Goal: Task Accomplishment & Management: Manage account settings

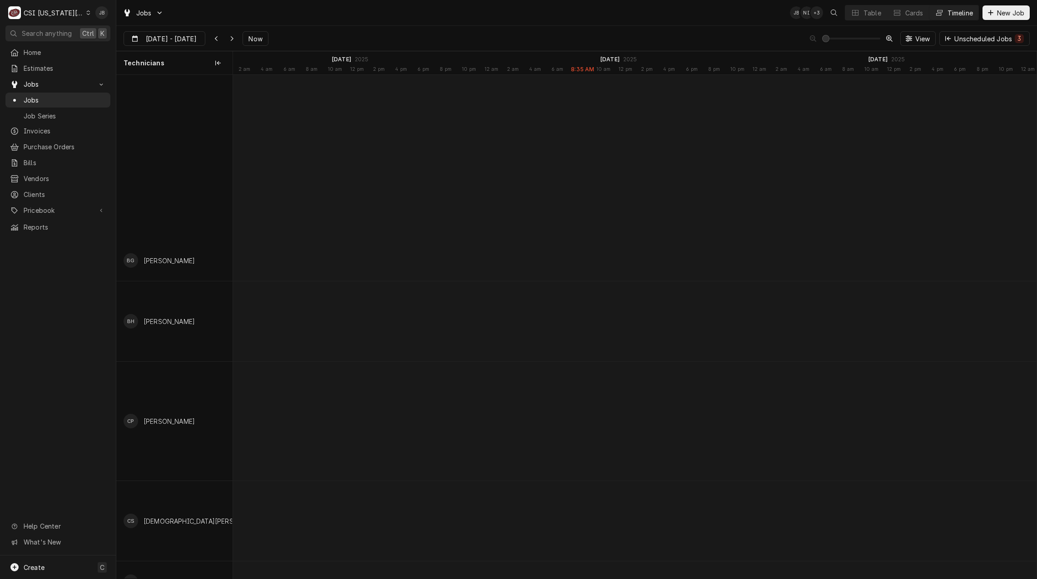
scroll to position [0, 16107]
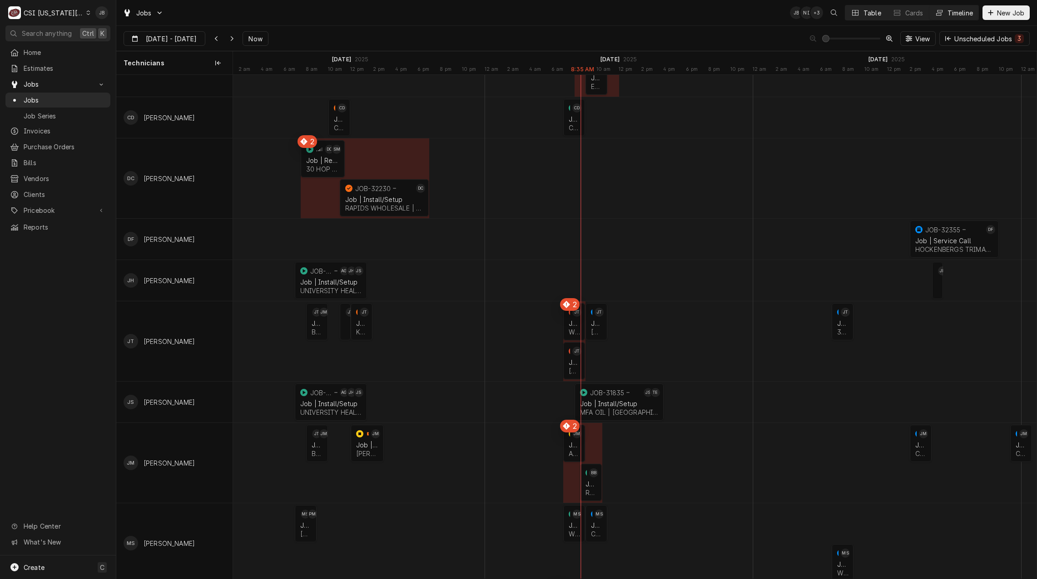
click at [856, 20] on button "Table" at bounding box center [865, 12] width 41 height 15
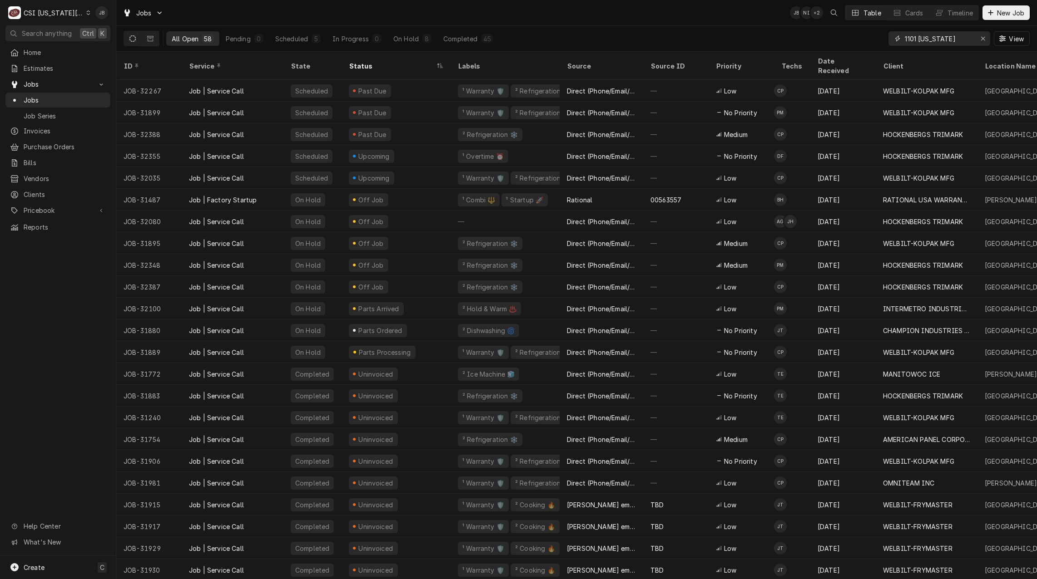
drag, startPoint x: 963, startPoint y: 40, endPoint x: 733, endPoint y: 39, distance: 229.3
click at [746, 39] on div "All Open 58 Pending 0 Scheduled 5 In Progress 0 On Hold 8 Completed 45 1101 mis…" at bounding box center [576, 38] width 906 height 25
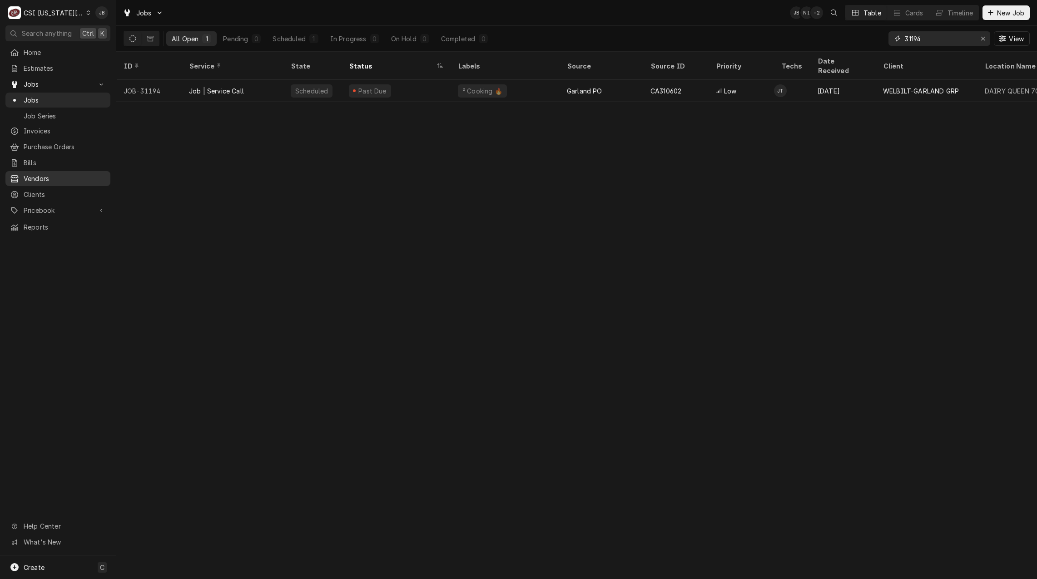
type input "31194"
click at [383, 160] on div "ID Service State Status Labels Source Source ID Priority Techs Date Received Cl…" at bounding box center [576, 316] width 920 height 528
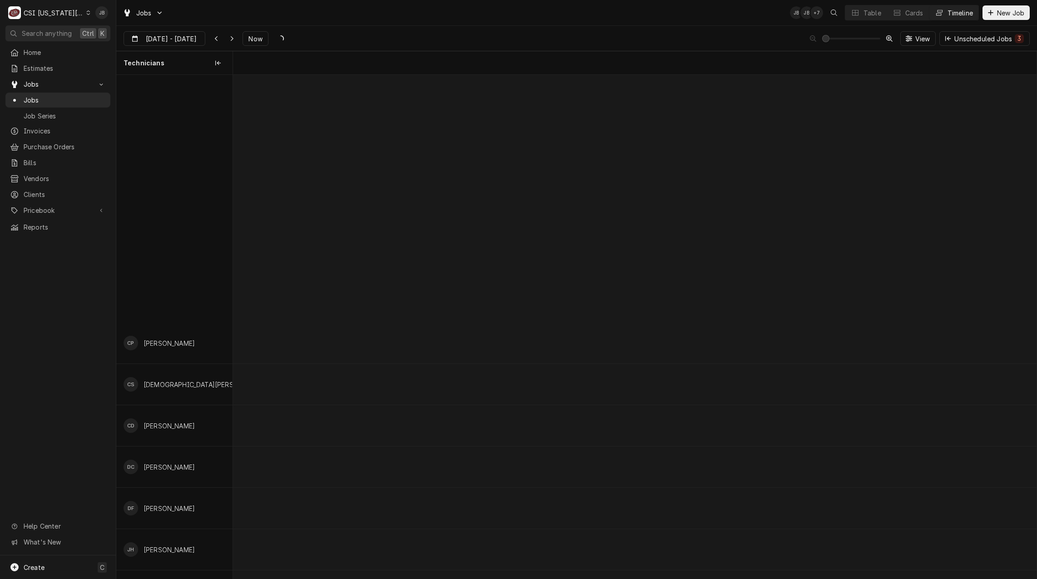
type input "Jun 28"
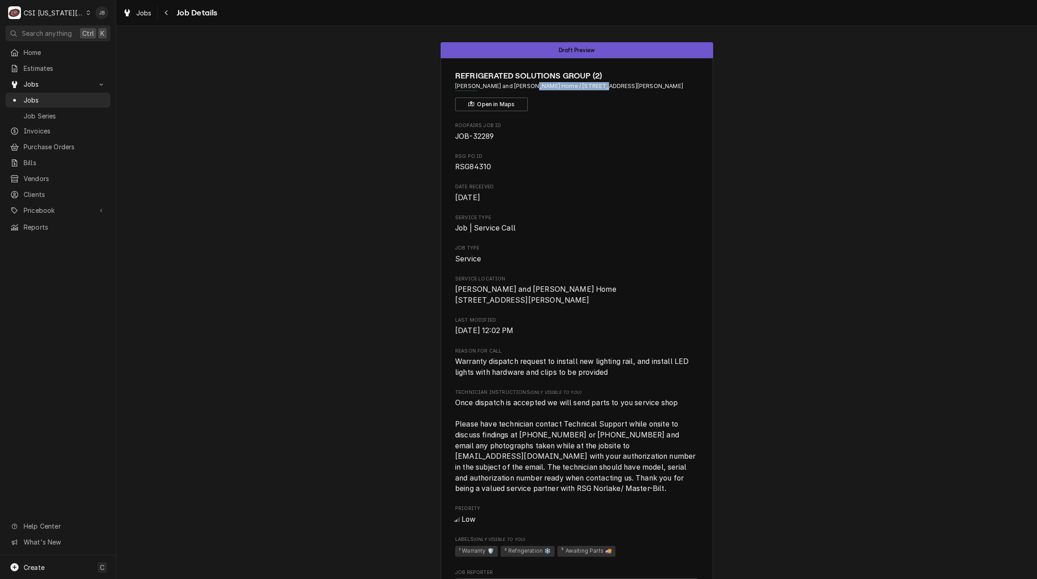
drag, startPoint x: 526, startPoint y: 84, endPoint x: 586, endPoint y: 89, distance: 60.1
click at [586, 89] on span "[PERSON_NAME] and [PERSON_NAME] Home / [STREET_ADDRESS][PERSON_NAME]" at bounding box center [576, 86] width 243 height 8
copy span "[STREET_ADDRESS][PERSON_NAME]"
click at [706, 196] on div "REFRIGERATED SOLUTIONS GROUP (2) Sylas and Maddy's Home / 11925 S Strang Line R…" at bounding box center [576, 508] width 272 height 900
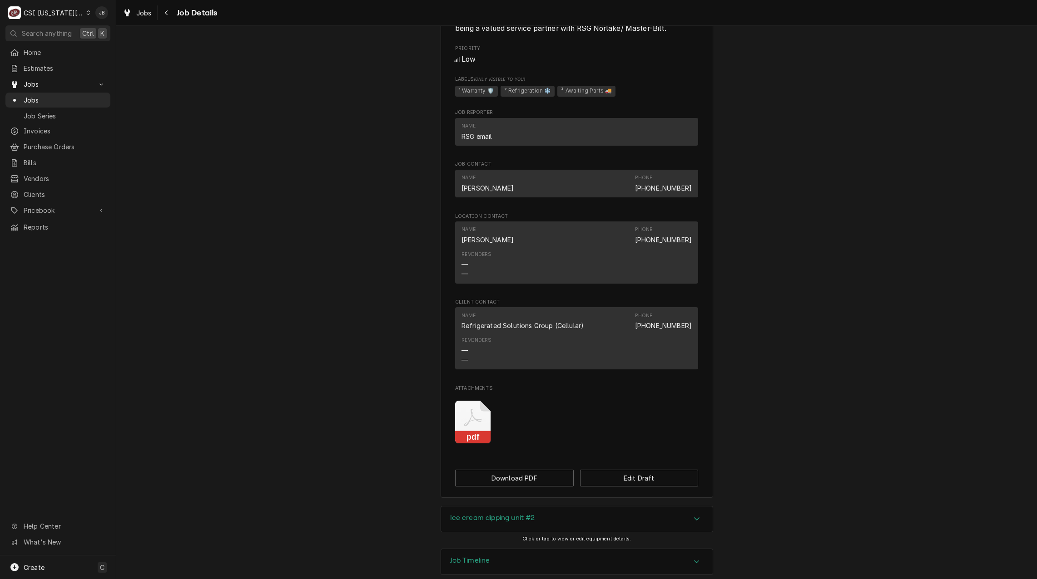
scroll to position [527, 0]
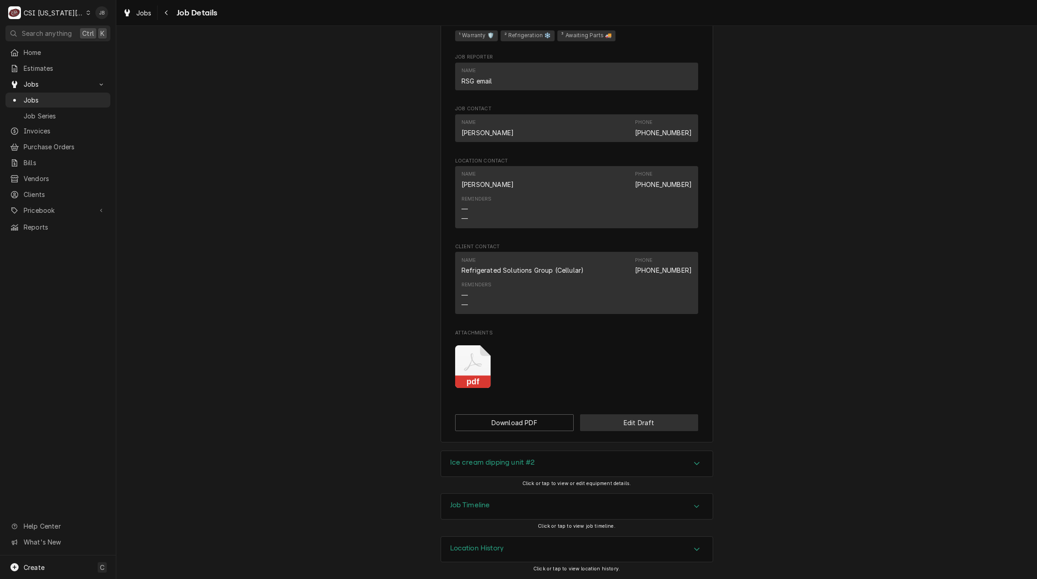
click at [625, 419] on button "Edit Draft" at bounding box center [639, 423] width 119 height 17
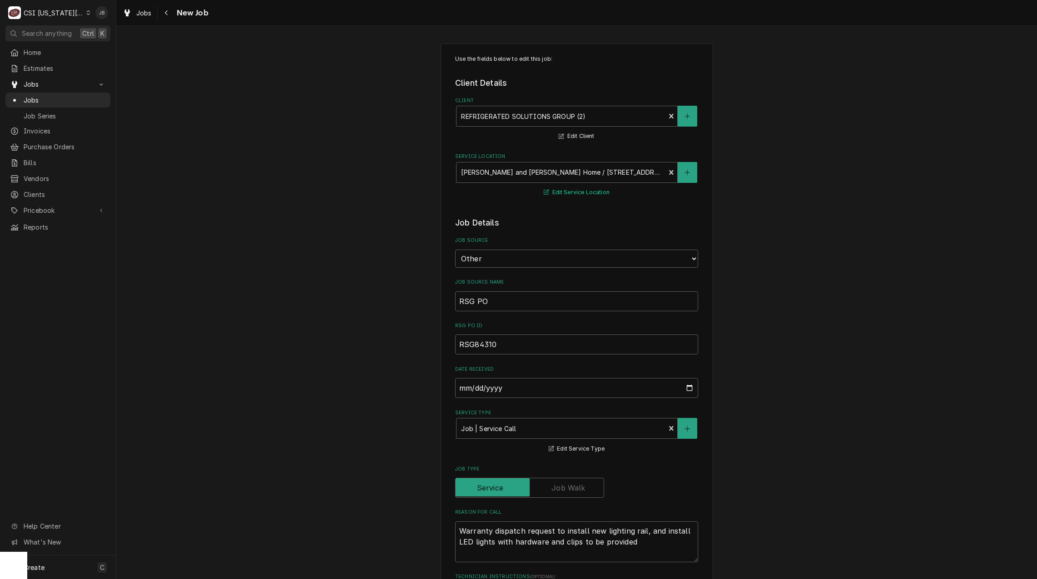
click at [562, 193] on button "Edit Service Location" at bounding box center [576, 192] width 69 height 11
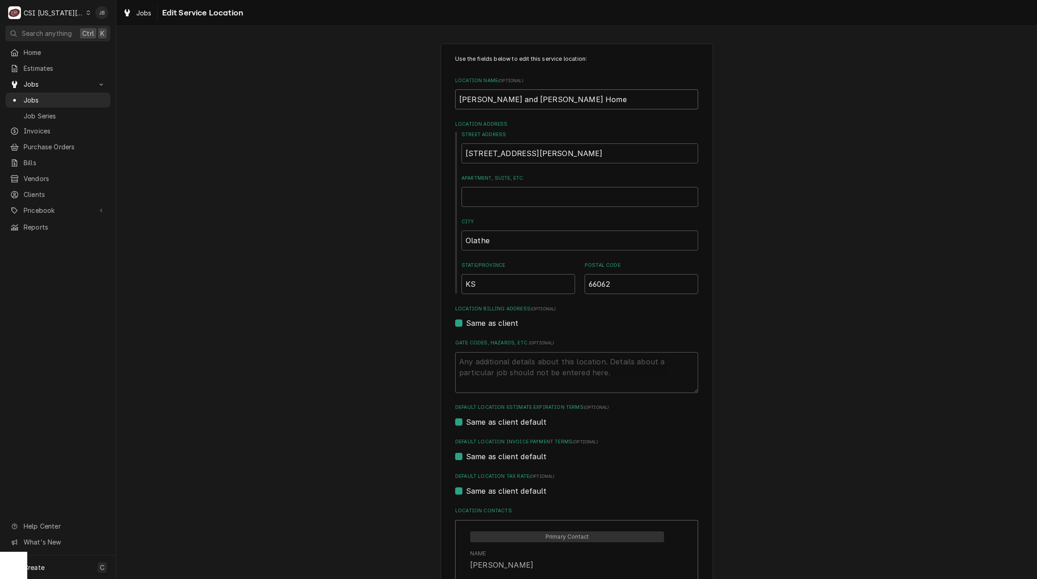
click at [554, 97] on input "[PERSON_NAME] and [PERSON_NAME] Home" at bounding box center [576, 99] width 243 height 20
type textarea "x"
type input "Sylas and Maddy's Homem"
type textarea "x"
type input "Sylas and Maddy's Homema"
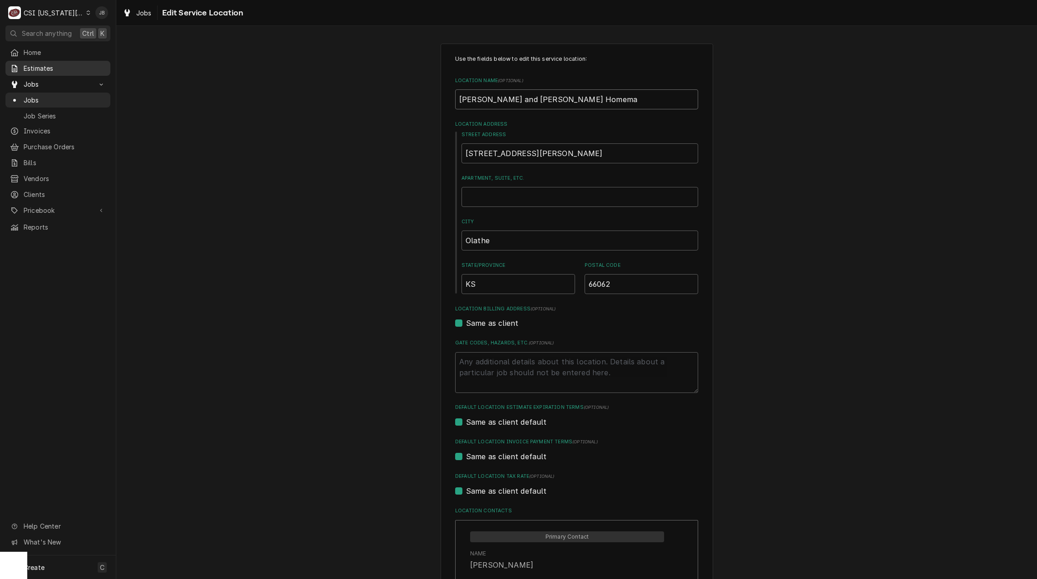
type textarea "x"
type input "Sylas and Maddy's Homemad"
type textarea "x"
type input "Sylas and Maddy's Homemade"
type textarea "x"
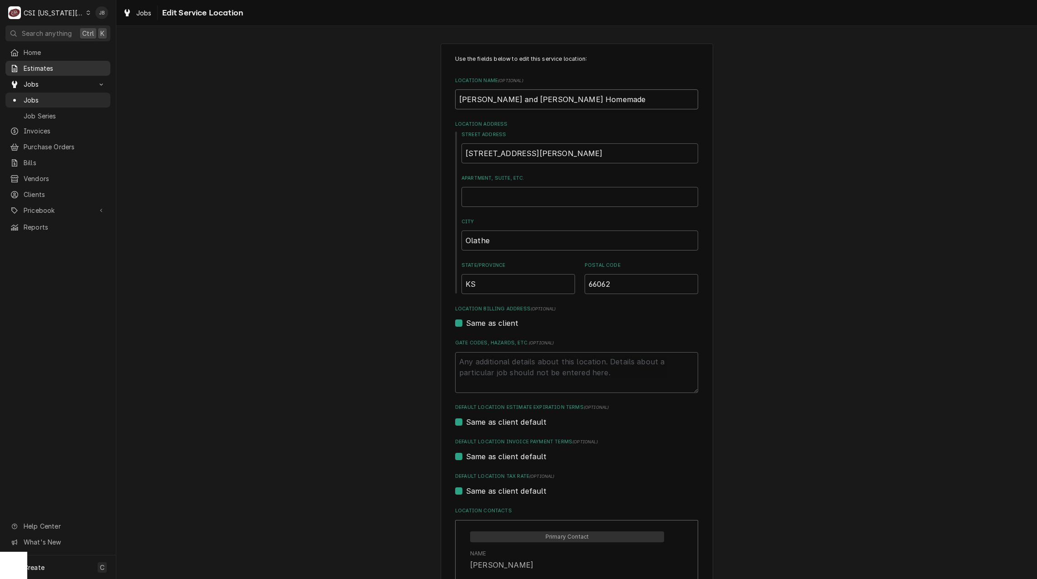
type input "Sylas and Maddy's Homemade"
type textarea "x"
type input "Sylas and Maddy's Homemade I"
type textarea "x"
type input "Sylas and Maddy's Homemade Ic"
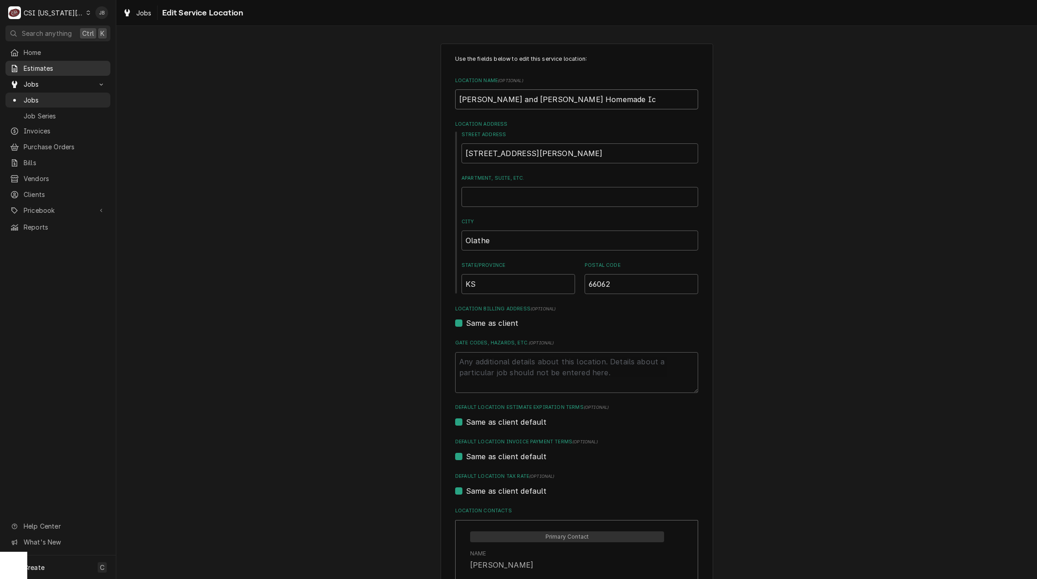
type textarea "x"
type input "Sylas and Maddy's Homemade Ice"
type textarea "x"
type input "Sylas and Maddy's Homemade Ice"
type textarea "x"
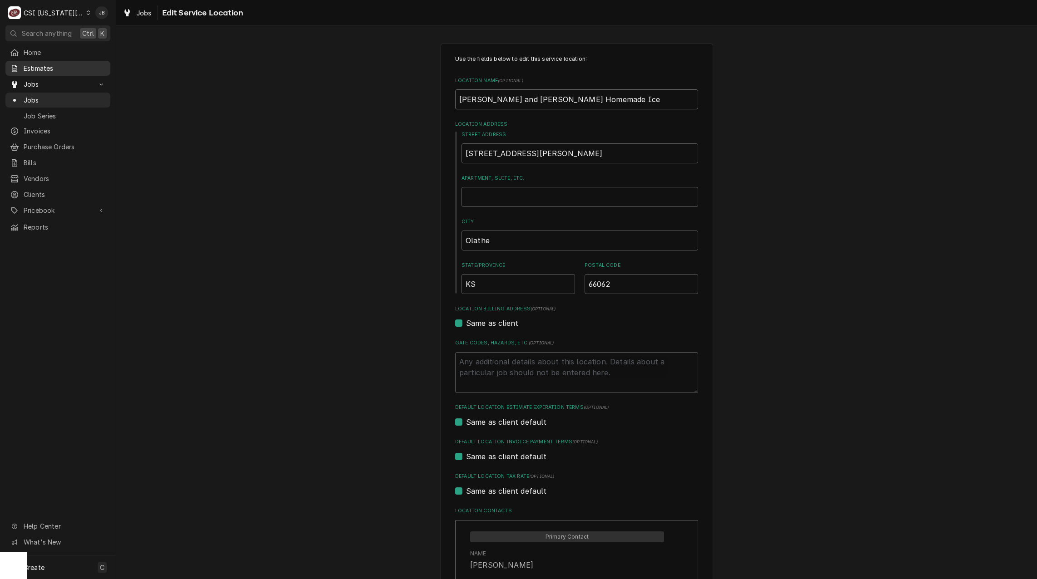
type input "Sylas and Maddy's Homemade Ice c"
type textarea "x"
type input "Sylas and Maddy's Homemade Ice cr"
type textarea "x"
type input "Sylas and Maddy's Homemade Ice cre"
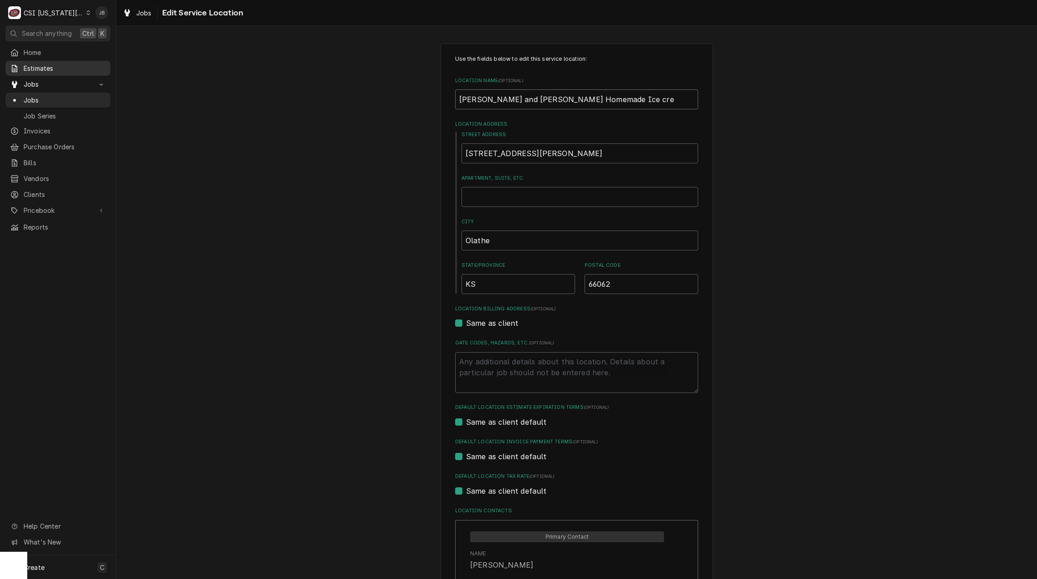
type textarea "x"
type input "Sylas and Maddy's Homemade Ice crea"
type textarea "x"
type input "Sylas and Maddy's Homemade Ice cre"
type textarea "x"
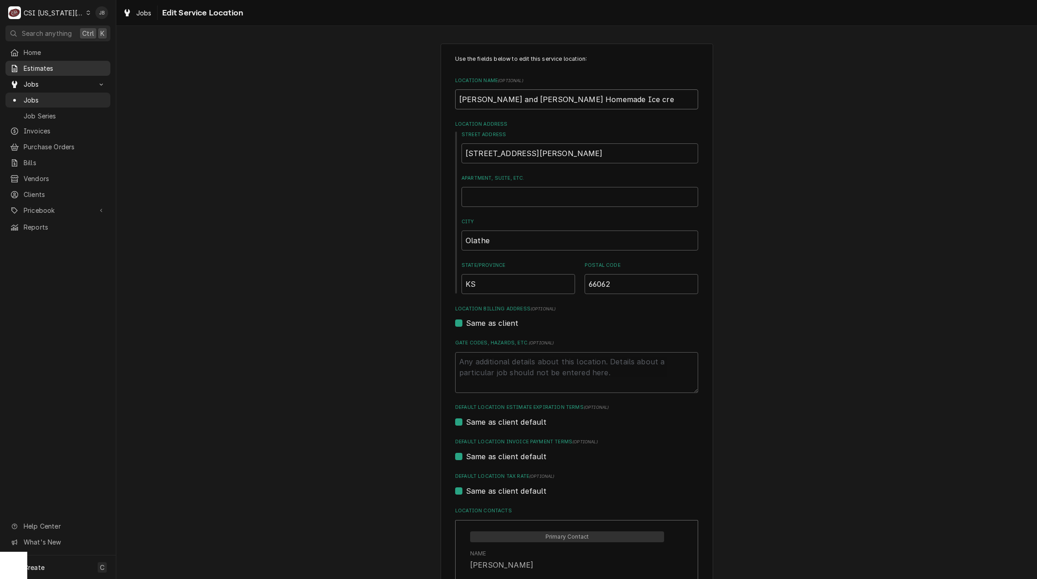
type input "Sylas and Maddy's Homemade Ice cr"
type textarea "x"
type input "Sylas and Maddy's Homemade Ice c"
type textarea "x"
type input "Sylas and Maddy's Homemade Ice"
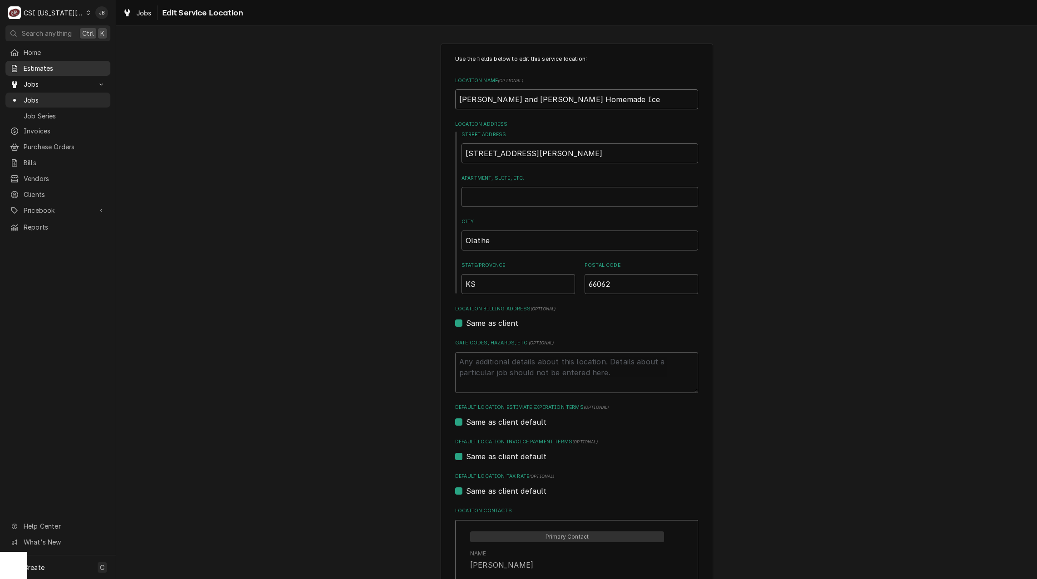
type textarea "x"
type input "Sylas and Maddy's Homemade Ice C"
type textarea "x"
type input "Sylas and Maddy's Homemade Ice Cr"
type textarea "x"
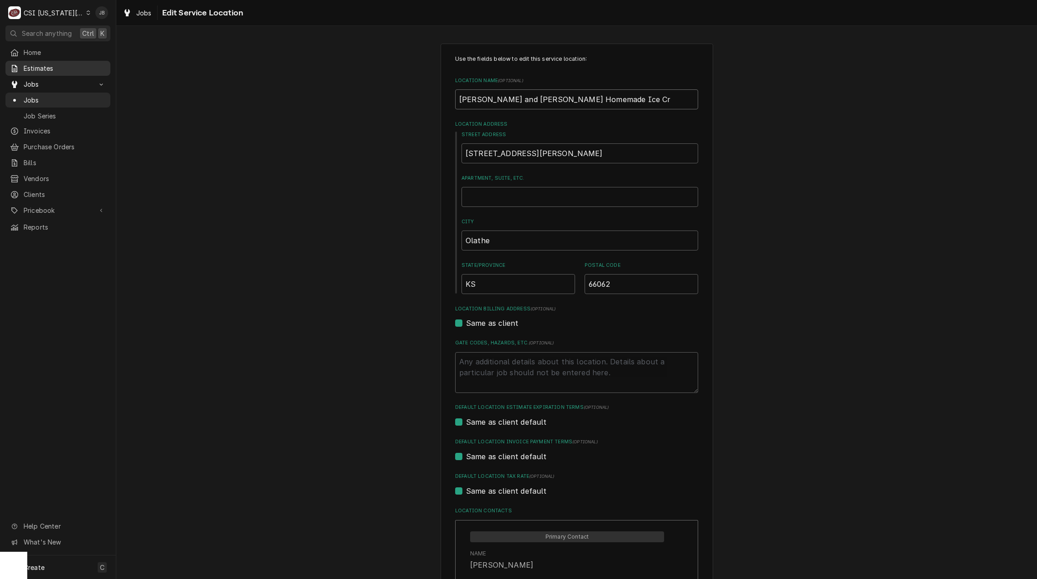
type input "Sylas and Maddy's Homemade Ice Cre"
type textarea "x"
type input "Sylas and Maddy's Homemade Ice Crea"
type textarea "x"
type input "Sylas and Maddy's Homemade Ice Cream"
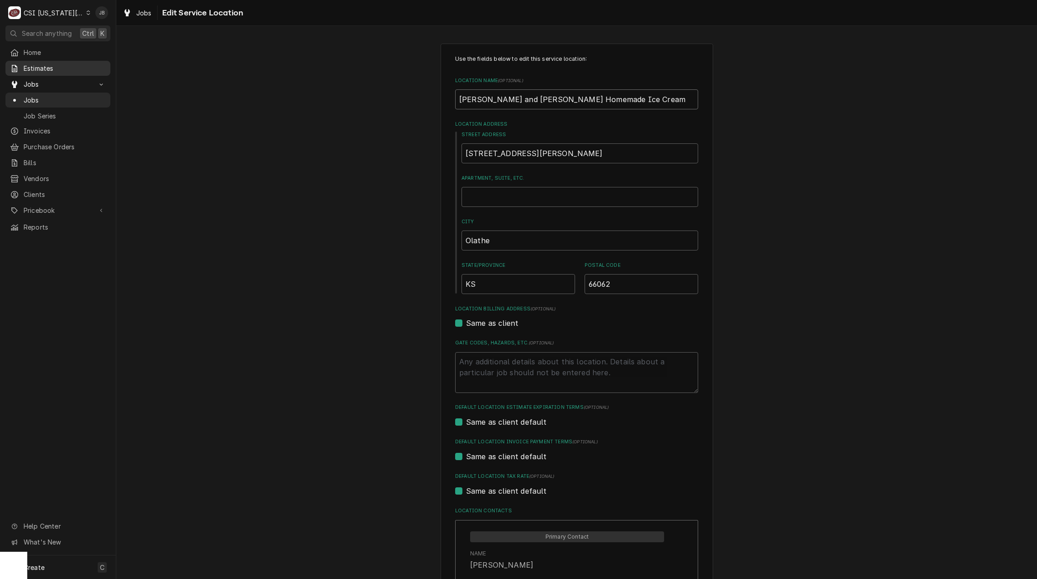
type textarea "x"
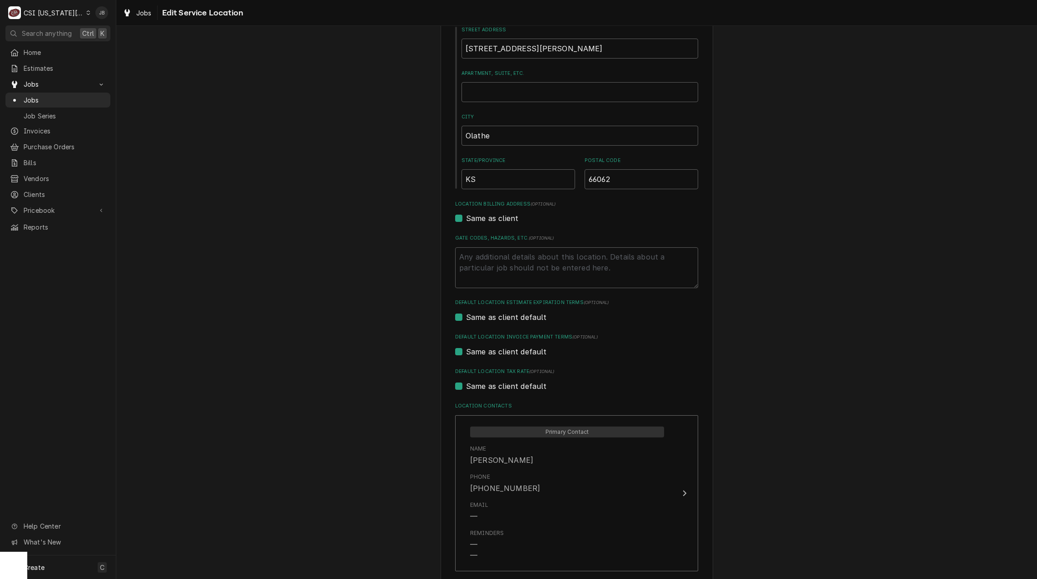
scroll to position [175, 0]
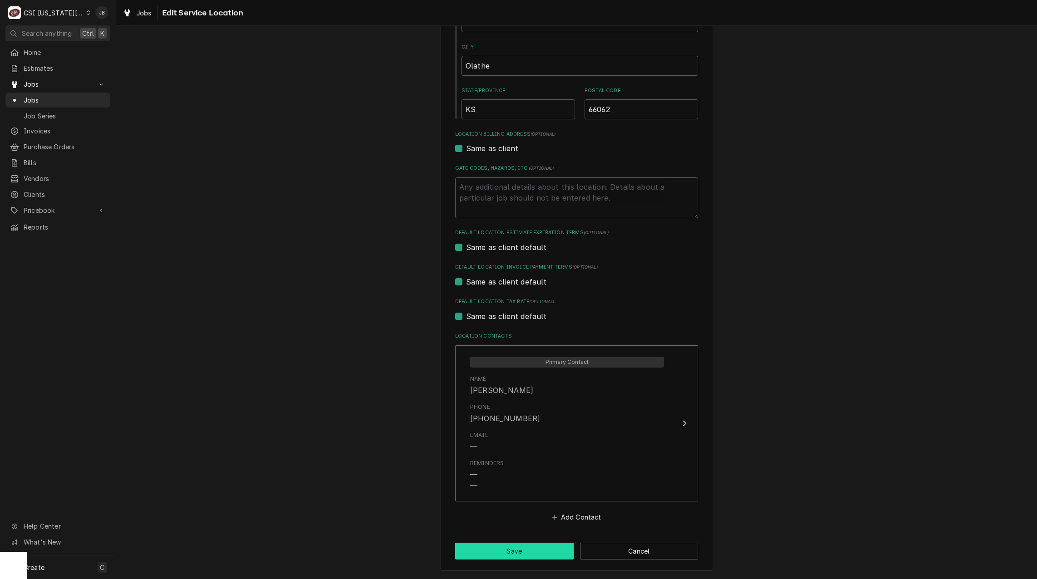
type input "Sylas and Maddy's Homemade Ice Cream"
click at [513, 557] on button "Save" at bounding box center [514, 551] width 119 height 17
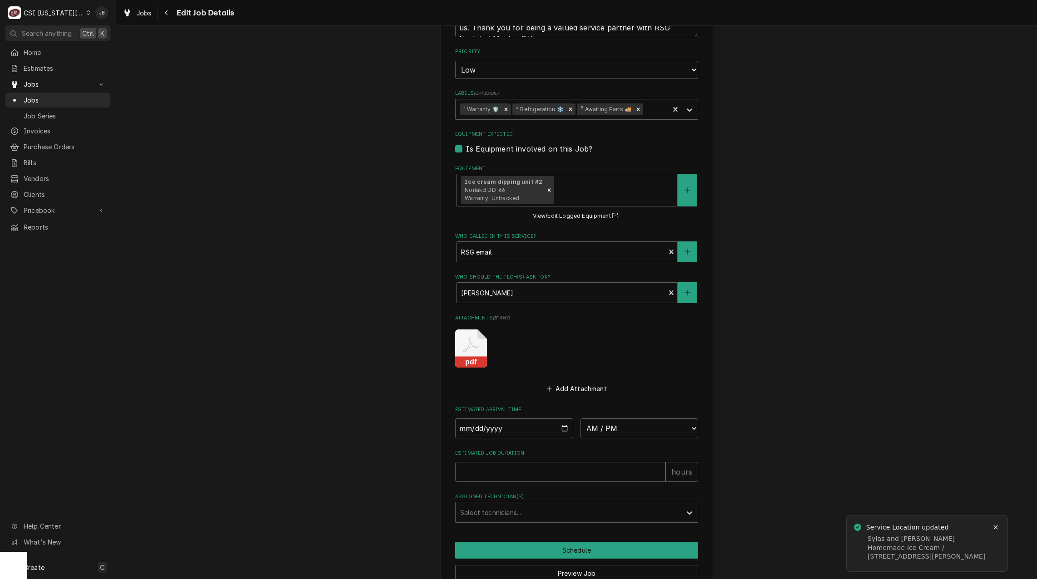
scroll to position [701, 0]
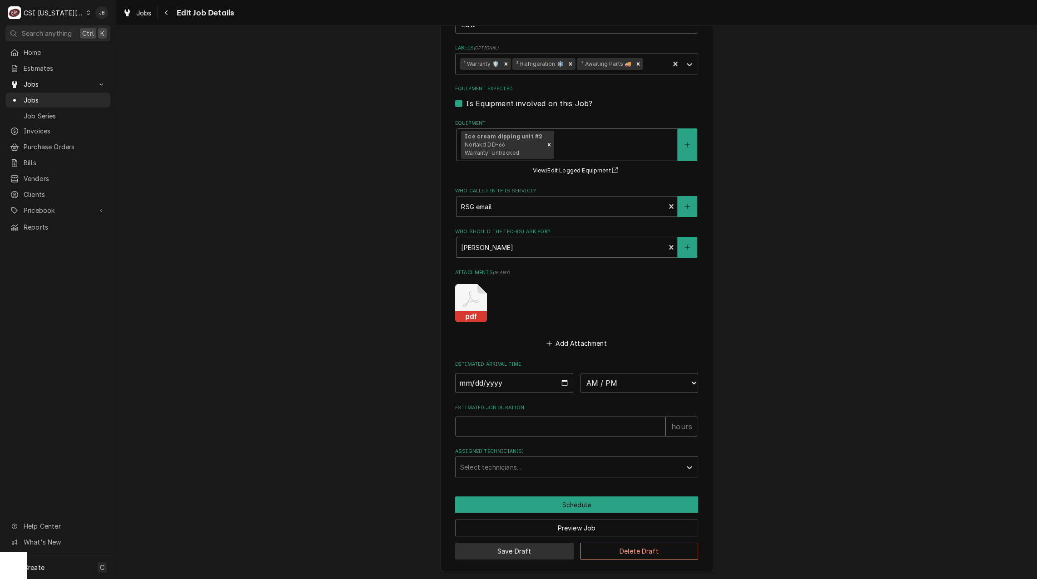
click at [505, 553] on button "Save Draft" at bounding box center [514, 551] width 119 height 17
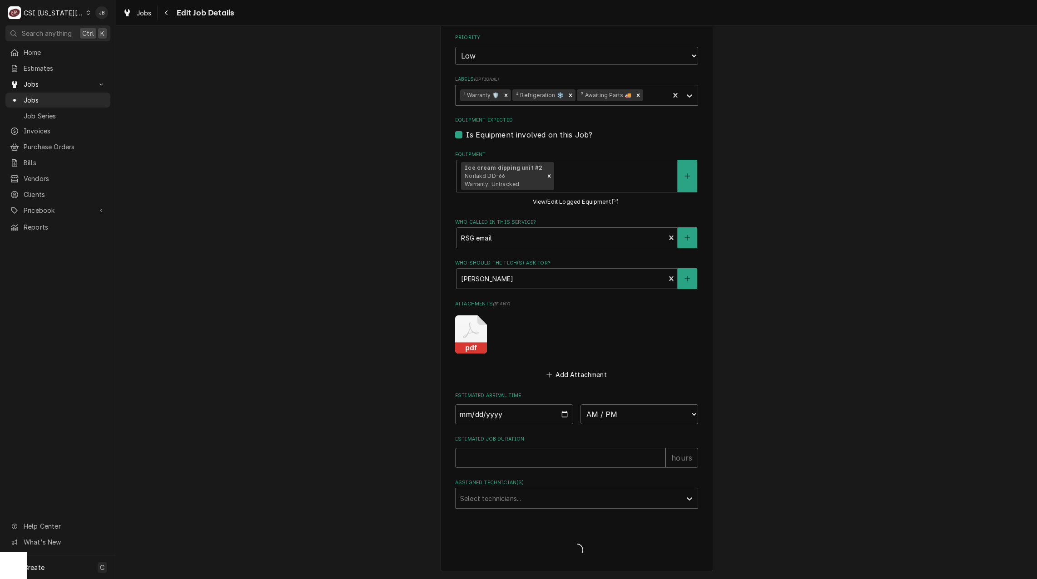
type textarea "x"
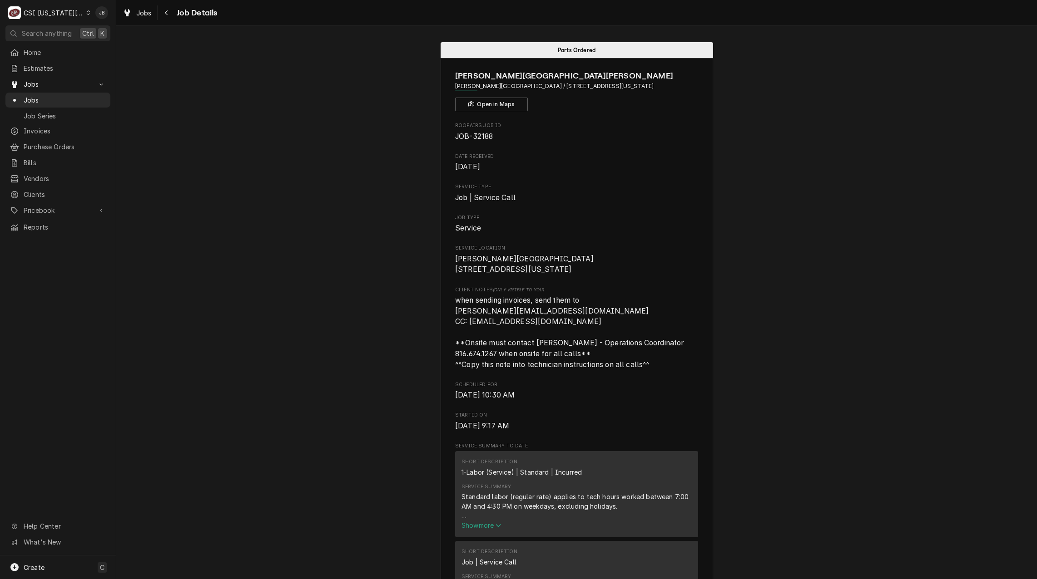
scroll to position [0, 434]
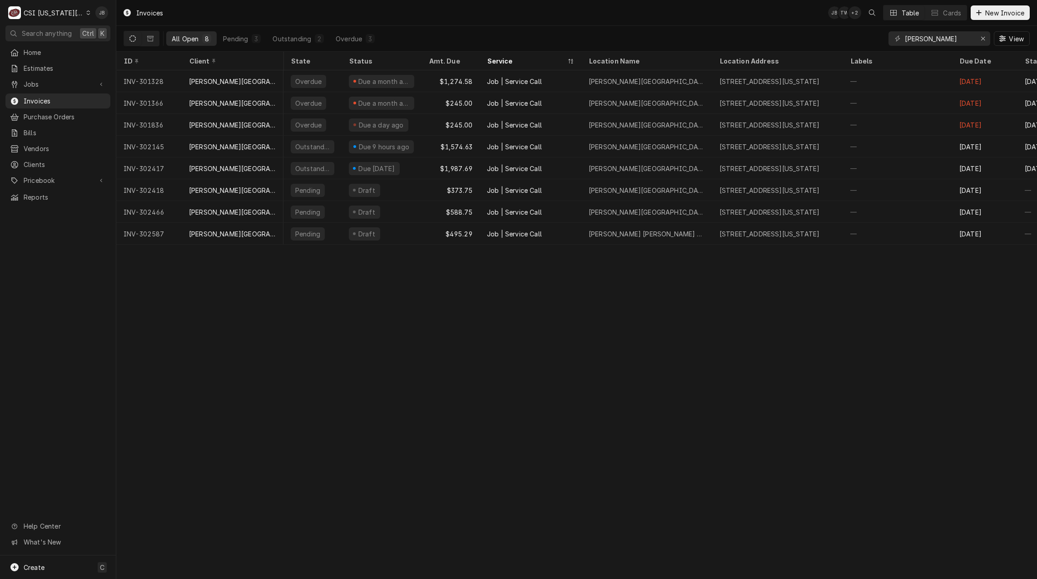
scroll to position [0, 63]
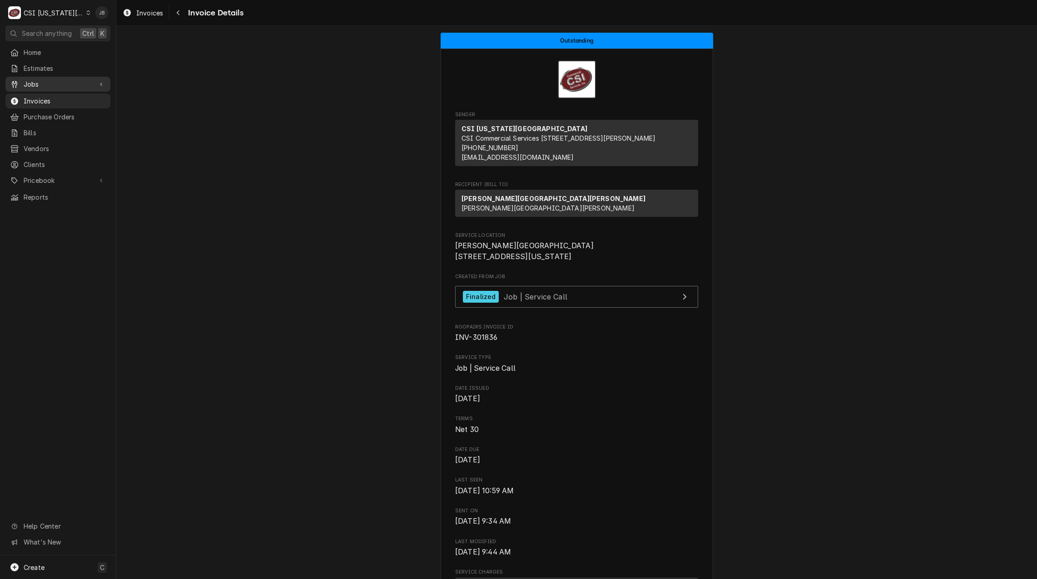
click at [83, 80] on span "Jobs" at bounding box center [58, 84] width 69 height 10
click at [50, 97] on span "Jobs" at bounding box center [65, 100] width 82 height 10
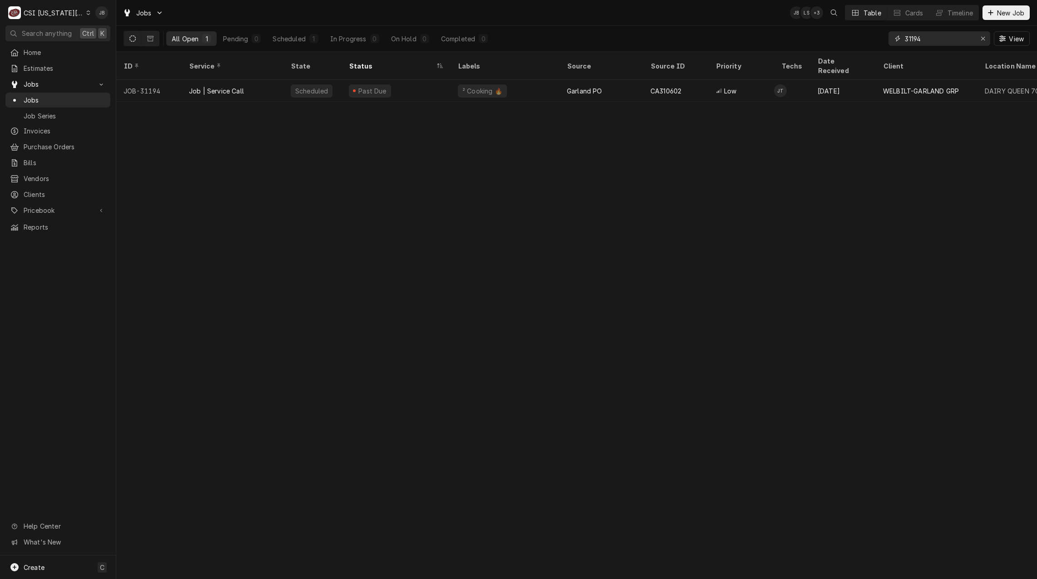
click at [983, 38] on icon "Erase input" at bounding box center [982, 38] width 5 height 6
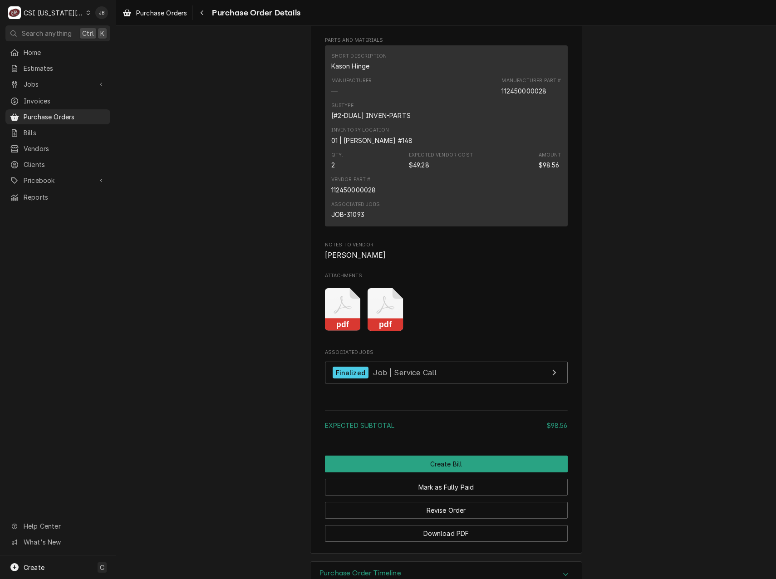
scroll to position [682, 0]
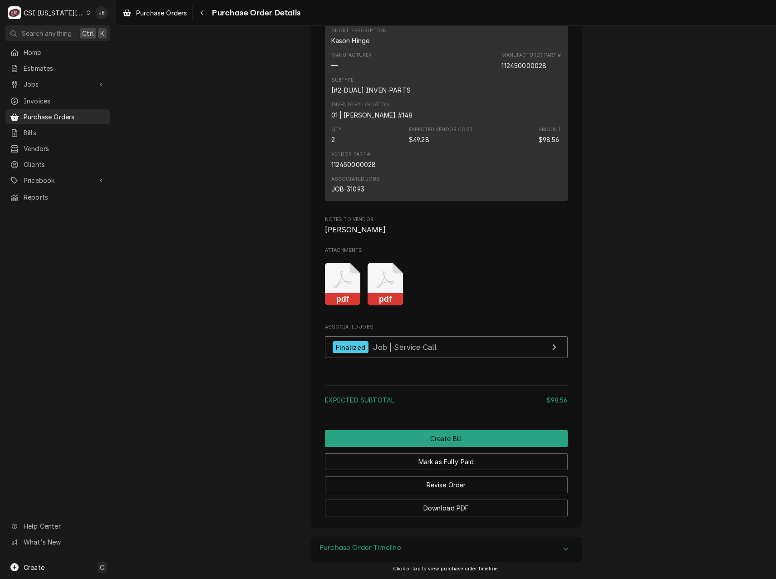
click at [361, 289] on icon "Attachments" at bounding box center [343, 284] width 36 height 43
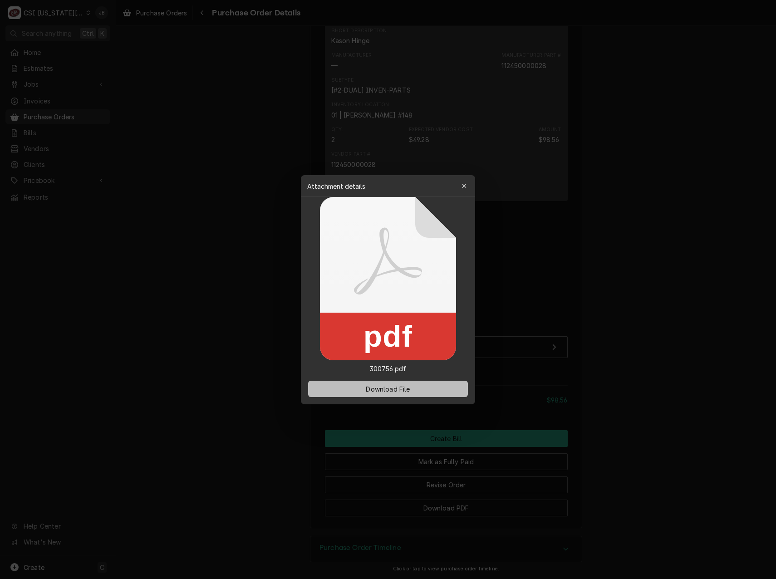
click at [379, 387] on span "Download File" at bounding box center [388, 389] width 48 height 10
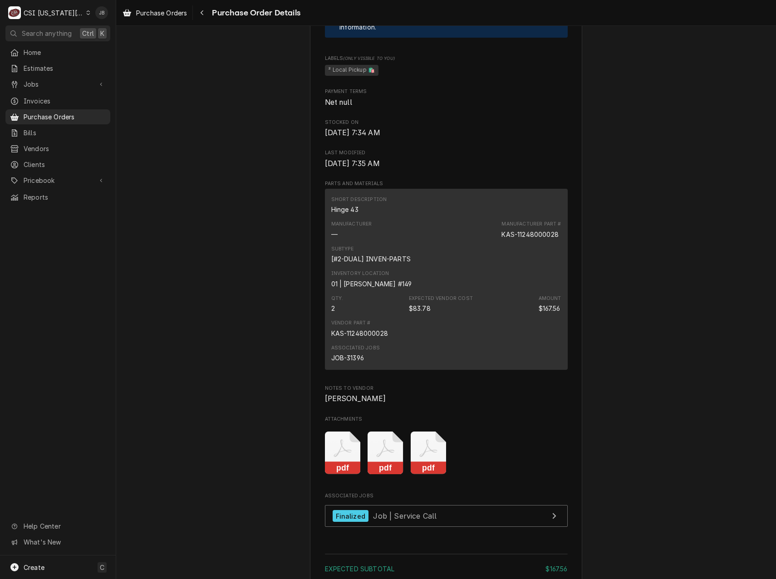
scroll to position [590, 0]
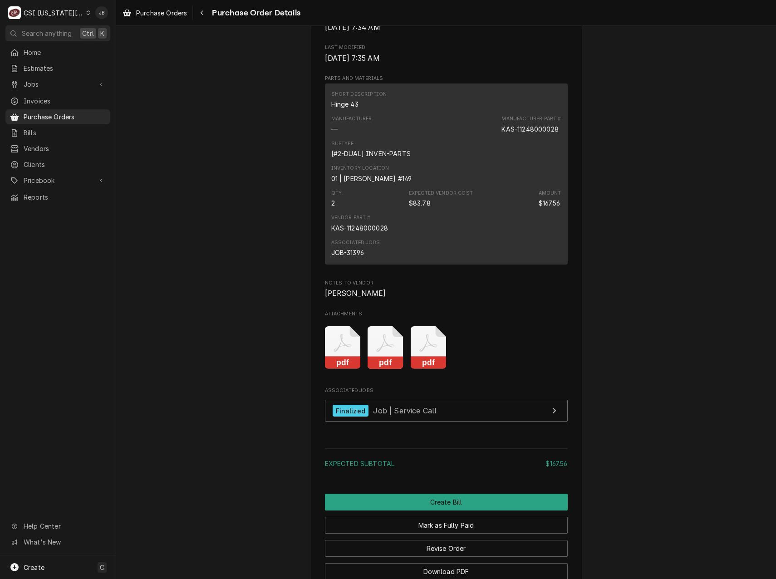
click at [420, 352] on icon "Attachments" at bounding box center [429, 343] width 18 height 18
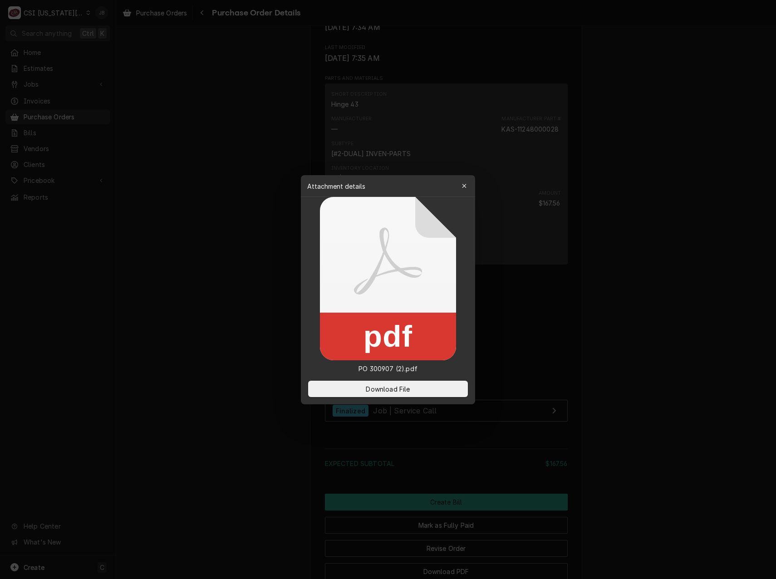
click at [581, 350] on div at bounding box center [388, 289] width 776 height 579
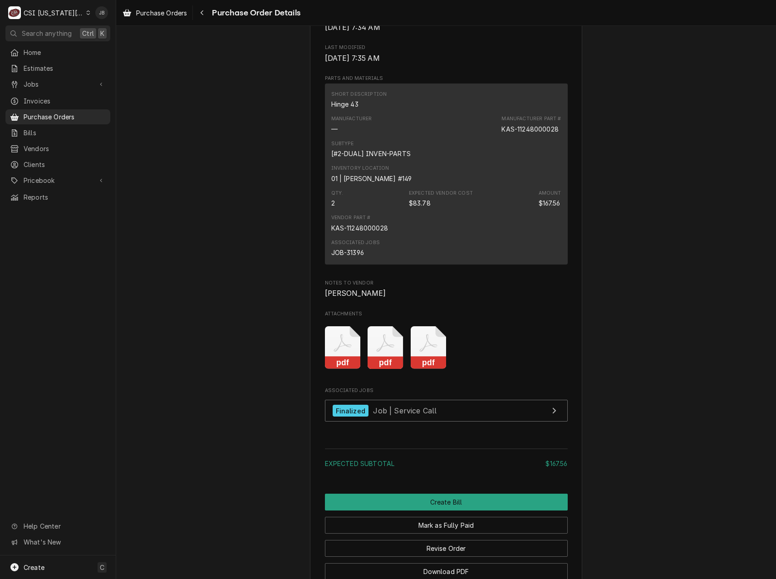
click at [361, 370] on icon "Attachments" at bounding box center [343, 347] width 36 height 43
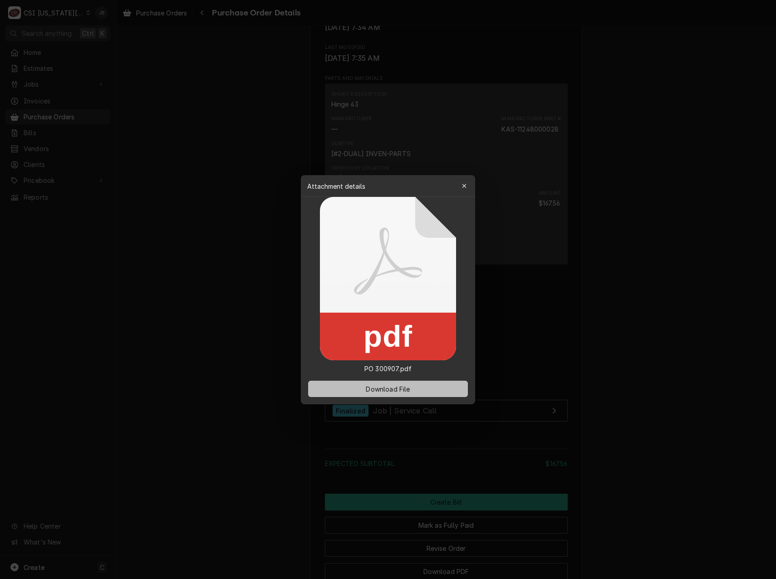
click at [382, 390] on span "Download File" at bounding box center [388, 389] width 48 height 10
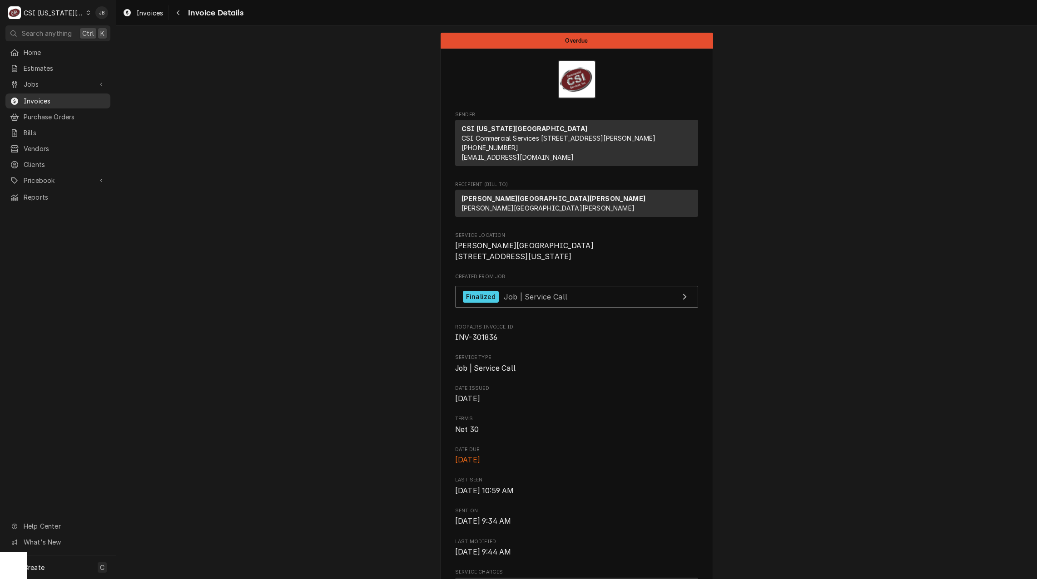
click at [58, 99] on span "Invoices" at bounding box center [65, 101] width 82 height 10
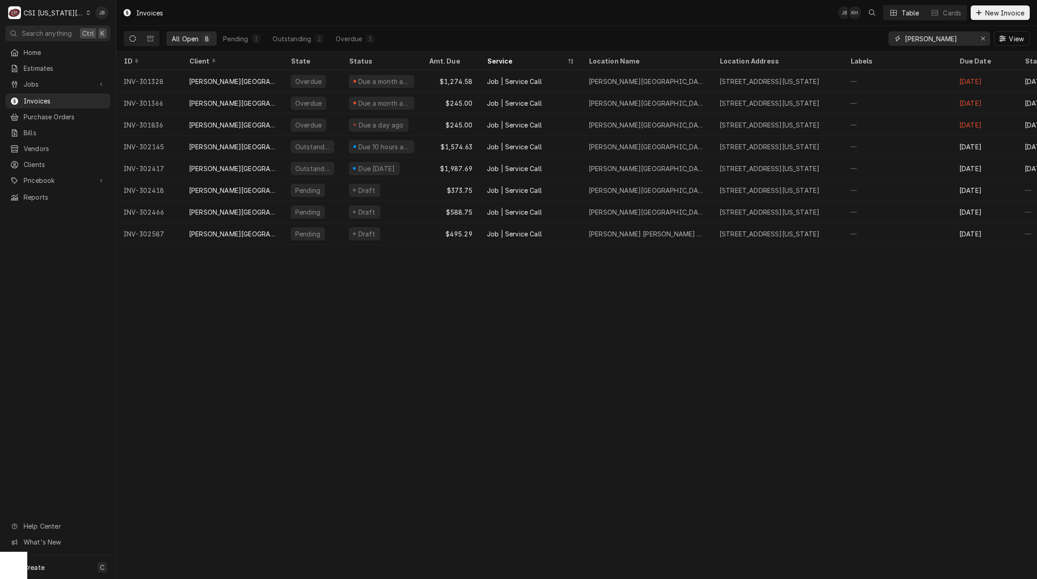
drag, startPoint x: 946, startPoint y: 35, endPoint x: 785, endPoint y: 37, distance: 160.3
click at [826, 37] on div "All Open 8 Pending 3 Outstanding 2 Overdue 3 hickman View" at bounding box center [576, 38] width 906 height 25
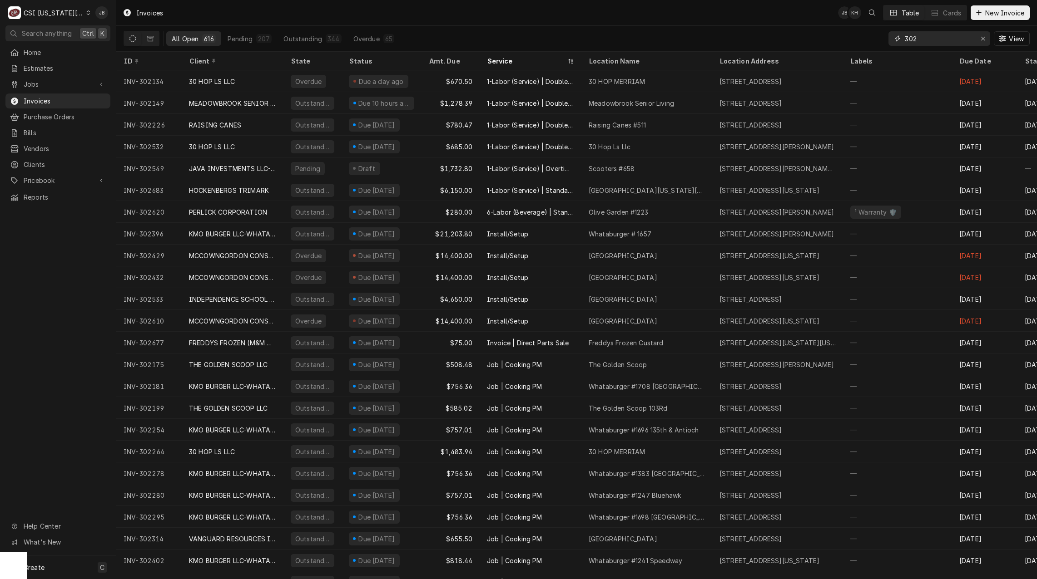
type input "302"
click at [73, 82] on span "Jobs" at bounding box center [58, 84] width 69 height 10
click at [64, 98] on span "Jobs" at bounding box center [65, 100] width 82 height 10
drag, startPoint x: 924, startPoint y: 39, endPoint x: 874, endPoint y: 38, distance: 49.5
click at [874, 38] on div "All Open 616 Pending 207 Outstanding 344 Overdue 65 302 View" at bounding box center [576, 38] width 906 height 25
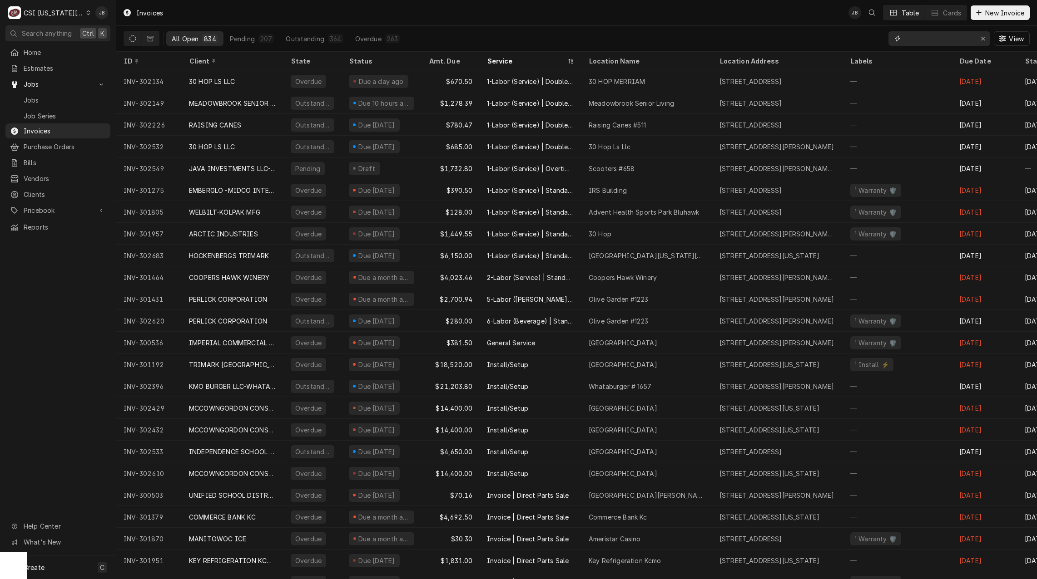
click at [911, 39] on input "Dynamic Content Wrapper" at bounding box center [938, 38] width 68 height 15
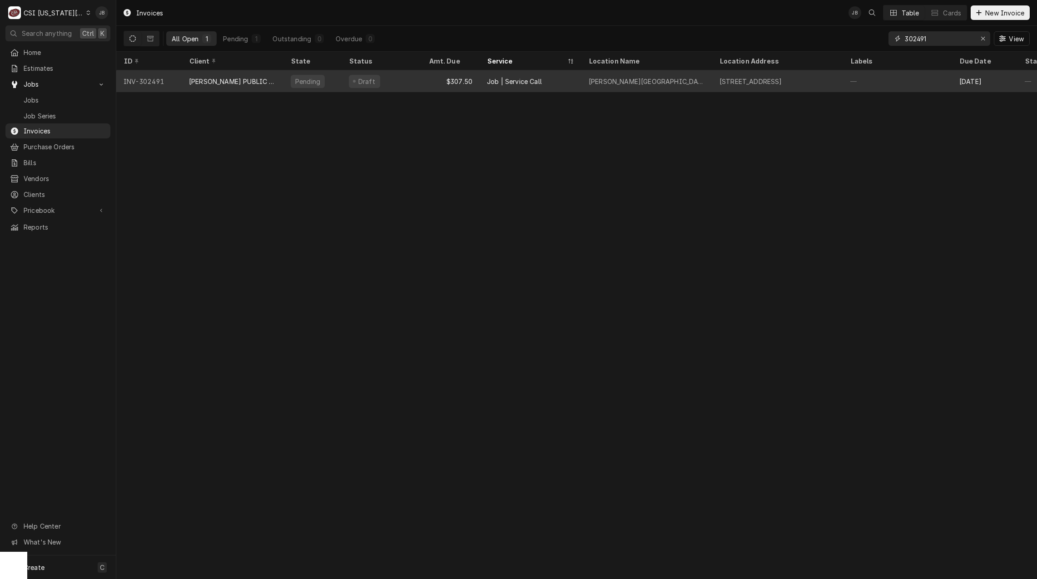
type input "302491"
click at [278, 85] on div "LAWRENCE PUBLIC SCHOOLS USD #497" at bounding box center [233, 81] width 102 height 22
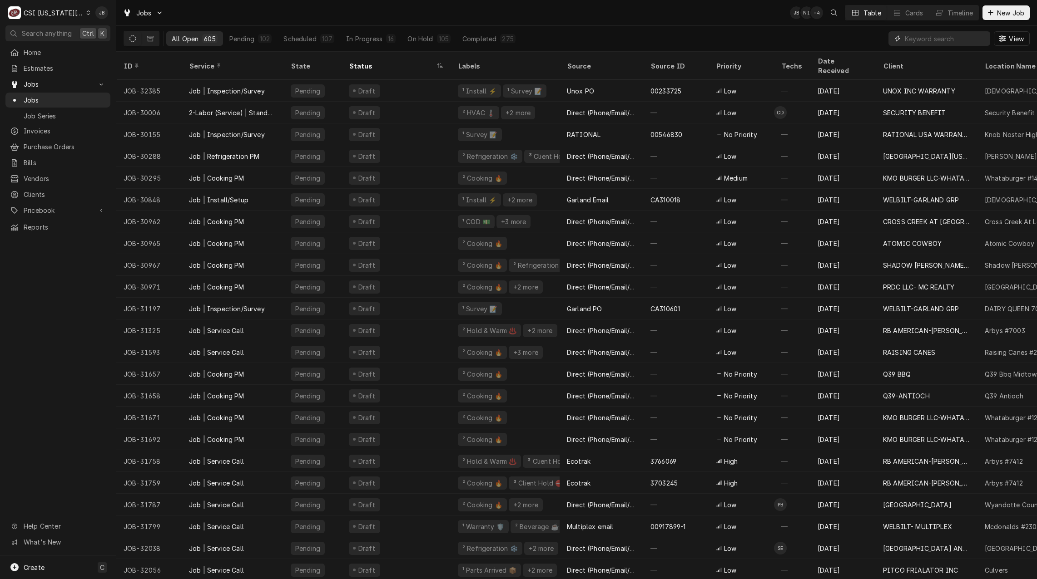
click at [920, 38] on input "Dynamic Content Wrapper" at bounding box center [944, 38] width 81 height 15
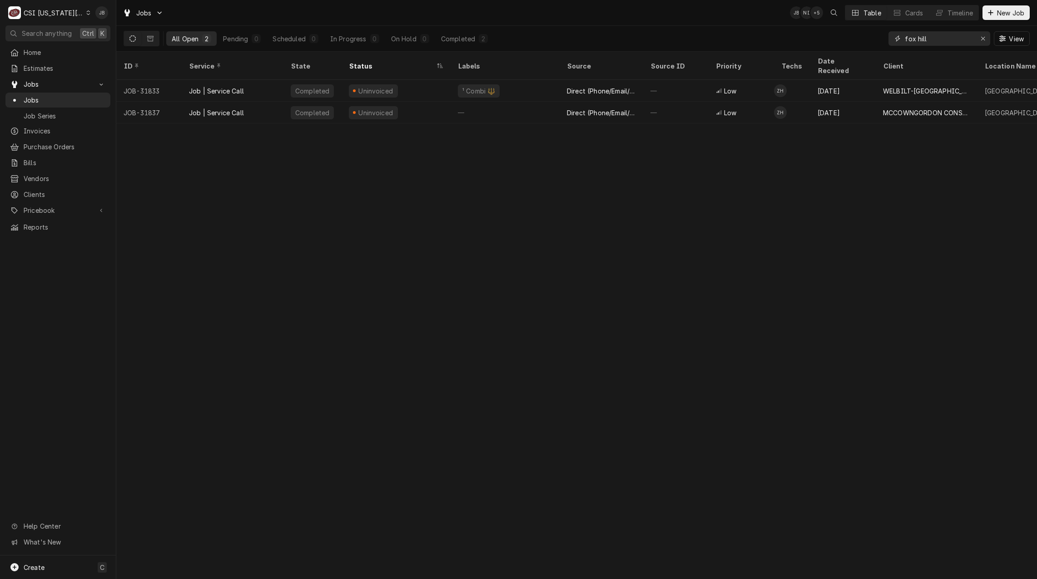
drag, startPoint x: 903, startPoint y: 33, endPoint x: 674, endPoint y: 15, distance: 229.6
click at [702, 19] on div "Jobs JB NI + 5 Table Cards Timeline New Job All Open 2 Pending 0 Scheduled 0 In…" at bounding box center [576, 26] width 920 height 52
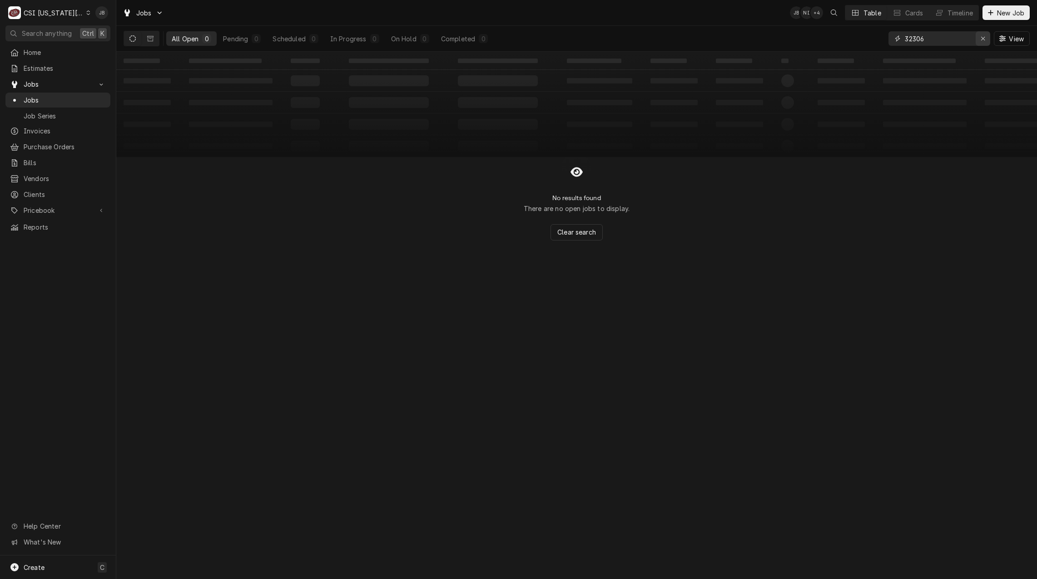
type input "32306"
click at [984, 39] on icon "Erase input" at bounding box center [982, 38] width 5 height 6
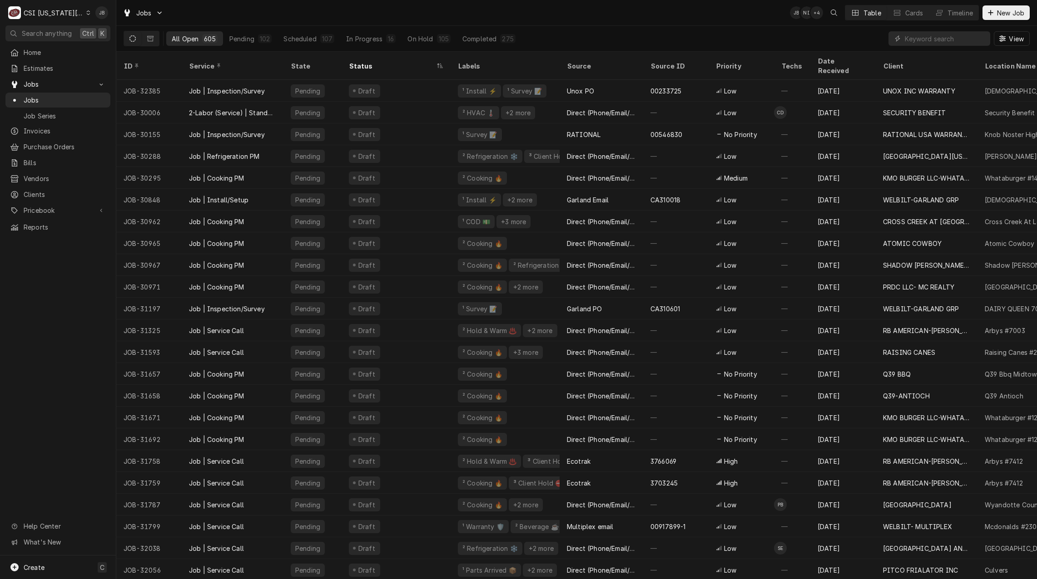
click at [902, 41] on div "Dynamic Content Wrapper" at bounding box center [939, 38] width 102 height 15
click at [921, 39] on input "Dynamic Content Wrapper" at bounding box center [944, 38] width 81 height 15
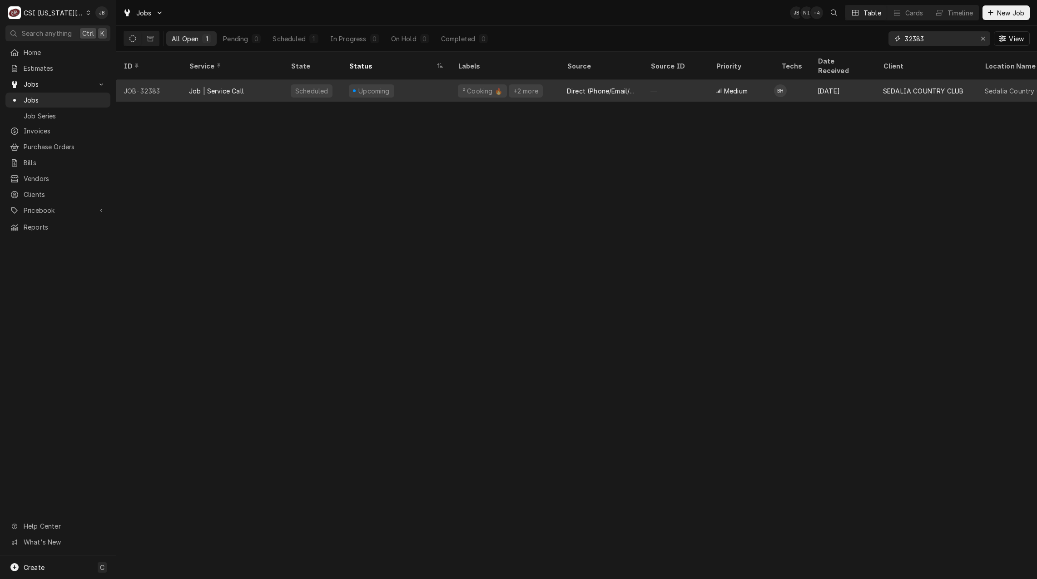
type input "32383"
click at [357, 86] on div "Upcoming" at bounding box center [374, 91] width 34 height 10
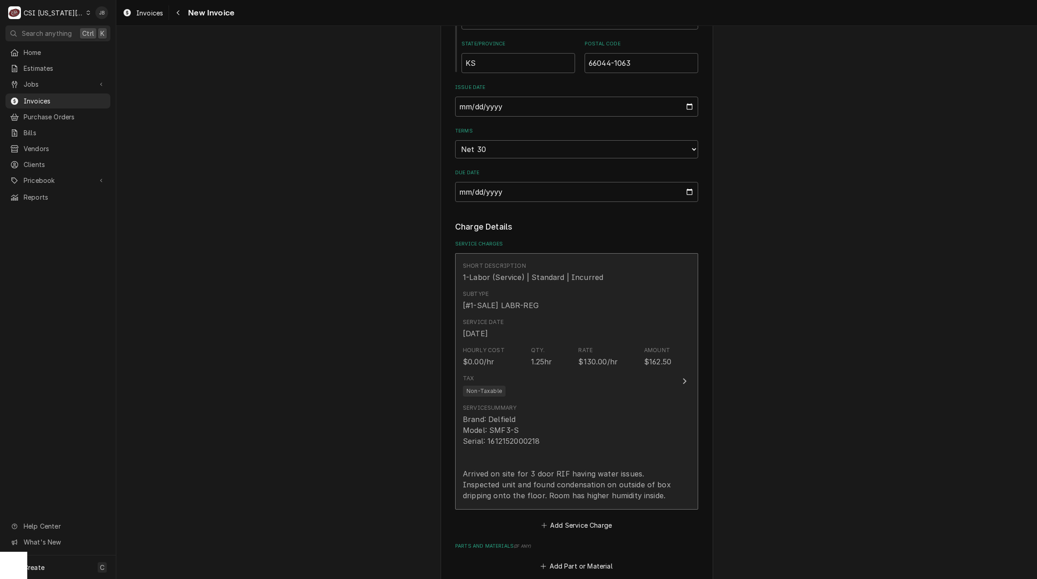
scroll to position [681, 0]
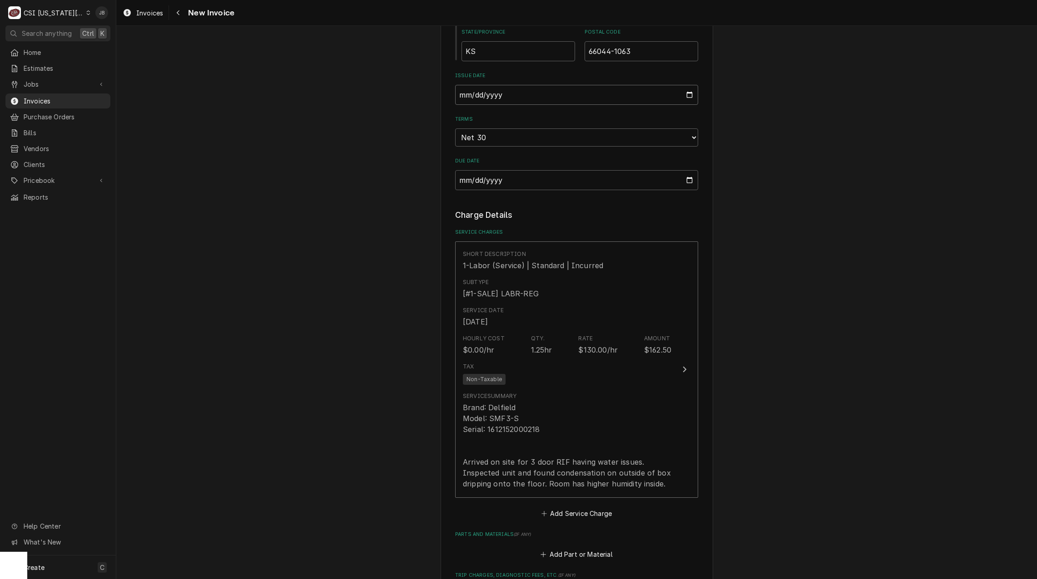
click at [688, 94] on input "[DATE]" at bounding box center [576, 95] width 243 height 20
click at [688, 94] on input "2025-08-13" at bounding box center [576, 95] width 243 height 20
type textarea "x"
type input "2025-08-28"
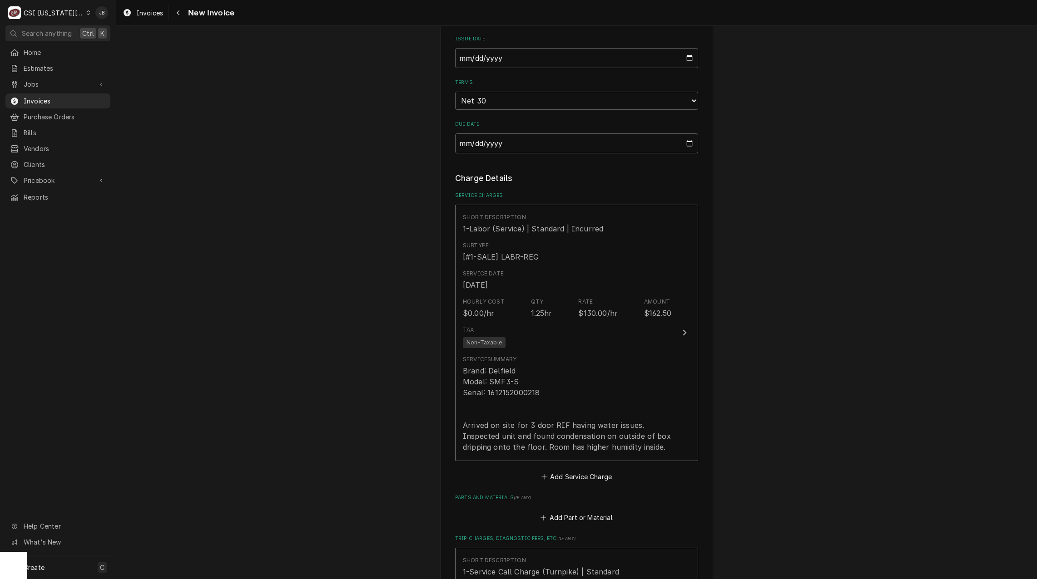
scroll to position [772, 0]
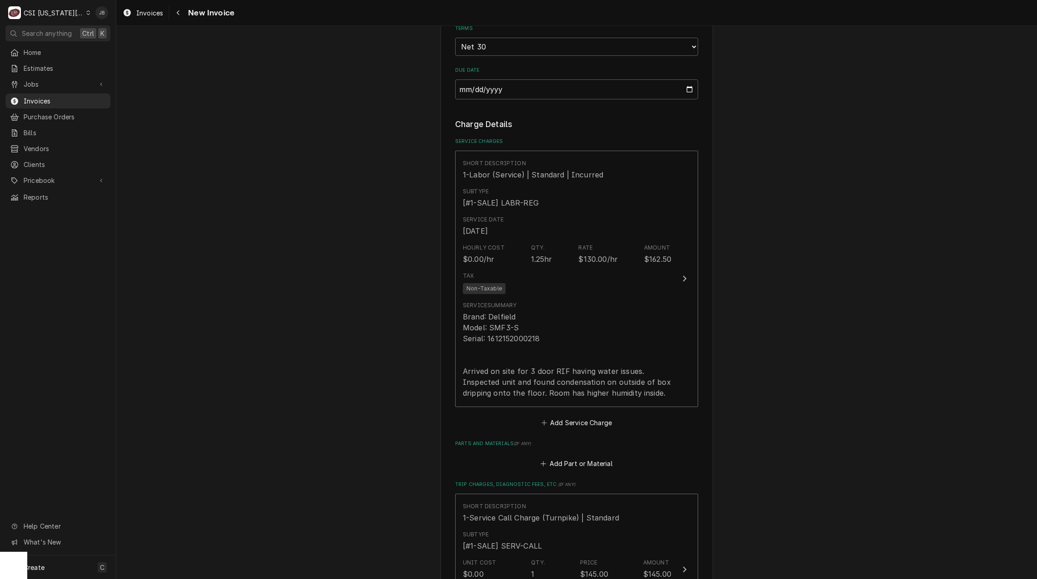
click at [393, 416] on div "Please provide the following information to create your invoice: Client Details…" at bounding box center [576, 175] width 920 height 1822
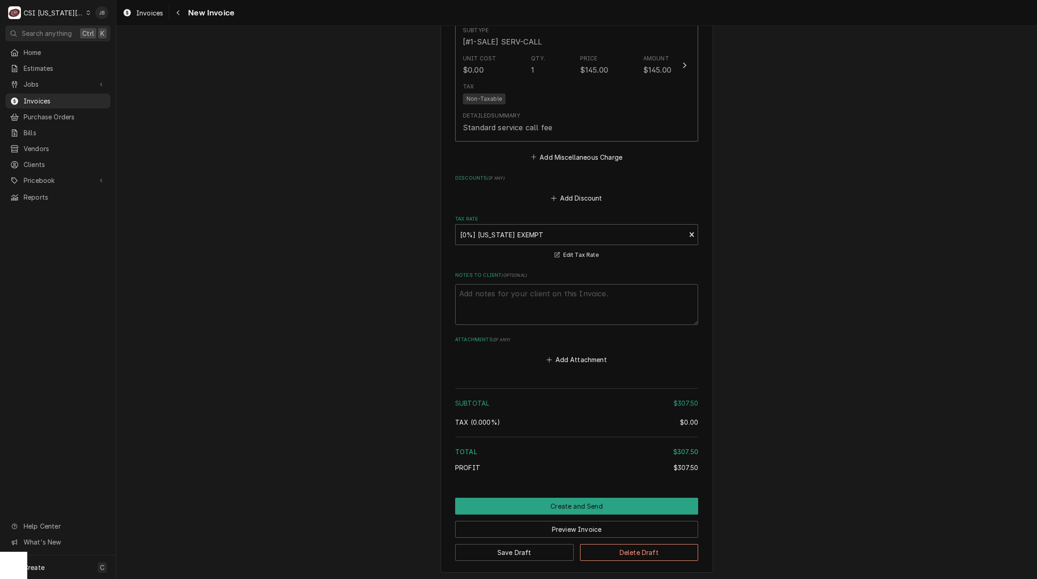
scroll to position [1321, 0]
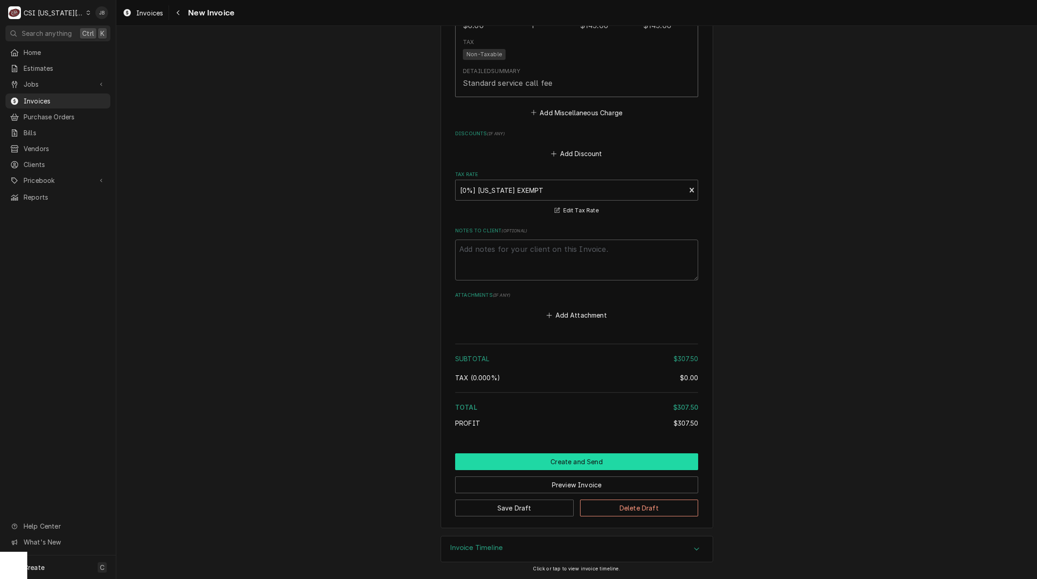
click at [575, 455] on button "Create and Send" at bounding box center [576, 462] width 243 height 17
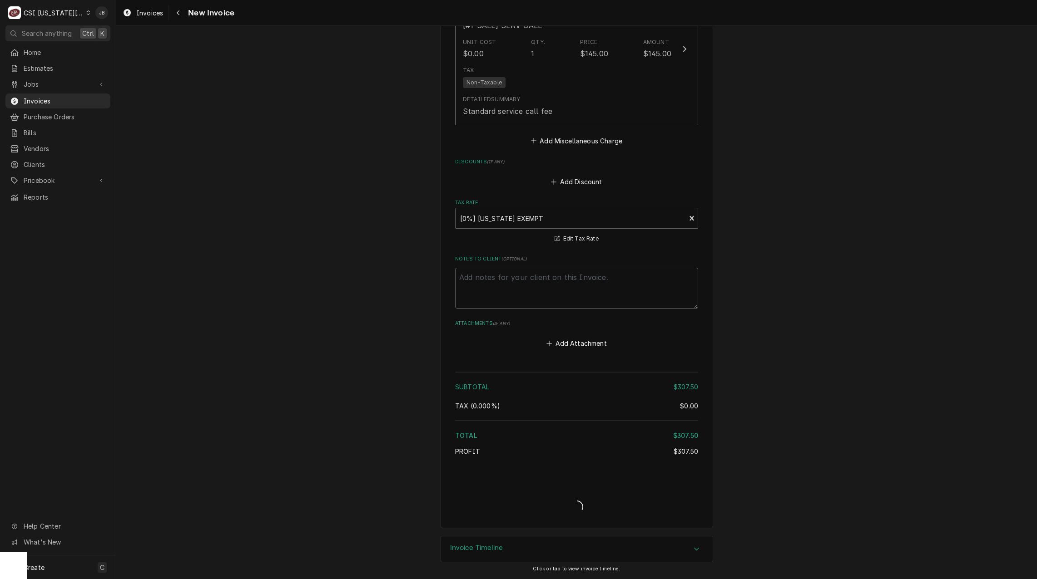
type textarea "x"
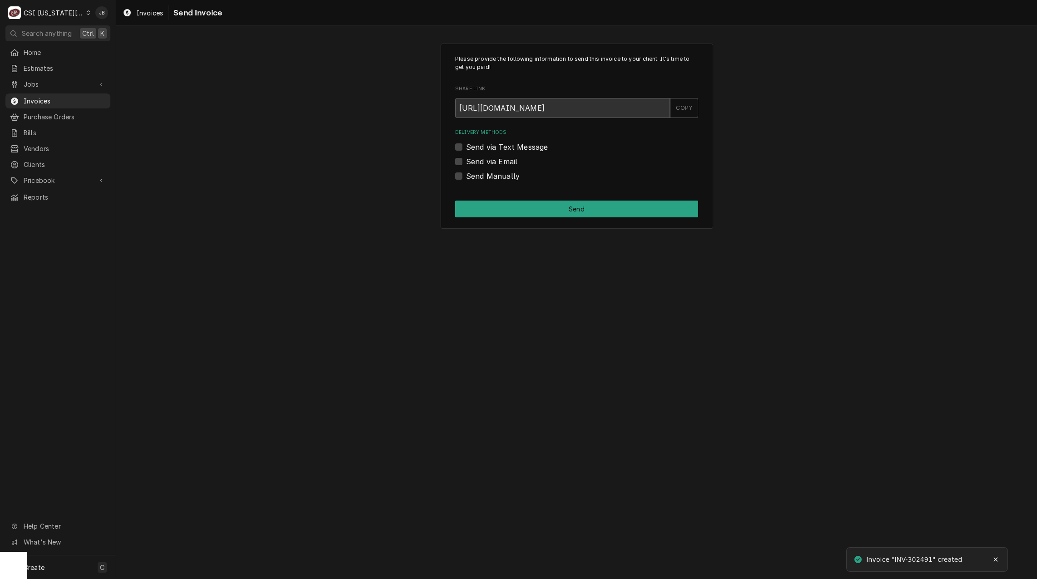
click at [494, 161] on label "Send via Email" at bounding box center [491, 161] width 51 height 11
click at [494, 161] on input "Send via Email" at bounding box center [587, 166] width 243 height 20
checkbox input "true"
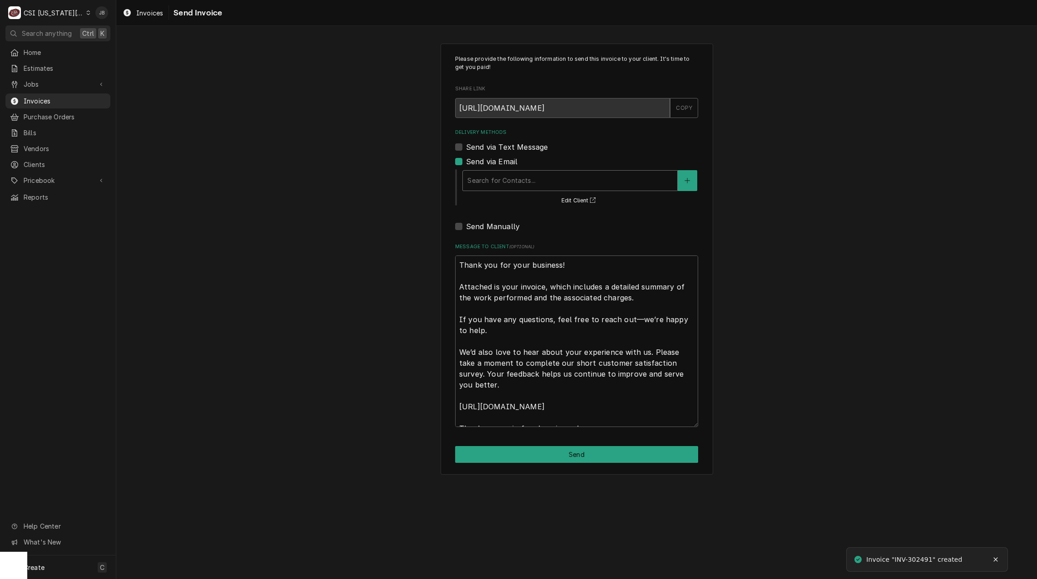
click at [530, 179] on div "Delivery Methods" at bounding box center [569, 181] width 205 height 16
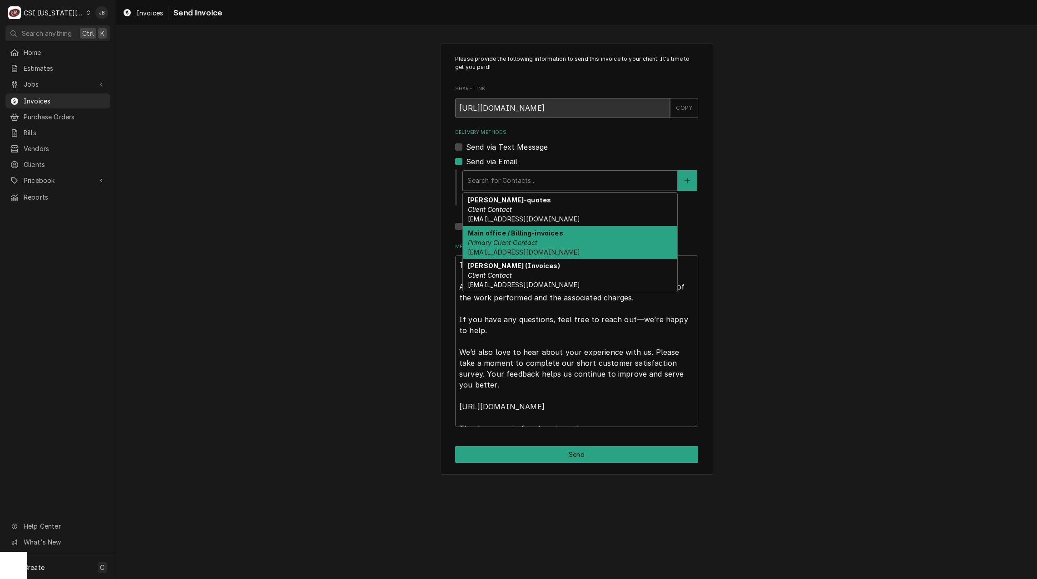
click at [596, 247] on div "Main office / Billing-invoices Primary Client Contact [EMAIL_ADDRESS][DOMAIN_NA…" at bounding box center [570, 242] width 214 height 33
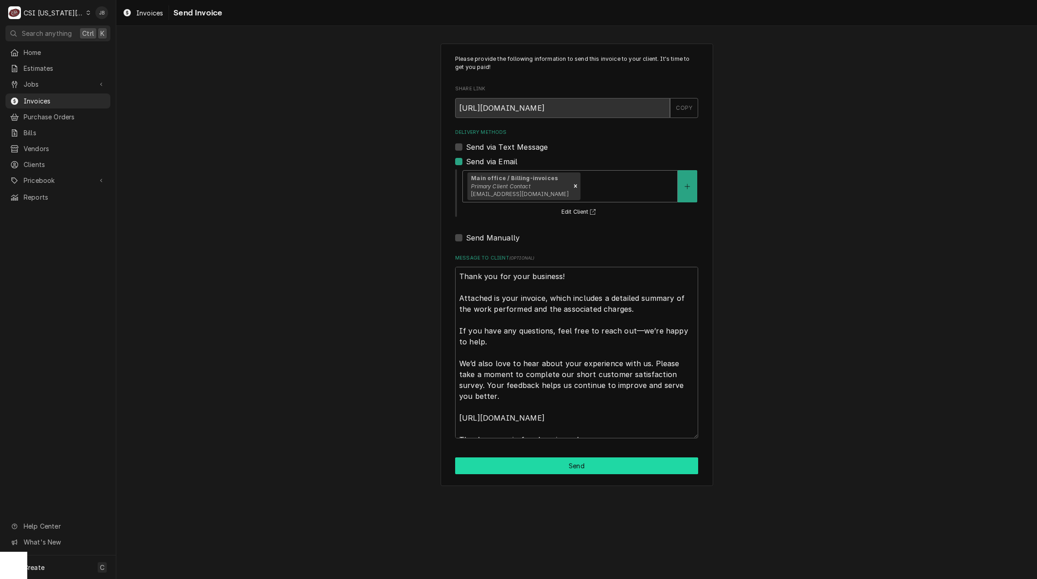
click at [559, 471] on button "Send" at bounding box center [576, 466] width 243 height 17
type textarea "x"
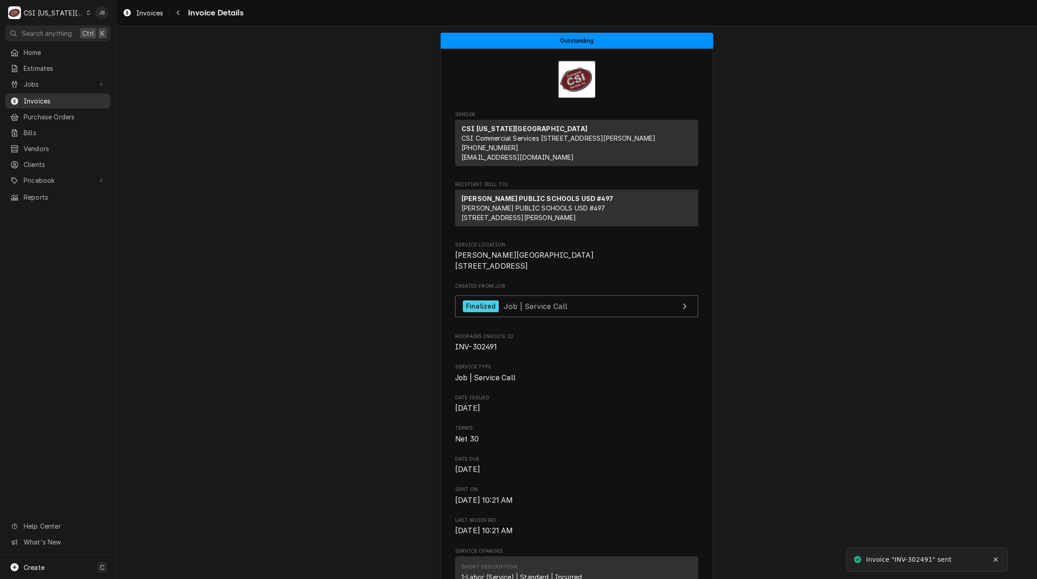
click at [59, 96] on span "Invoices" at bounding box center [65, 101] width 82 height 10
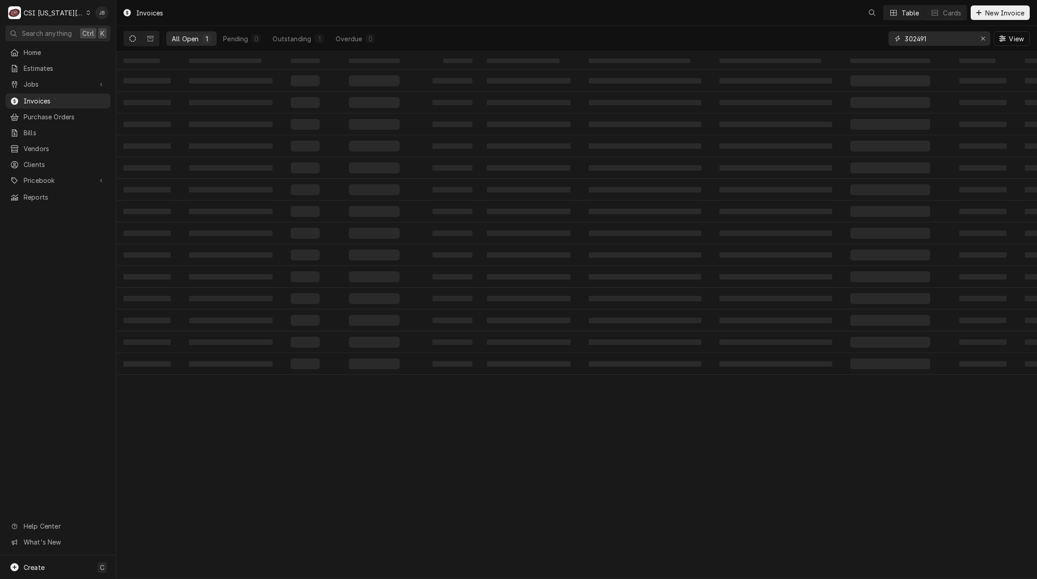
drag, startPoint x: 942, startPoint y: 41, endPoint x: 815, endPoint y: 41, distance: 126.7
click at [818, 41] on div "All Open 1 Pending 0 Outstanding 1 Overdue 0 302491 View" at bounding box center [576, 38] width 906 height 25
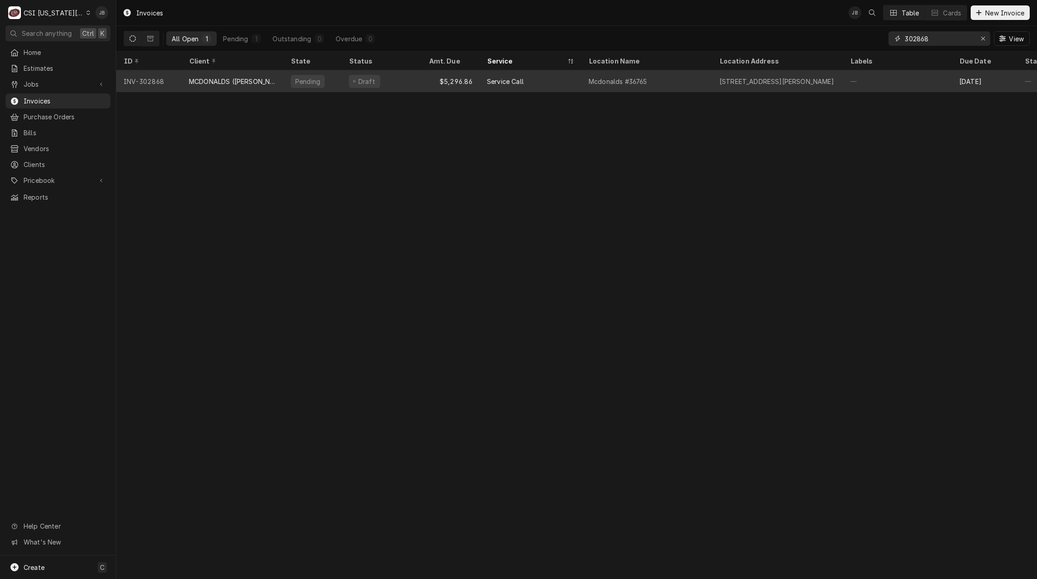
type input "302868"
click at [274, 82] on div "MCDONALDS (TERESA CANSECO)" at bounding box center [232, 82] width 87 height 10
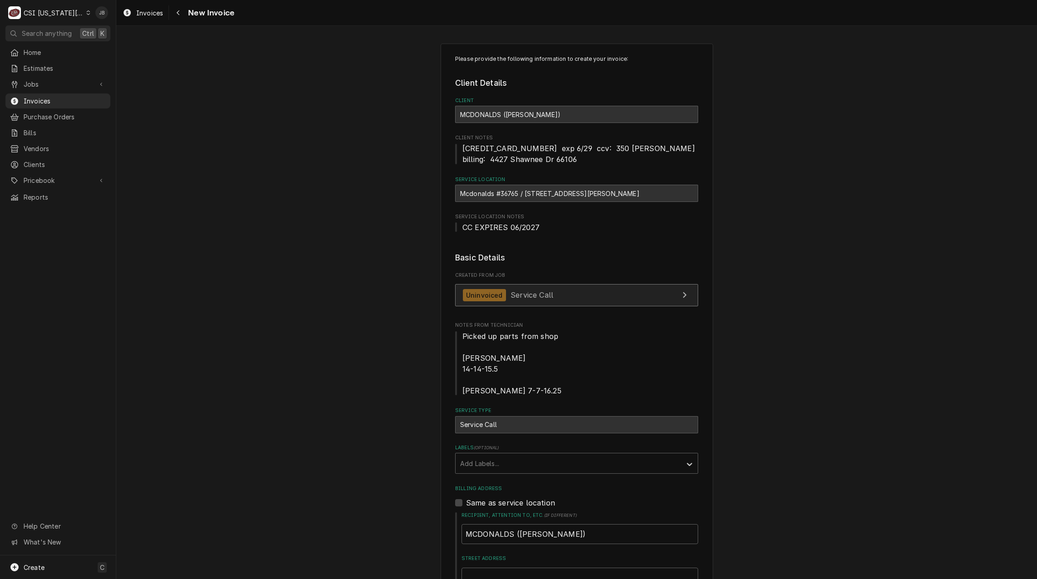
click at [521, 293] on span "Service Call" at bounding box center [531, 295] width 43 height 9
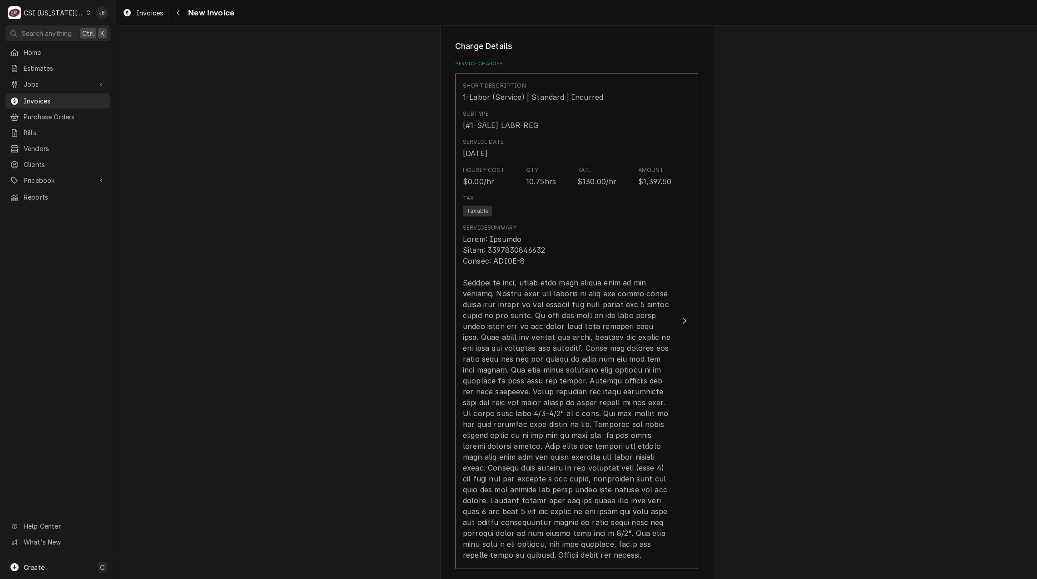
scroll to position [908, 0]
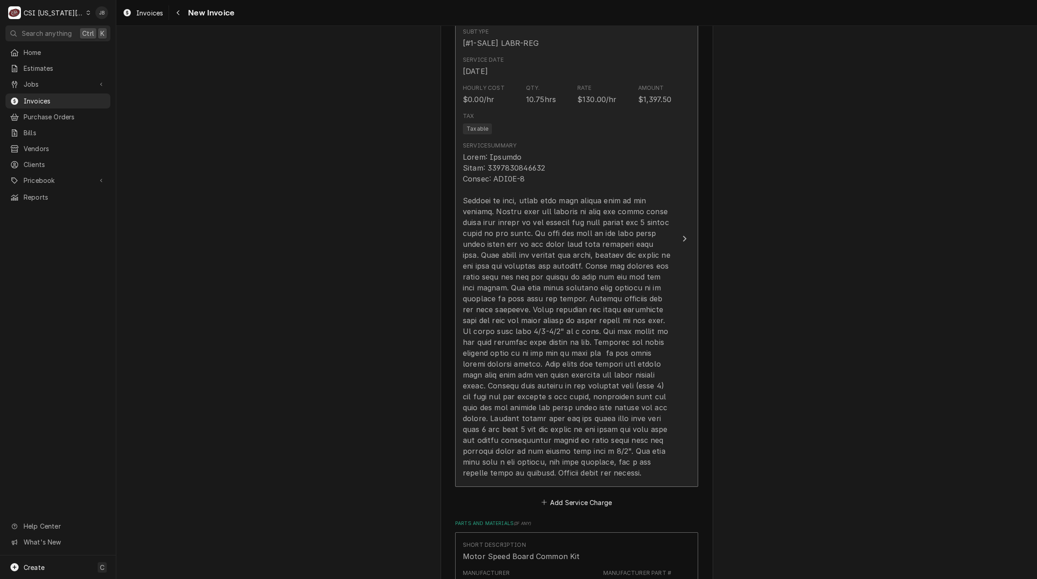
click at [537, 305] on div "Update Line Item" at bounding box center [567, 315] width 208 height 327
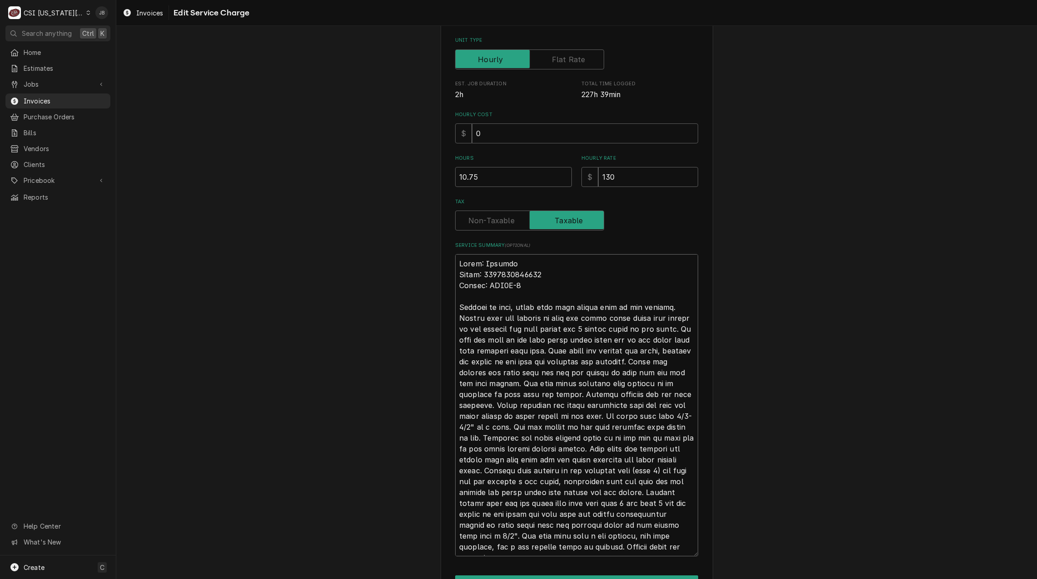
scroll to position [237, 0]
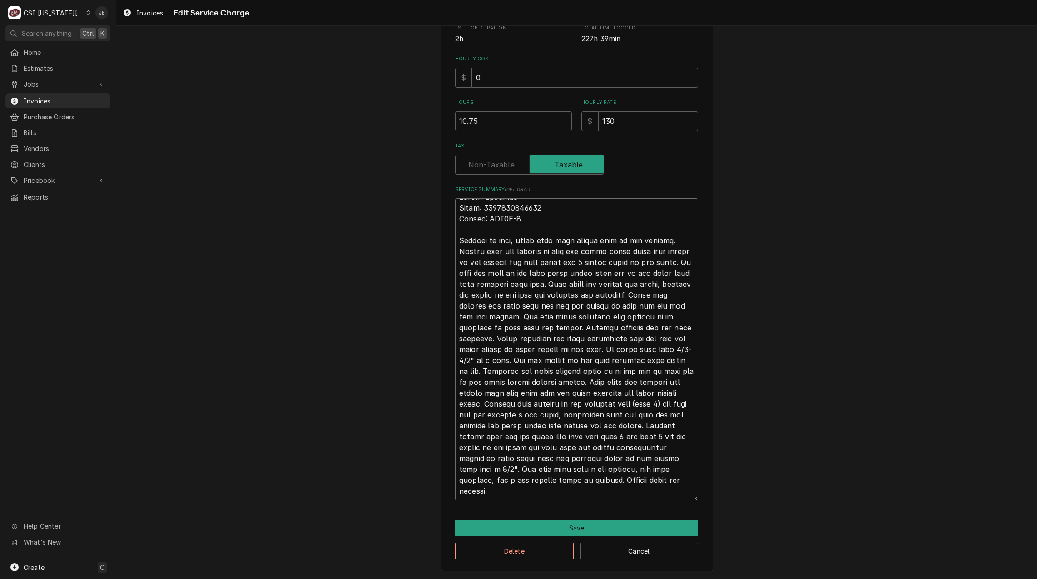
drag, startPoint x: 457, startPoint y: 259, endPoint x: 871, endPoint y: 603, distance: 538.4
click at [871, 579] on html "C CSI Kansas City JB Search anything Ctrl K Home Estimates Jobs Jobs Job Series…" at bounding box center [518, 289] width 1037 height 579
type textarea "x"
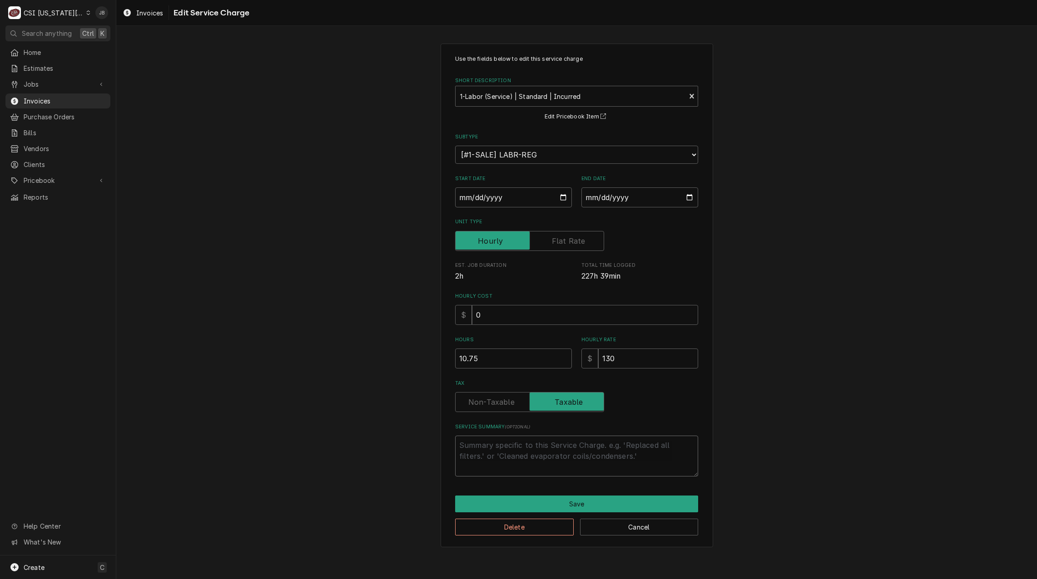
scroll to position [0, 0]
paste textarea "Model # MWE 3W-1 Serial # 1406100101543 Vat one platen is not working. Talked t…"
type textarea "x"
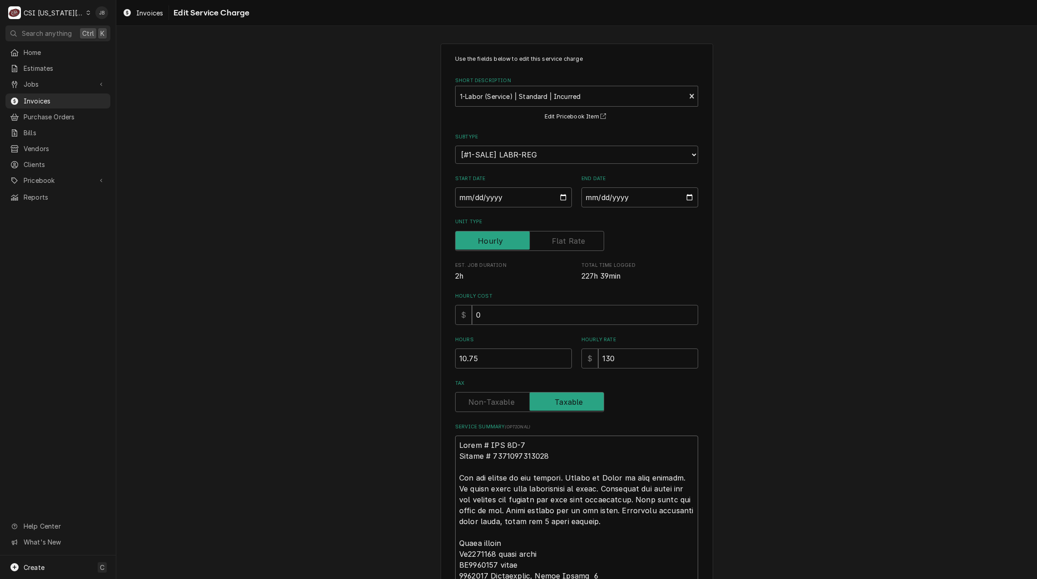
scroll to position [743, 0]
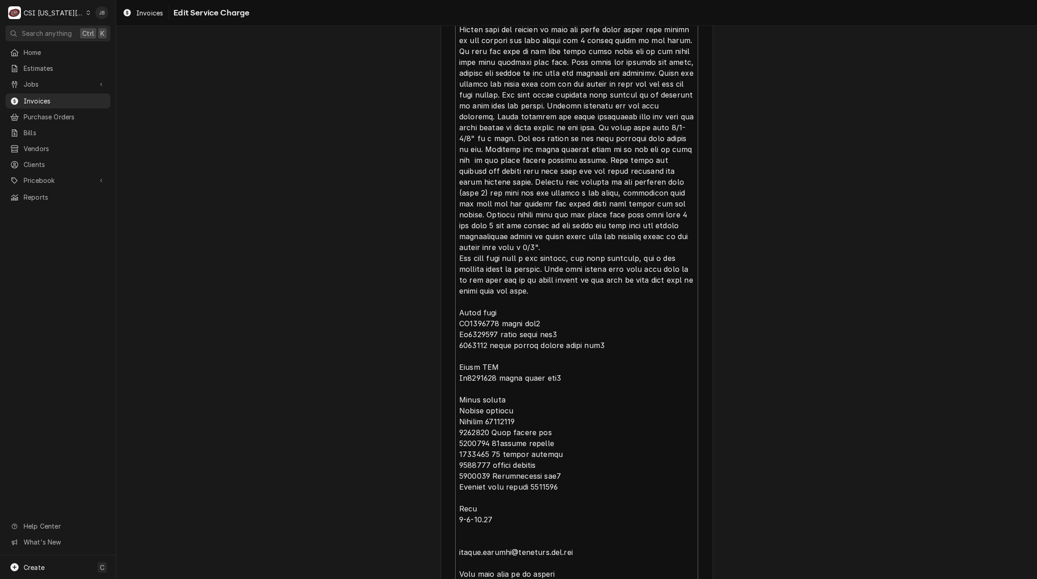
click at [603, 387] on textarea "Service Summary ( optional )" at bounding box center [576, 138] width 243 height 891
type textarea "Model # MWE 3W-1 Serial # 1406100101543 Vat one platen is not working. Talked t…"
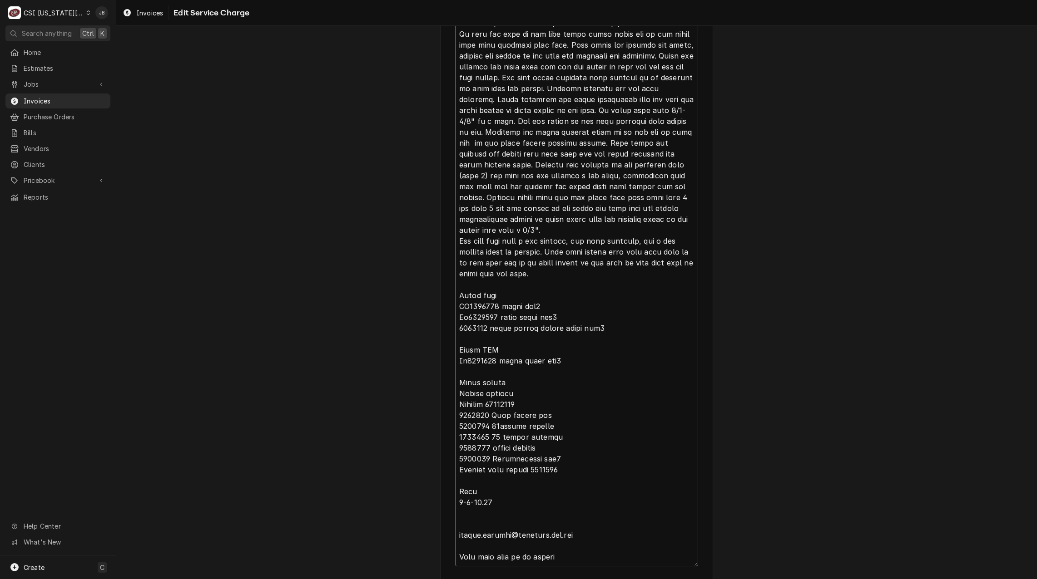
scroll to position [826, 0]
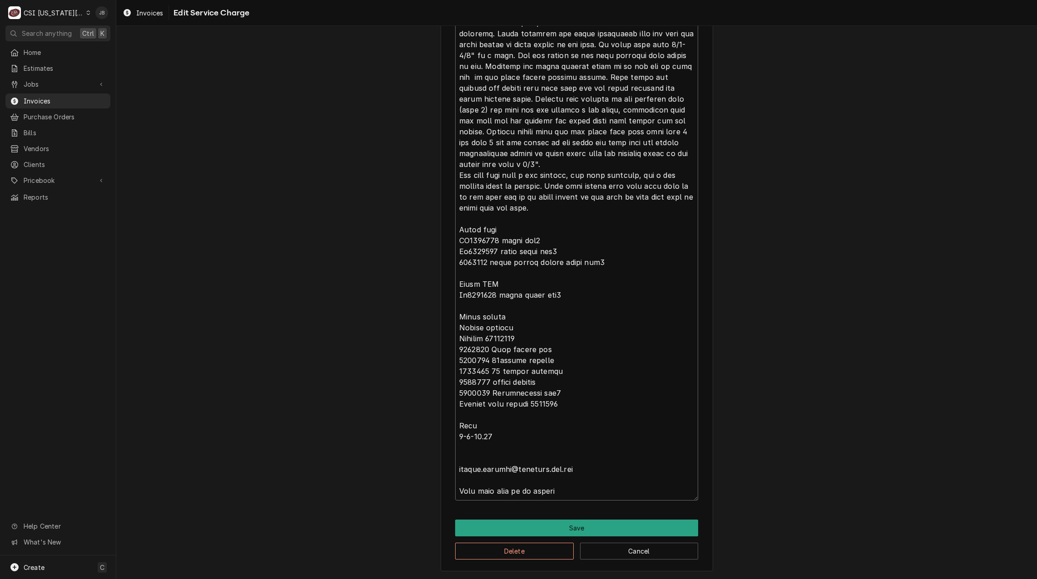
drag, startPoint x: 454, startPoint y: 160, endPoint x: 697, endPoint y: 601, distance: 503.2
click at [697, 579] on html "C CSI Kansas City JB Search anything Ctrl K Home Estimates Jobs Jobs Job Series…" at bounding box center [518, 289] width 1037 height 579
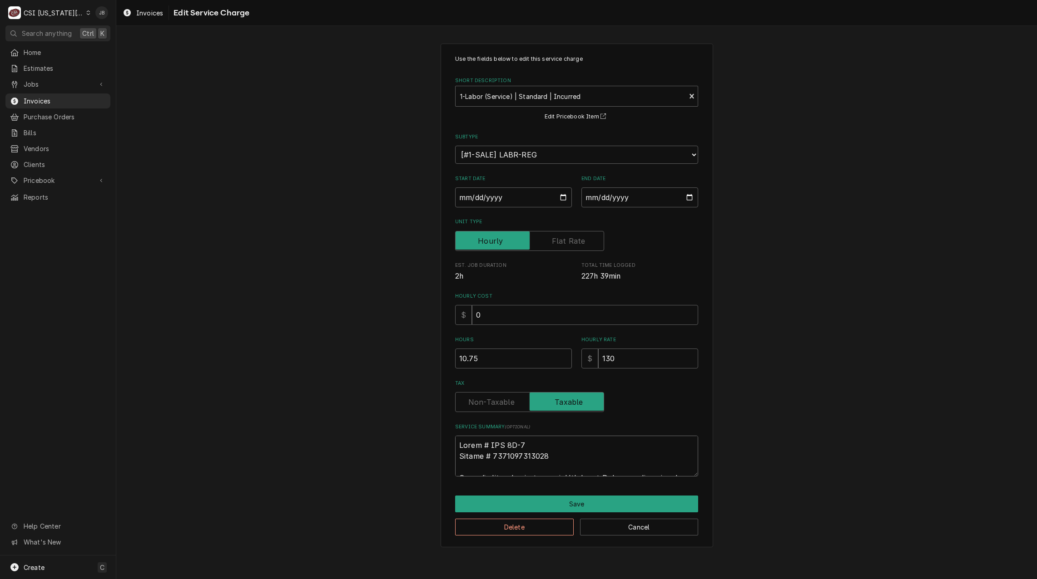
type textarea "x"
click at [502, 440] on textarea "Service Summary ( optional )" at bounding box center [576, 456] width 243 height 41
paste textarea "Grill 1 – MWE 3W-1 (Serial #1406100101543) The technician identified that the p…"
type textarea "x"
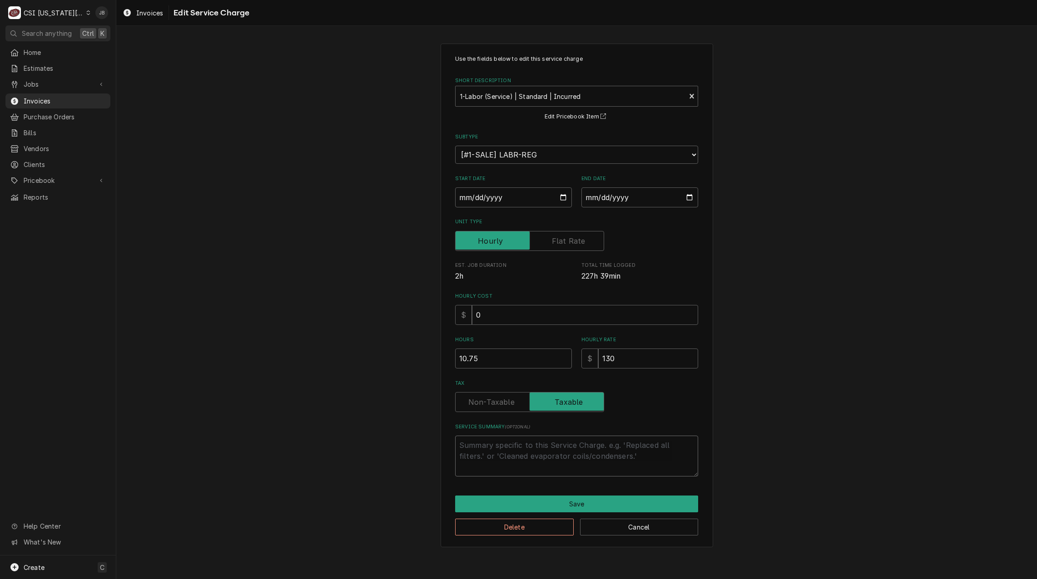
type textarea "Grill 1 – MWE 3W-1 (Serial #1406100101543) The technician identified that the p…"
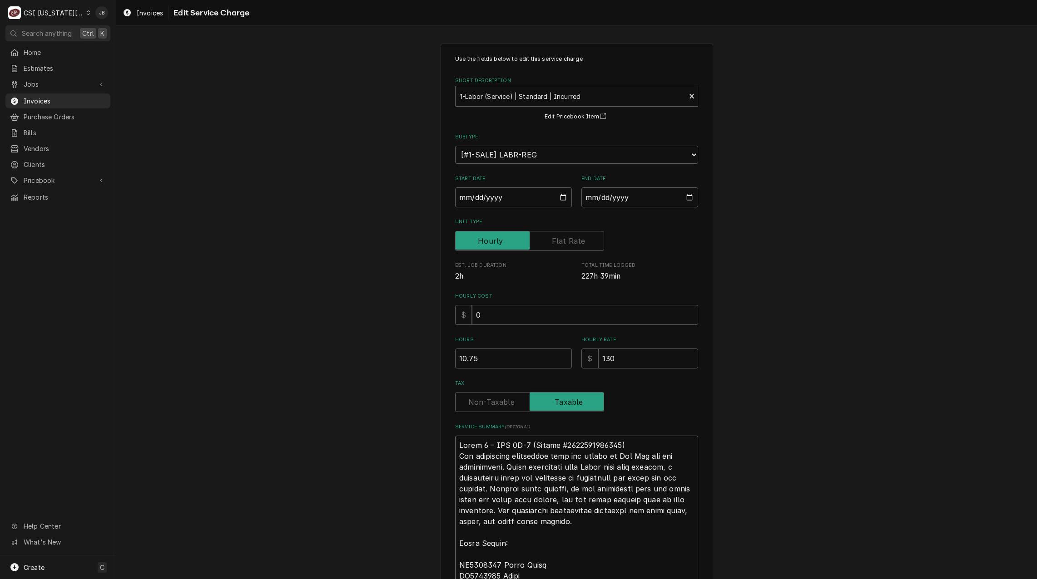
scroll to position [568, 0]
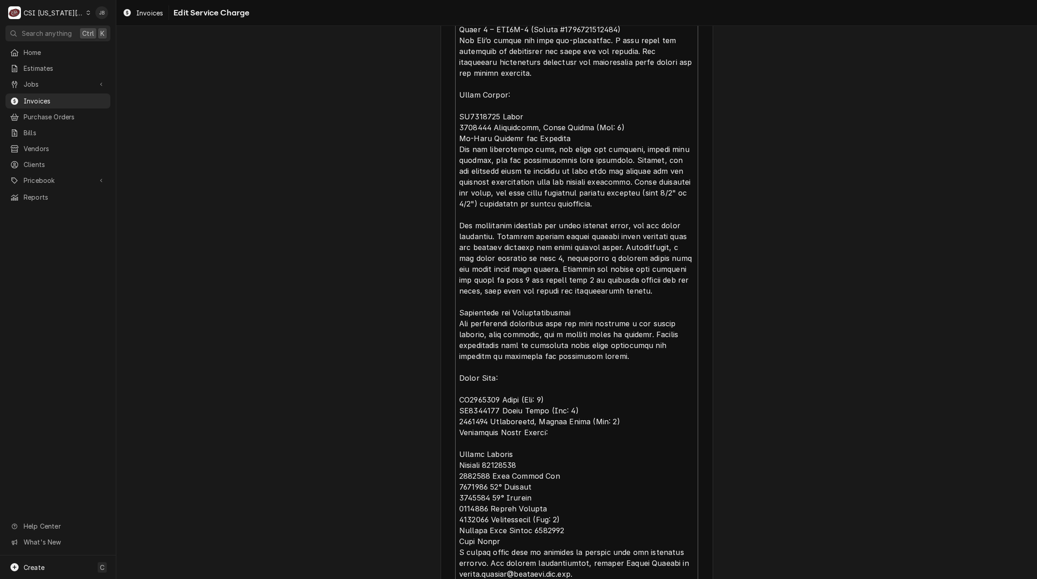
drag, startPoint x: 580, startPoint y: 312, endPoint x: 370, endPoint y: 313, distance: 210.7
click at [370, 313] on div "Use the fields below to edit this service charge Short Description 1-Labor (Ser…" at bounding box center [576, 64] width 920 height 1195
type textarea "x"
type textarea "Grill 1 – MWE 3W-1 (Serial #1406100101543) The technician identified that the p…"
type textarea "x"
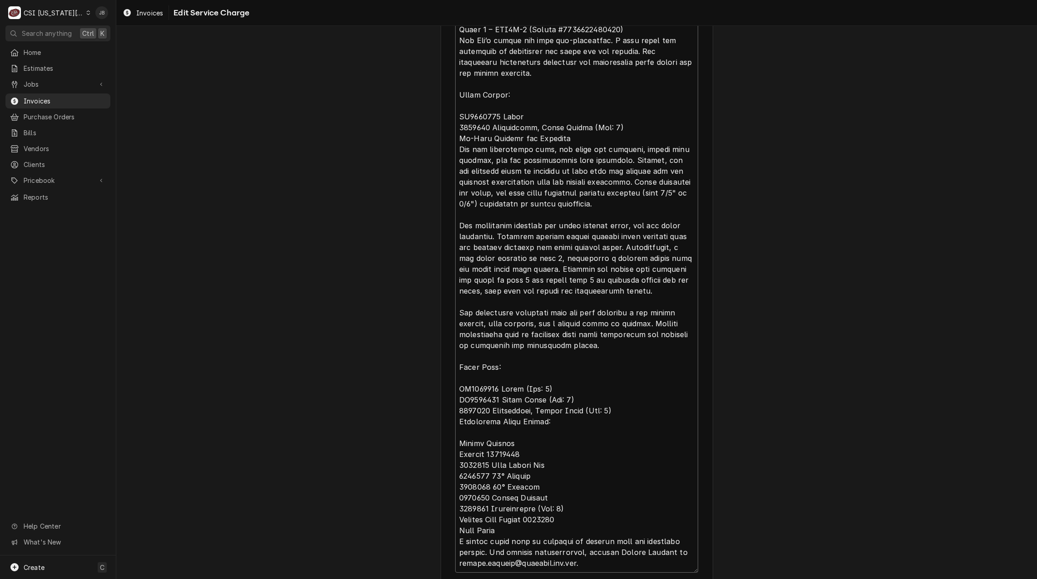
type textarea "Grill 1 – MWE 3W-1 (Serial #1406100101543) The technician identified that the p…"
click at [503, 359] on textarea "Service Summary ( optional )" at bounding box center [576, 220] width 243 height 706
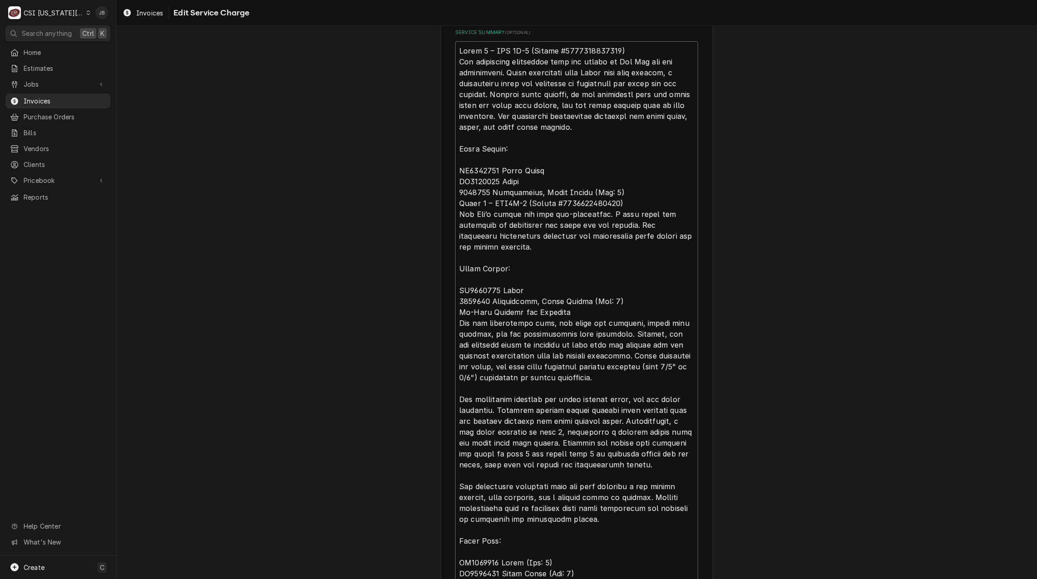
scroll to position [387, 0]
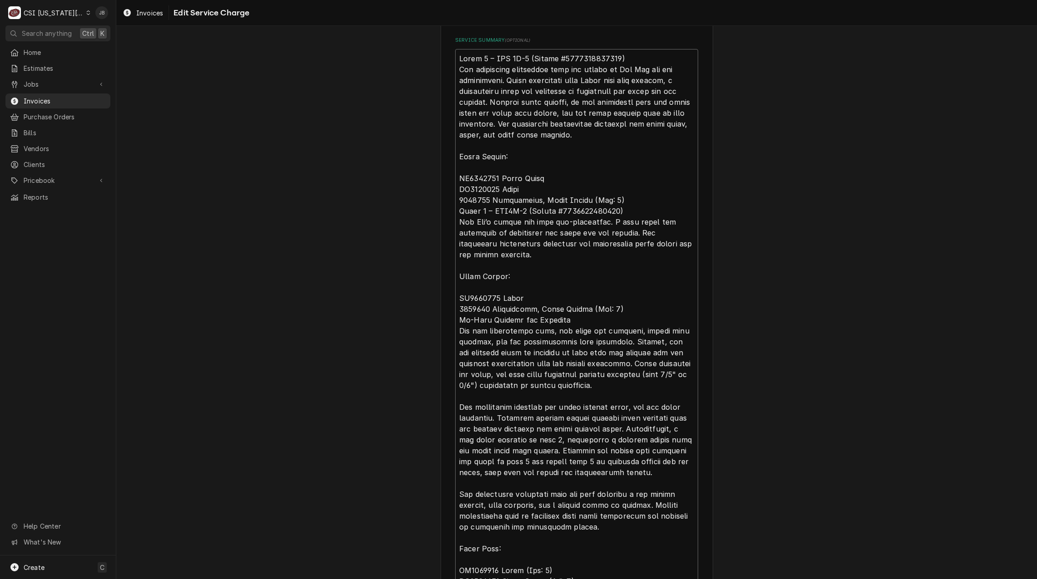
click at [511, 292] on textarea "Service Summary ( optional )" at bounding box center [576, 402] width 243 height 706
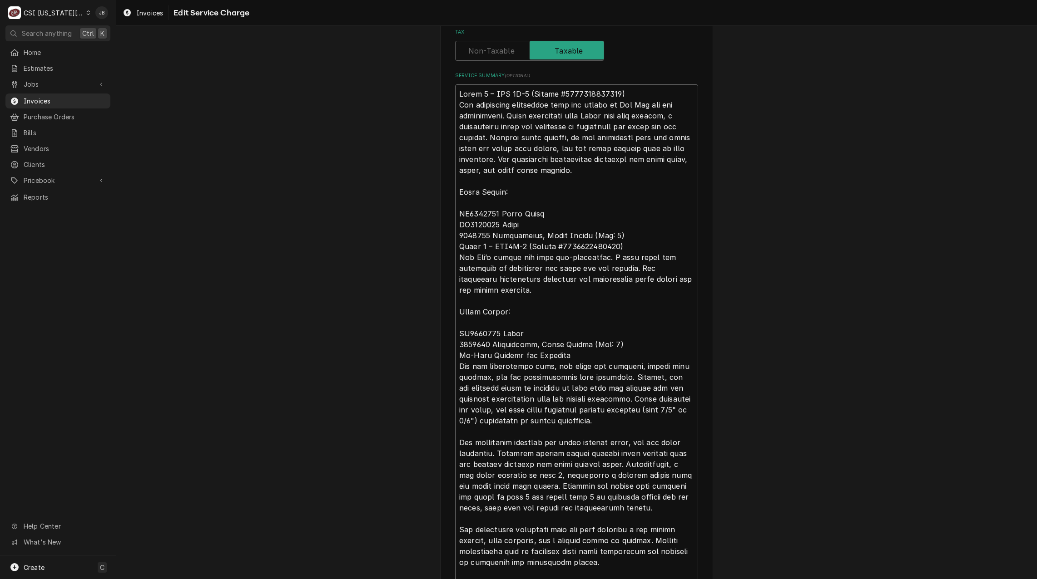
scroll to position [341, 0]
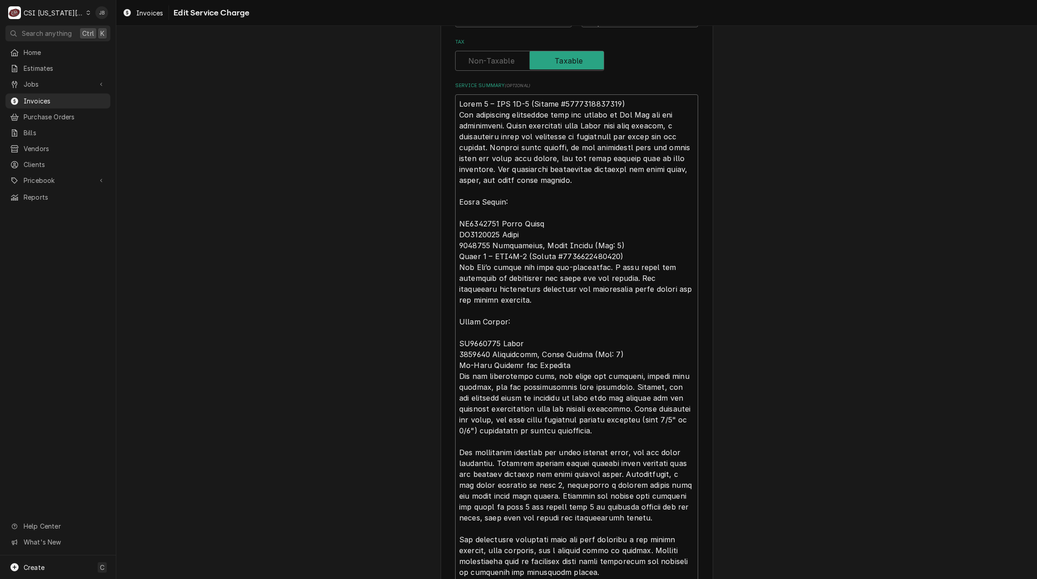
drag, startPoint x: 624, startPoint y: 355, endPoint x: 421, endPoint y: 314, distance: 207.0
click at [421, 314] on div "Use the fields below to edit this service charge Short Description 1-Labor (Ser…" at bounding box center [576, 286] width 920 height 1185
type textarea "x"
type textarea "Grill 1 – MWE 3W-1 (Serial #1406100101543) The technician identified that the p…"
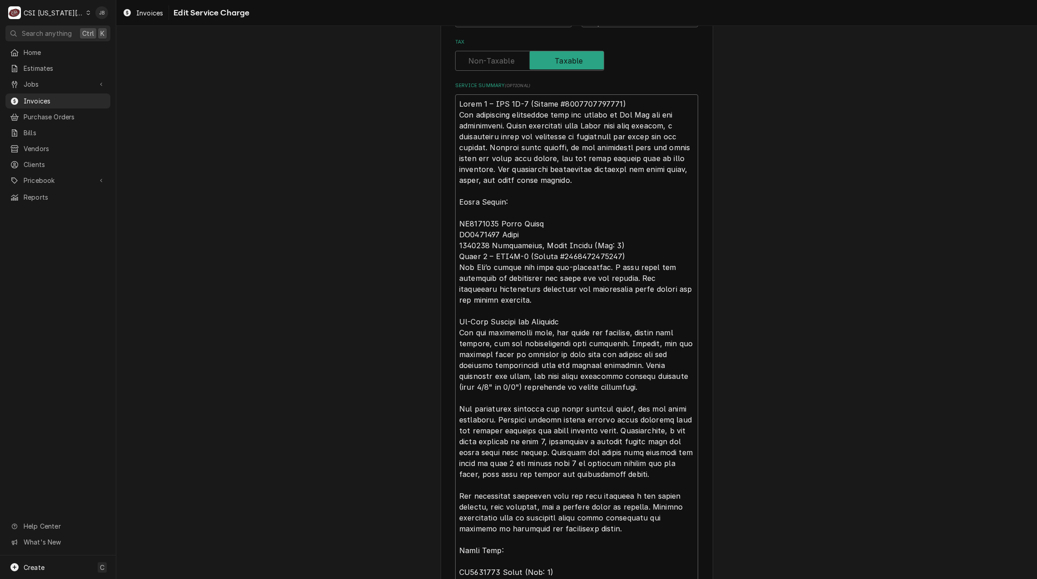
drag, startPoint x: 600, startPoint y: 245, endPoint x: 427, endPoint y: 199, distance: 178.5
click at [427, 199] on div "Use the fields below to edit this service charge Short Description 1-Labor (Ser…" at bounding box center [576, 264] width 920 height 1141
type textarea "x"
type textarea "Grill 1 – MWE 3W-1 (Serial #1406100101543) The technician identified that the p…"
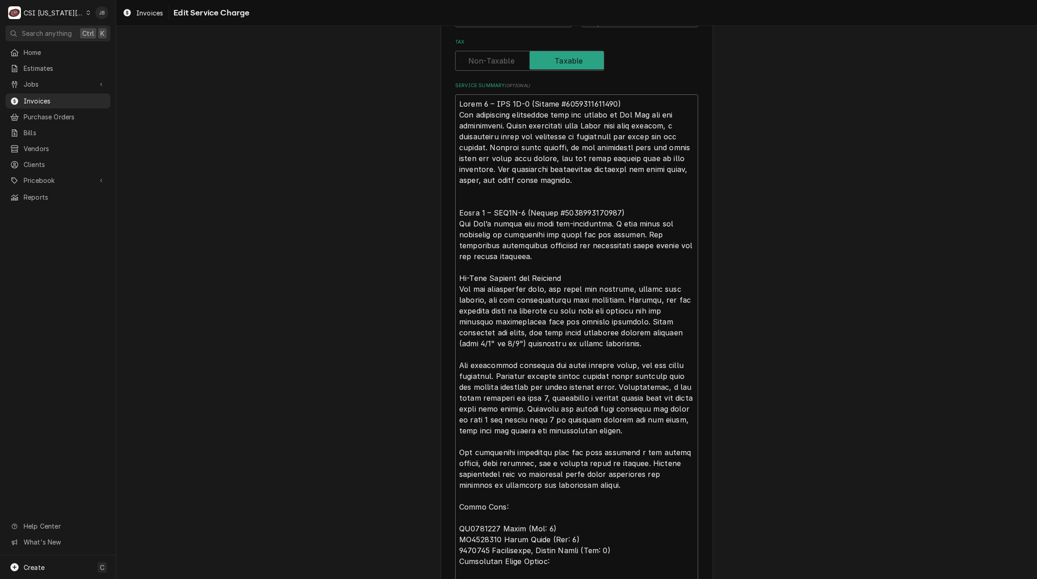
type textarea "x"
type textarea "Grill 1 – MWE 3W-1 (Serial #1406100101543) The technician identified that the p…"
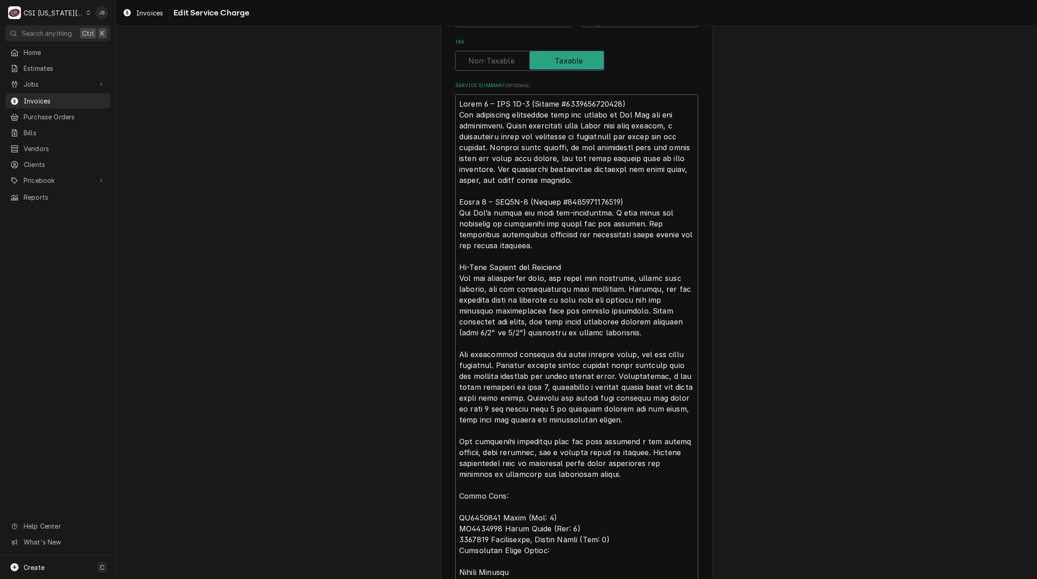
click at [602, 332] on textarea "Service Summary ( optional )" at bounding box center [576, 397] width 243 height 607
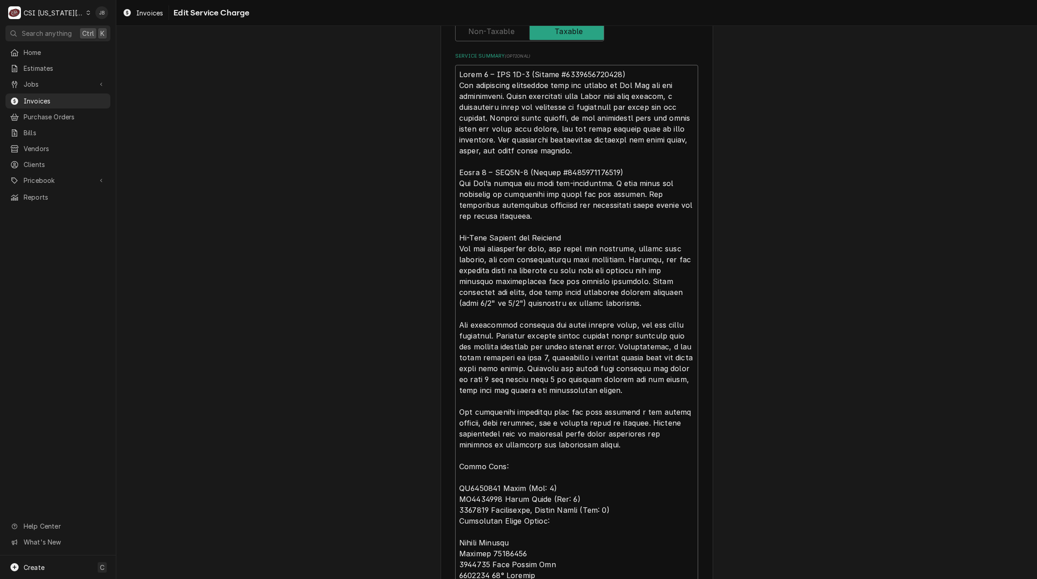
scroll to position [387, 0]
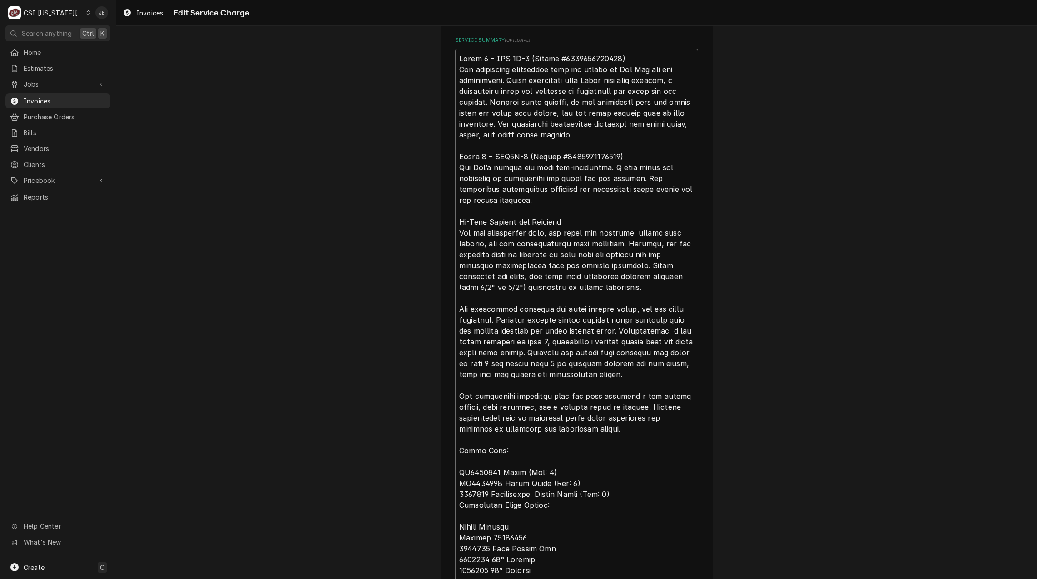
click at [456, 308] on textarea "Service Summary ( optional )" at bounding box center [576, 352] width 243 height 607
type textarea "x"
type textarea "Grill 1 – MWE 3W-1 (Serial #1406100101543) The technician identified that the p…"
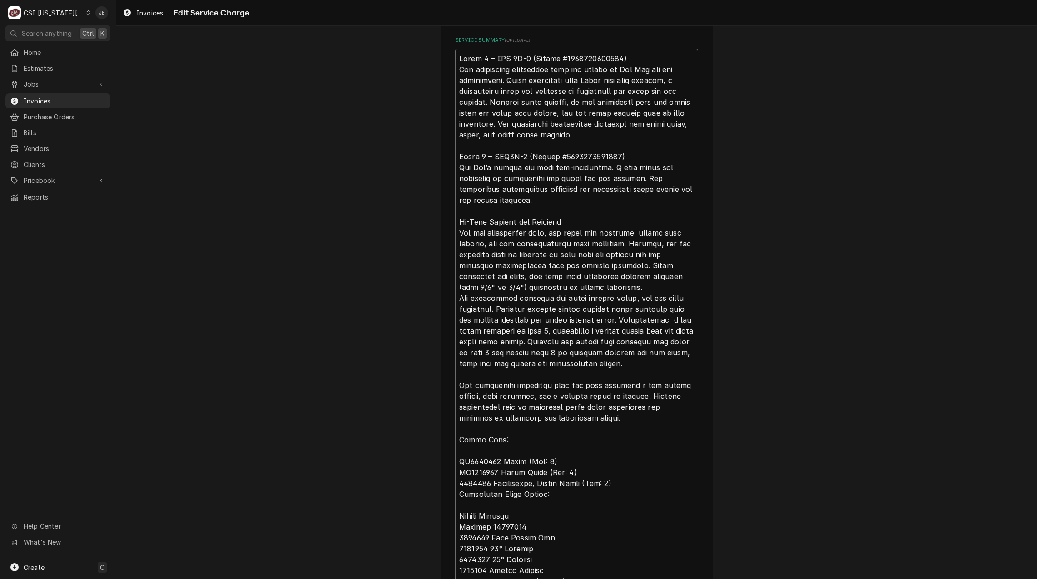
type textarea "x"
type textarea "Grill 1 – MWE 3W-1 (Serial #1406100101543) The technician identified that the p…"
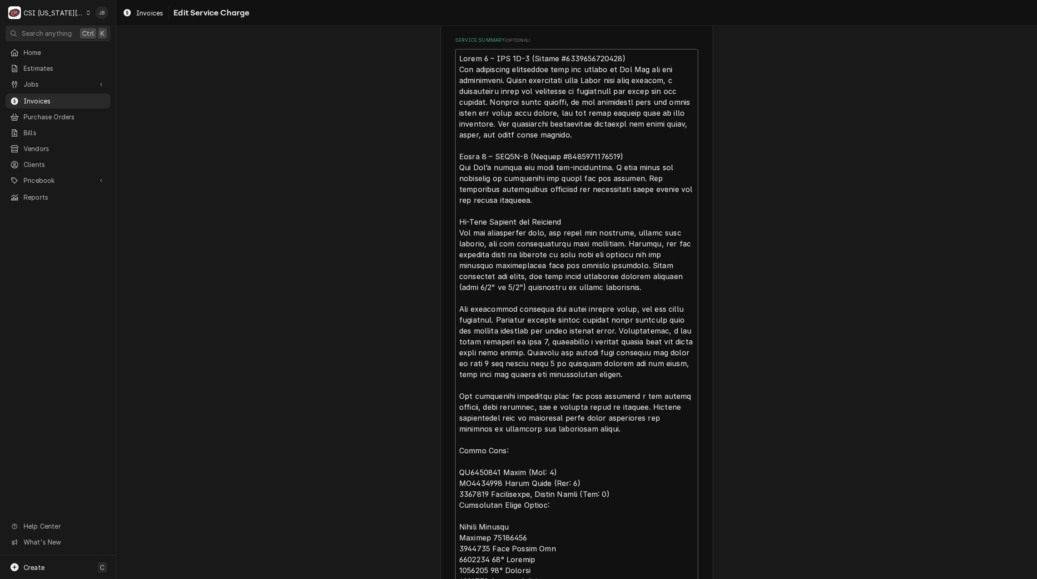
click at [610, 370] on textarea "Service Summary ( optional )" at bounding box center [576, 352] width 243 height 607
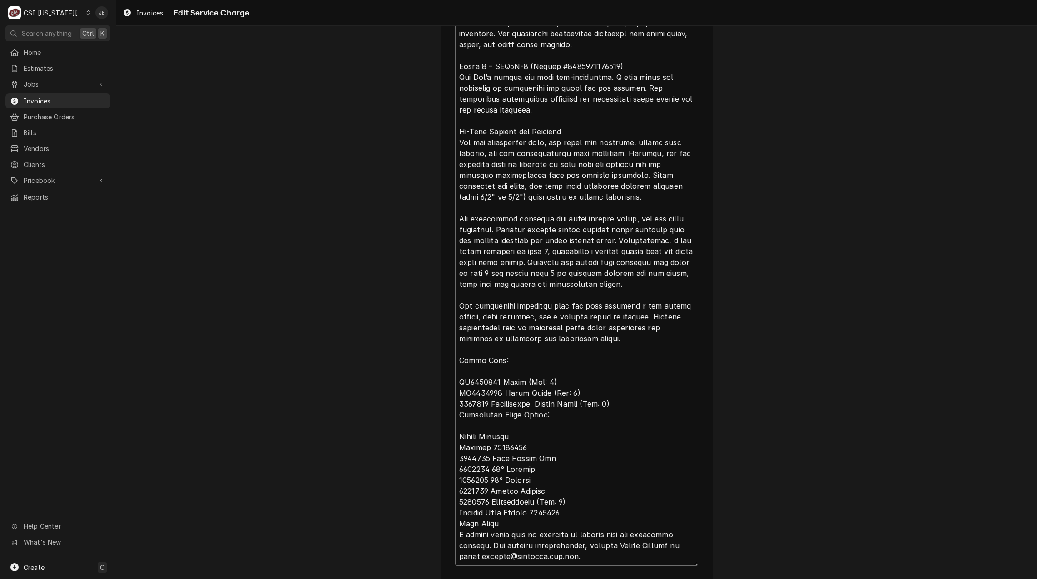
scroll to position [478, 0]
click at [614, 342] on textarea "Service Summary ( optional )" at bounding box center [576, 261] width 243 height 607
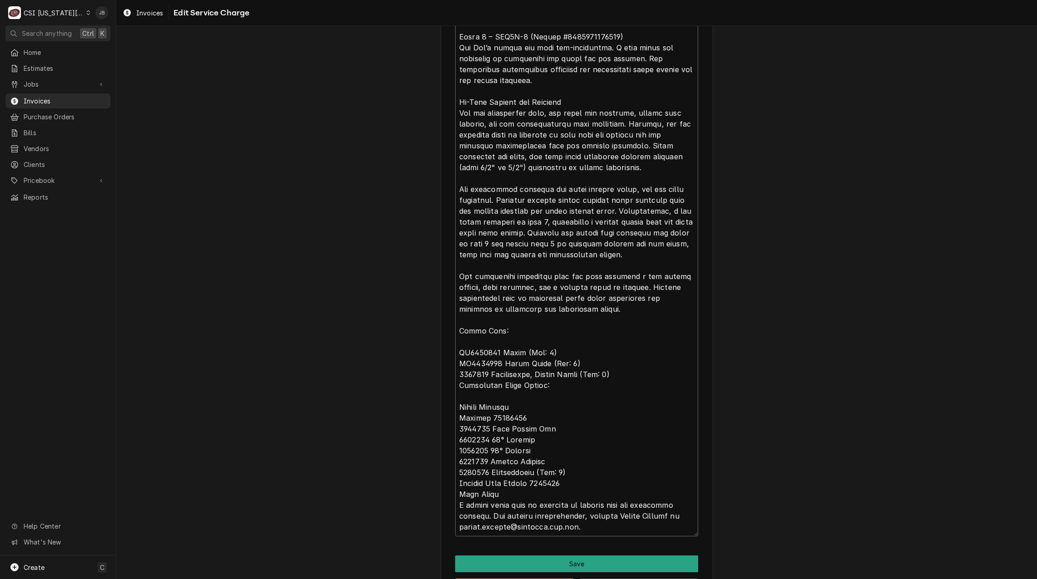
scroll to position [523, 0]
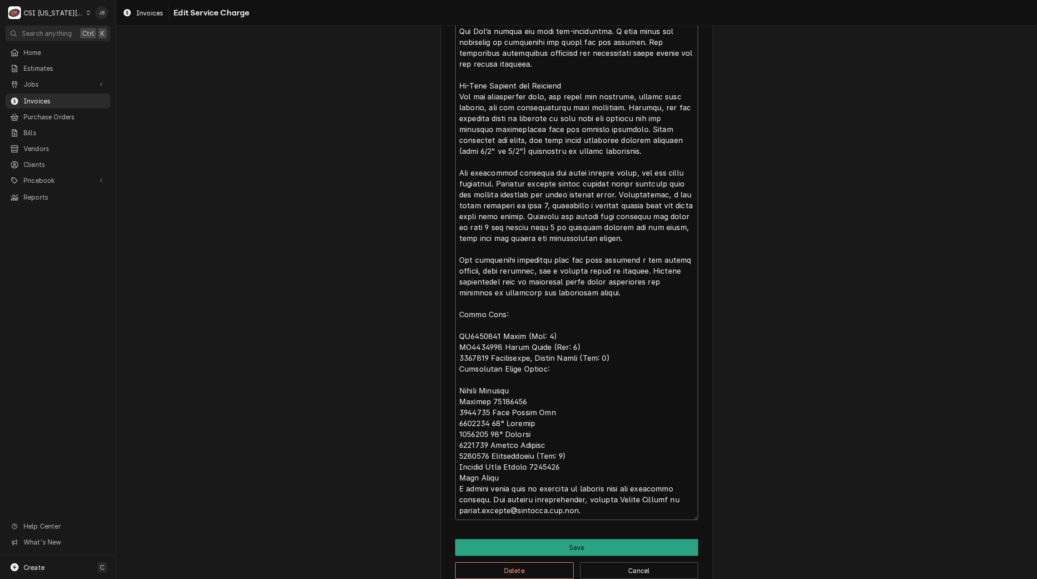
drag, startPoint x: 496, startPoint y: 477, endPoint x: 408, endPoint y: 318, distance: 182.1
click at [408, 318] on div "Use the fields below to edit this service charge Short Description 1-Labor (Ser…" at bounding box center [576, 55] width 920 height 1087
type textarea "x"
type textarea "Grill 1 – MWE 3W-1 (Serial #1406100101543) The technician identified that the p…"
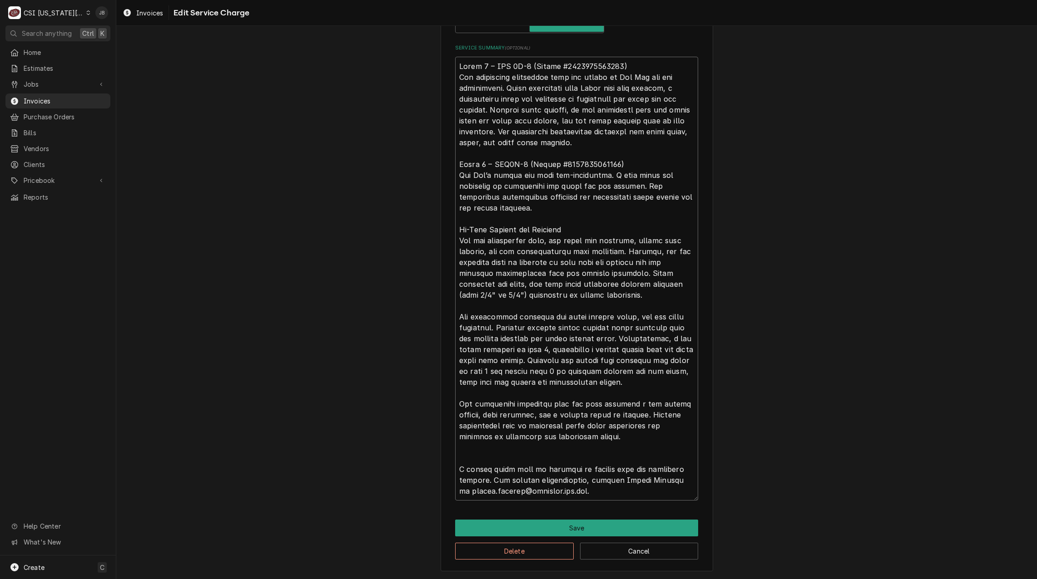
scroll to position [379, 0]
type textarea "x"
type textarea "Grill 1 – MWE 3W-1 (Serial #1406100101543) The technician identified that the p…"
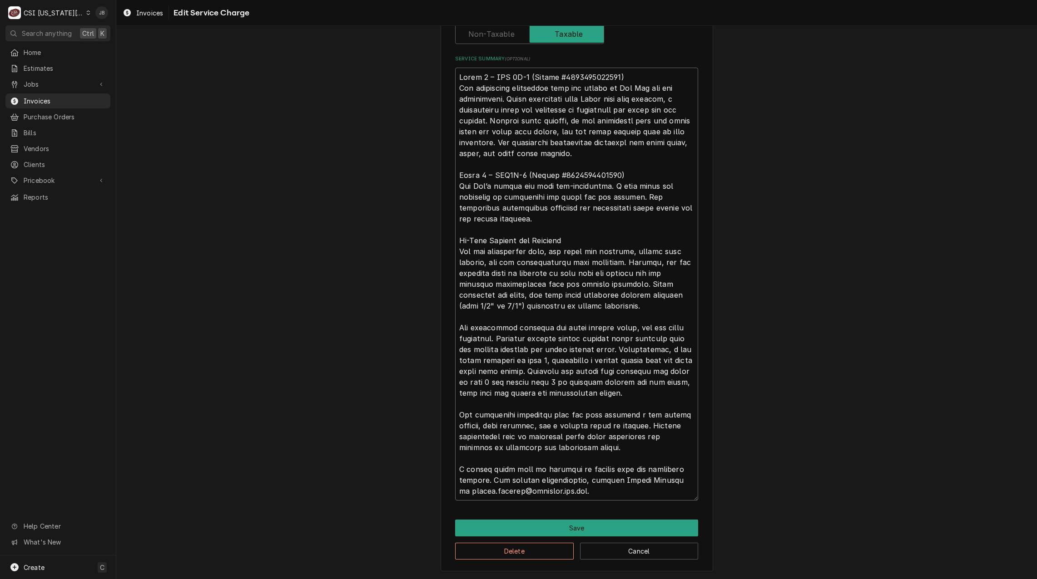
click at [601, 491] on textarea "Service Summary ( optional )" at bounding box center [576, 284] width 243 height 433
drag, startPoint x: 607, startPoint y: 492, endPoint x: 484, endPoint y: 482, distance: 123.4
click at [484, 482] on textarea "Service Summary ( optional )" at bounding box center [576, 284] width 243 height 433
type textarea "x"
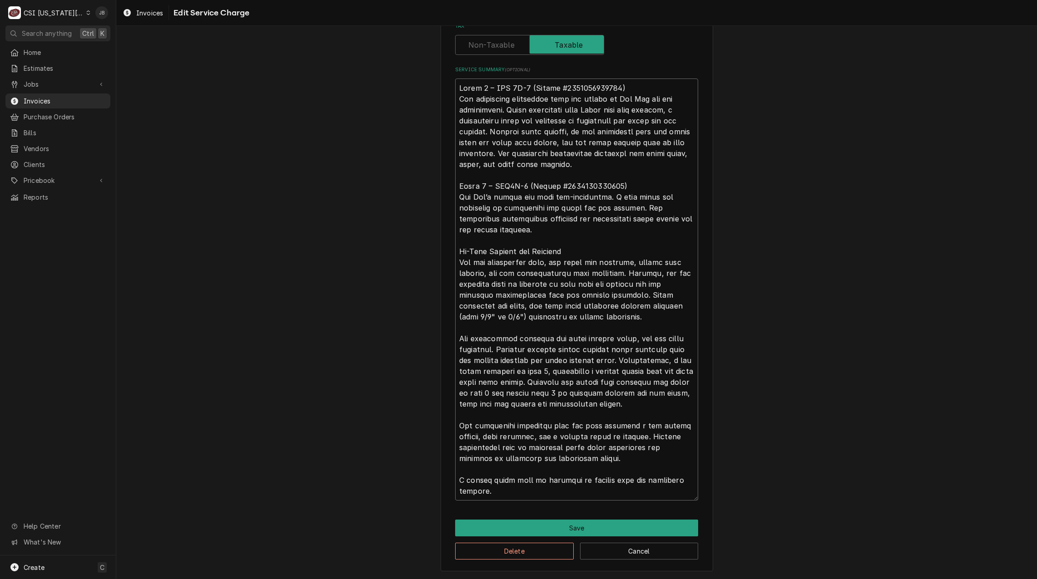
type textarea "Grill 1 – MWE 3W-1 (Serial #1406100101543) The technician identified that the p…"
click at [522, 519] on div "Use the fields below to edit this service charge Short Description 1-Labor (Ser…" at bounding box center [576, 128] width 272 height 885
click at [520, 527] on button "Save" at bounding box center [576, 528] width 243 height 17
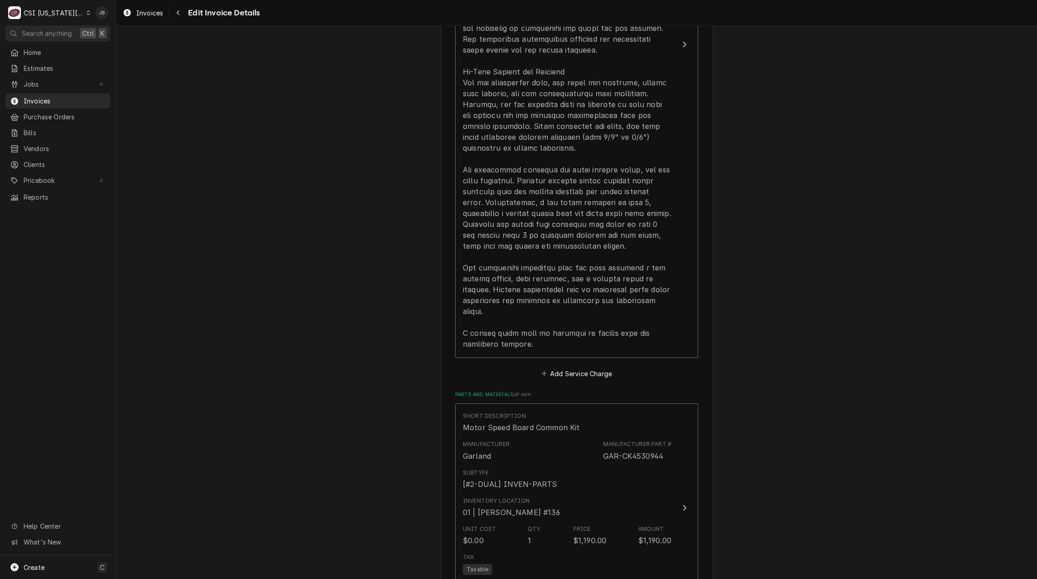
scroll to position [1397, 0]
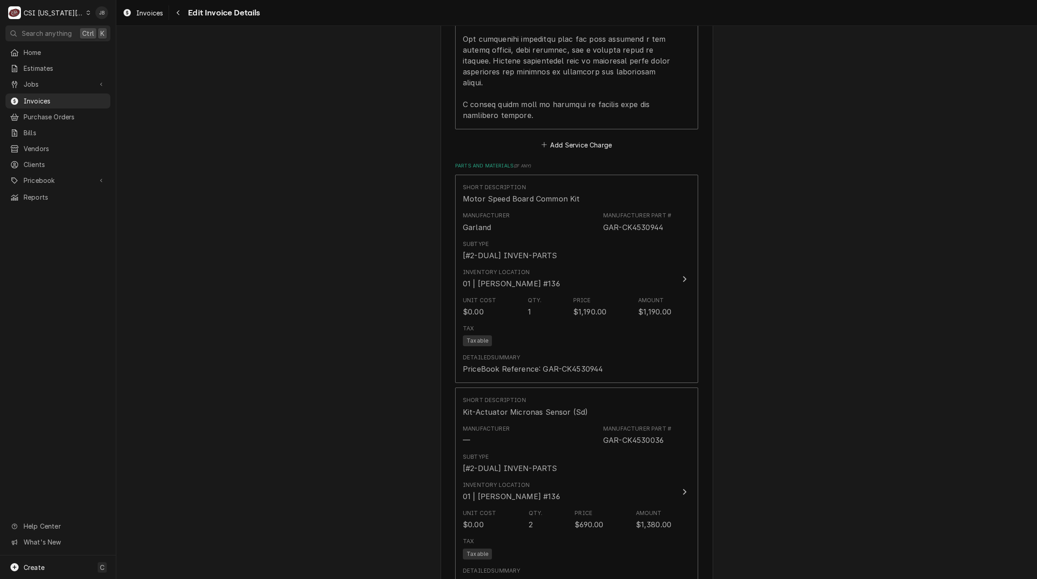
click at [331, 312] on div "Please provide the following information to create your invoice: Client Details…" at bounding box center [576, 219] width 920 height 3160
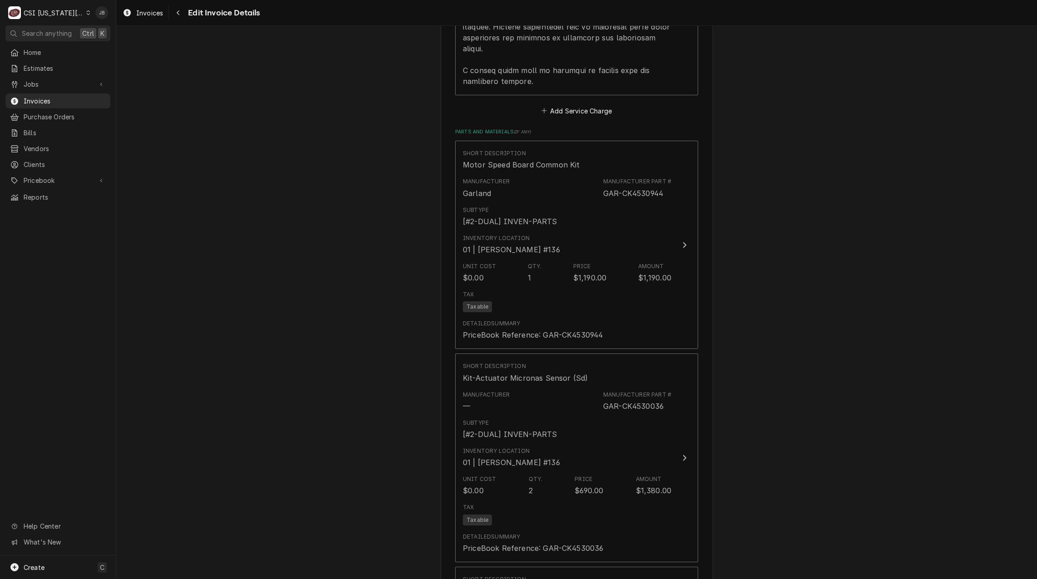
scroll to position [1487, 0]
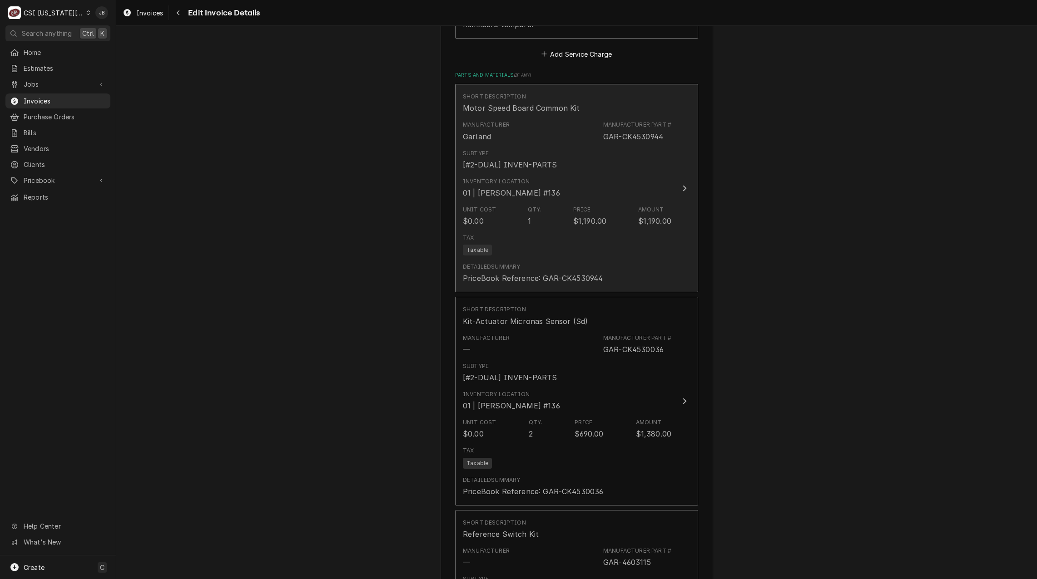
click at [613, 221] on div "Unit Cost $0.00 Qty. 1 Price $1,190.00 Amount $1,190.00" at bounding box center [567, 216] width 208 height 28
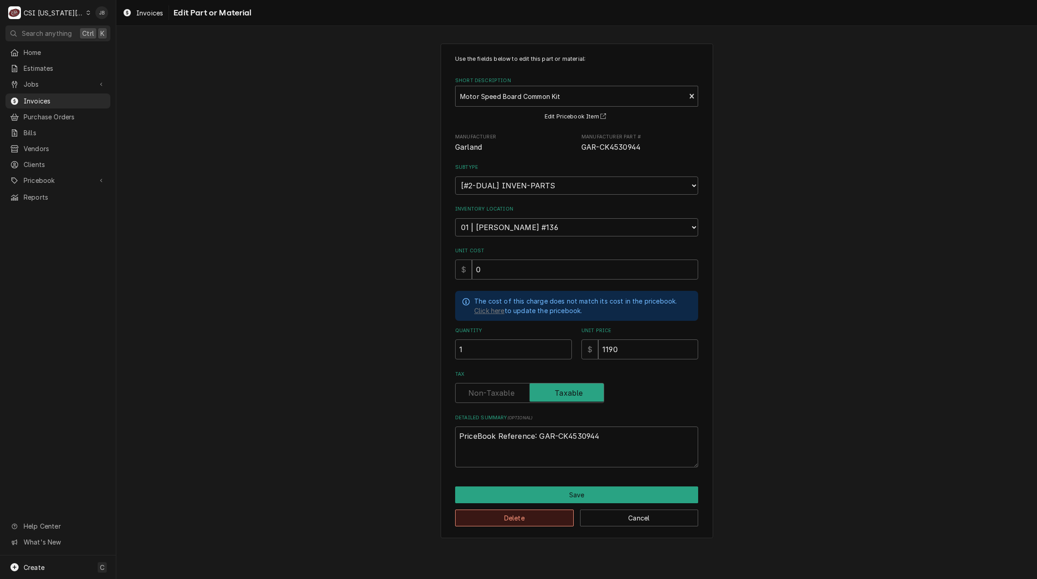
click at [481, 517] on button "Delete" at bounding box center [514, 518] width 119 height 17
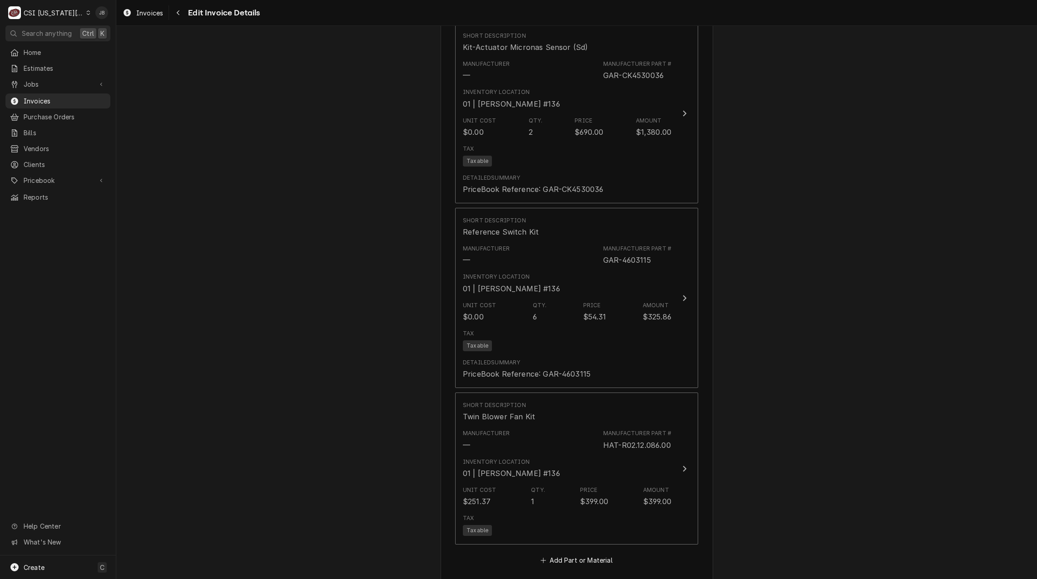
scroll to position [1537, 0]
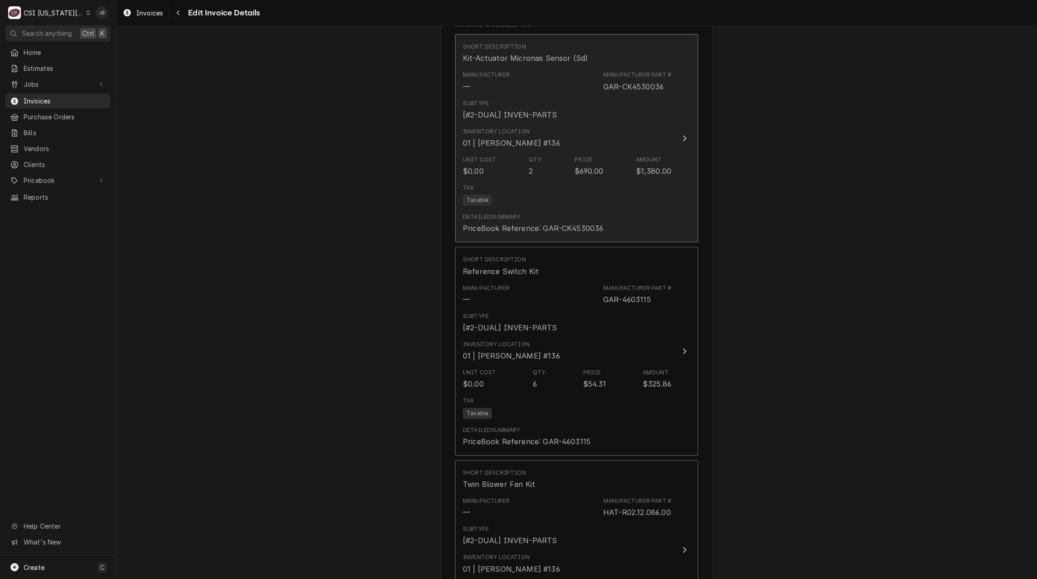
click at [549, 193] on div "Tax Taxable" at bounding box center [567, 194] width 208 height 29
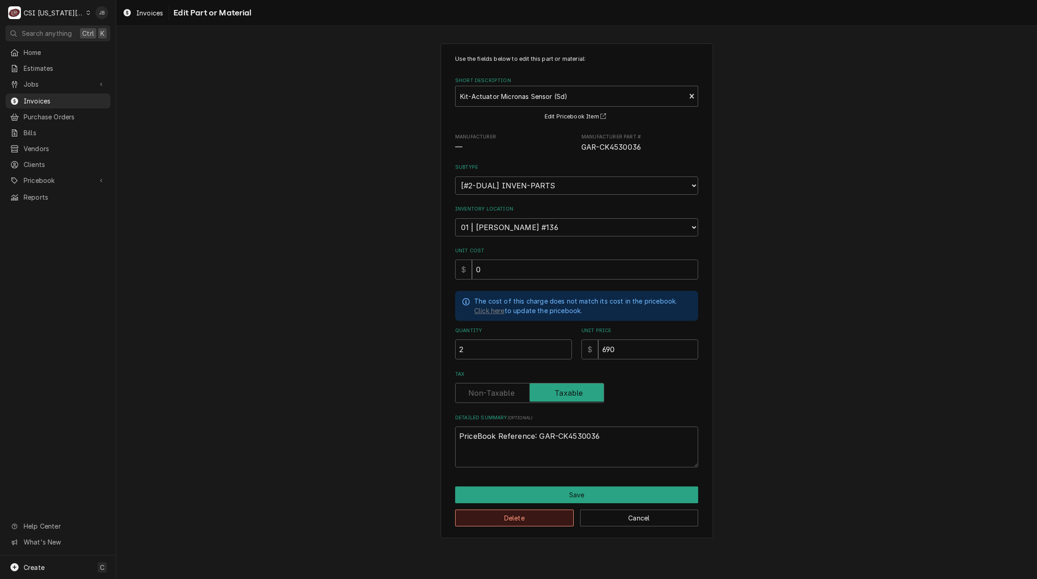
click at [504, 521] on button "Delete" at bounding box center [514, 518] width 119 height 17
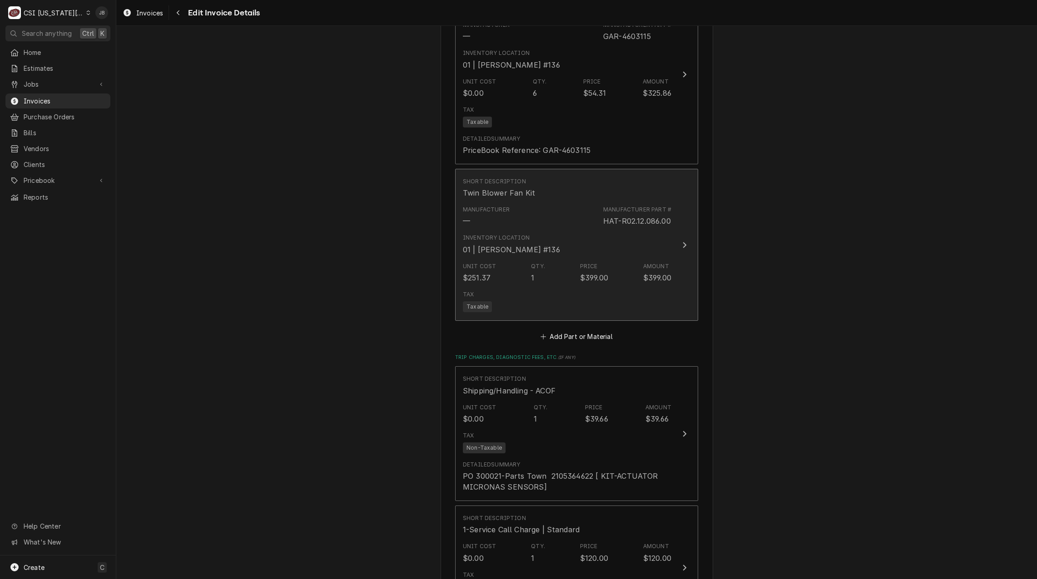
scroll to position [1587, 0]
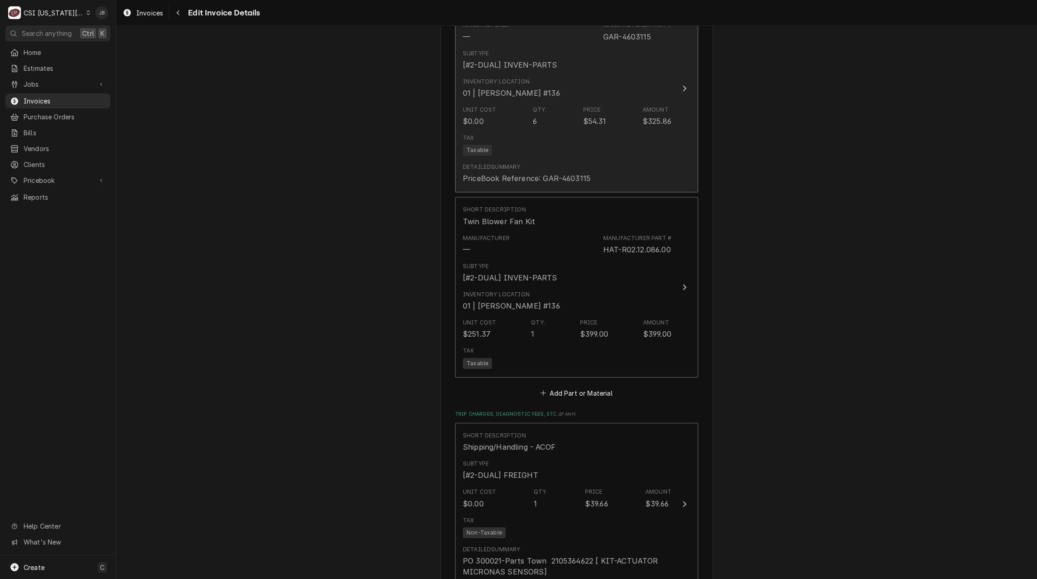
click at [540, 148] on div "Tax Taxable" at bounding box center [567, 144] width 208 height 29
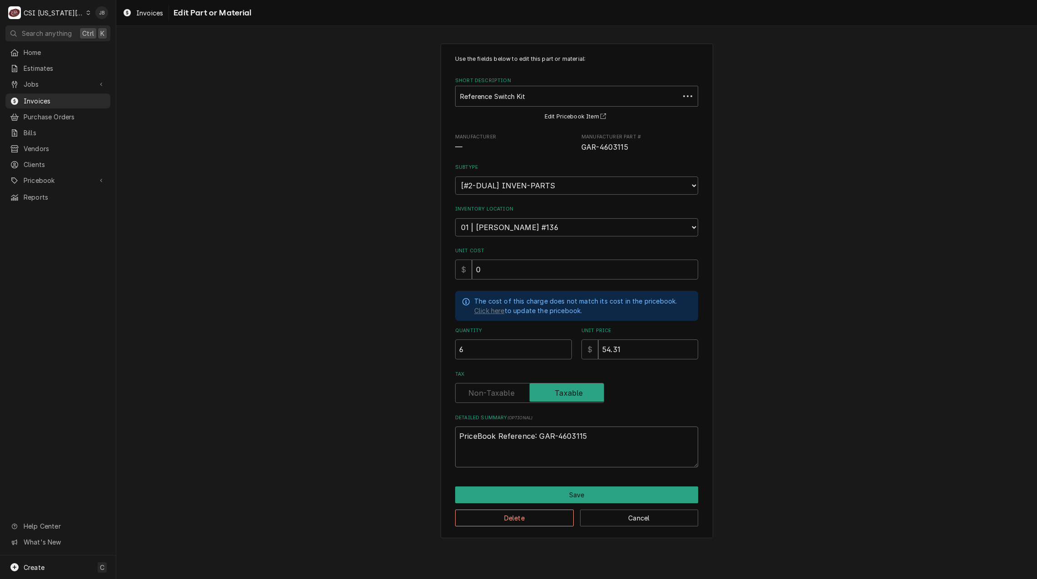
click at [512, 427] on textarea "PriceBook Reference: GAR-4603115" at bounding box center [576, 447] width 243 height 41
click at [507, 515] on button "Delete" at bounding box center [514, 518] width 119 height 17
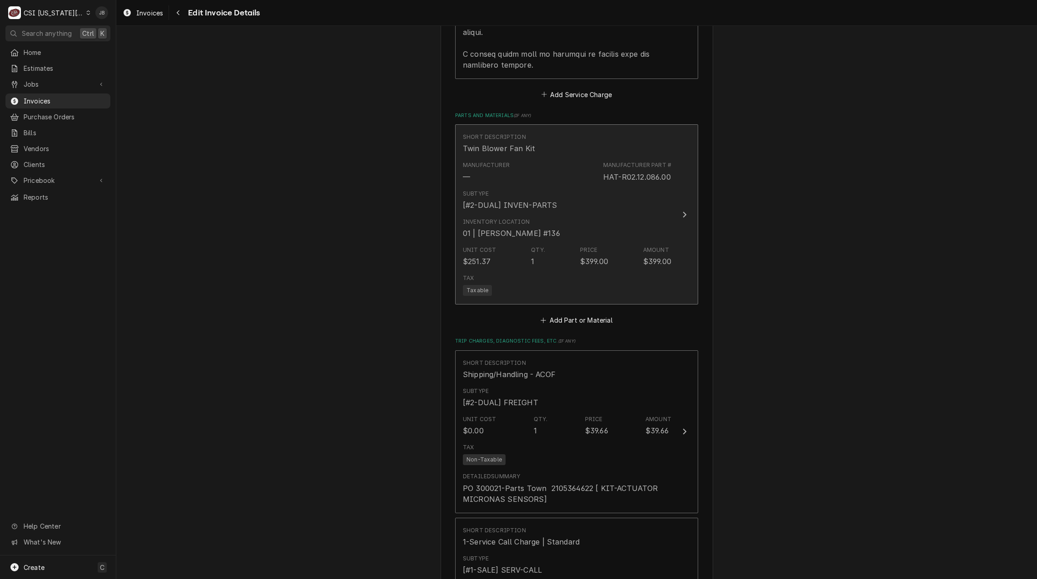
scroll to position [1438, 0]
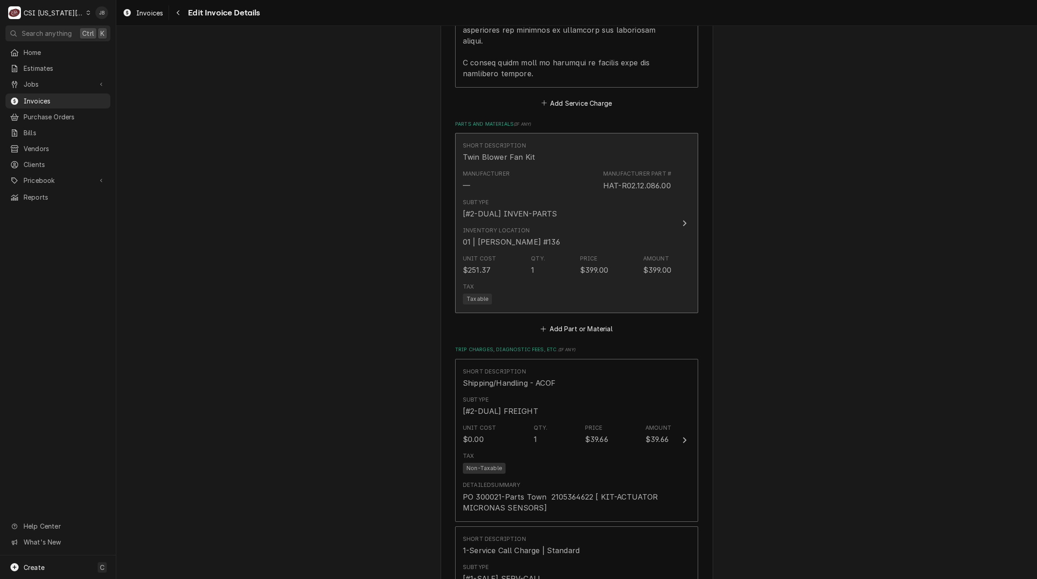
click at [545, 219] on div "Subtype [#2-DUAL] INVEN-PARTS" at bounding box center [567, 209] width 208 height 28
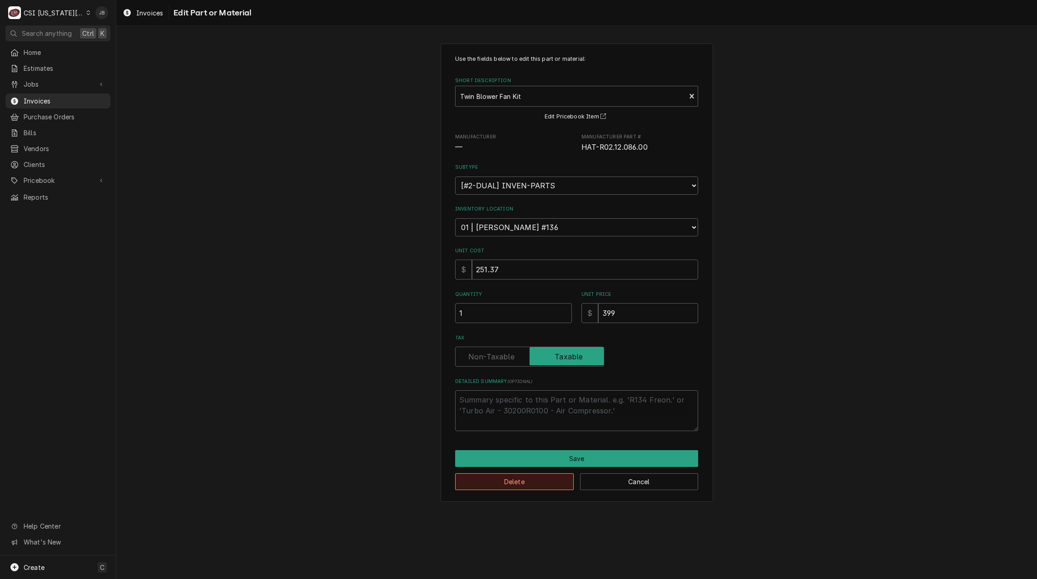
click at [503, 486] on button "Delete" at bounding box center [514, 482] width 119 height 17
type textarea "x"
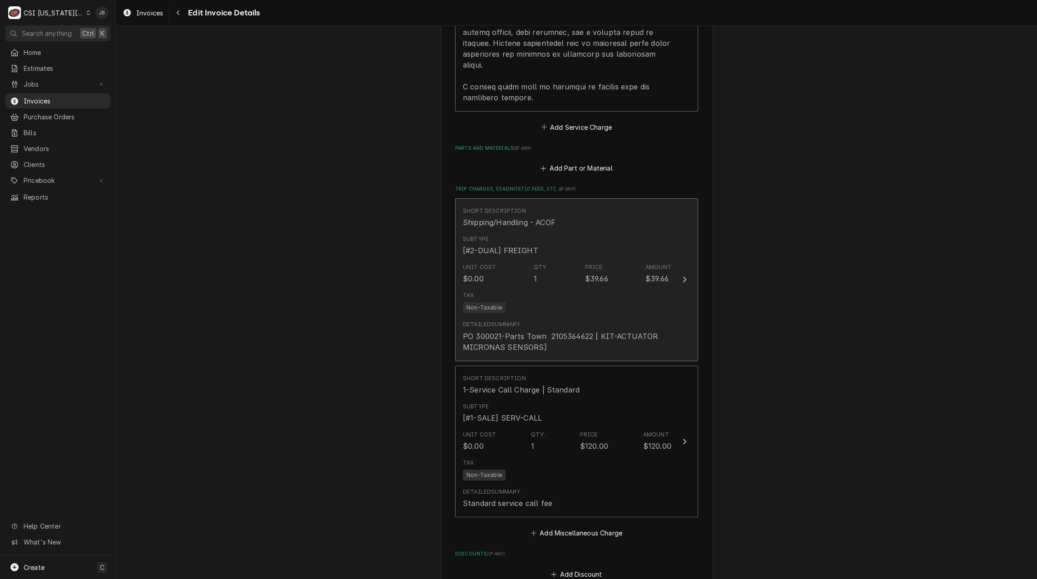
scroll to position [1319, 0]
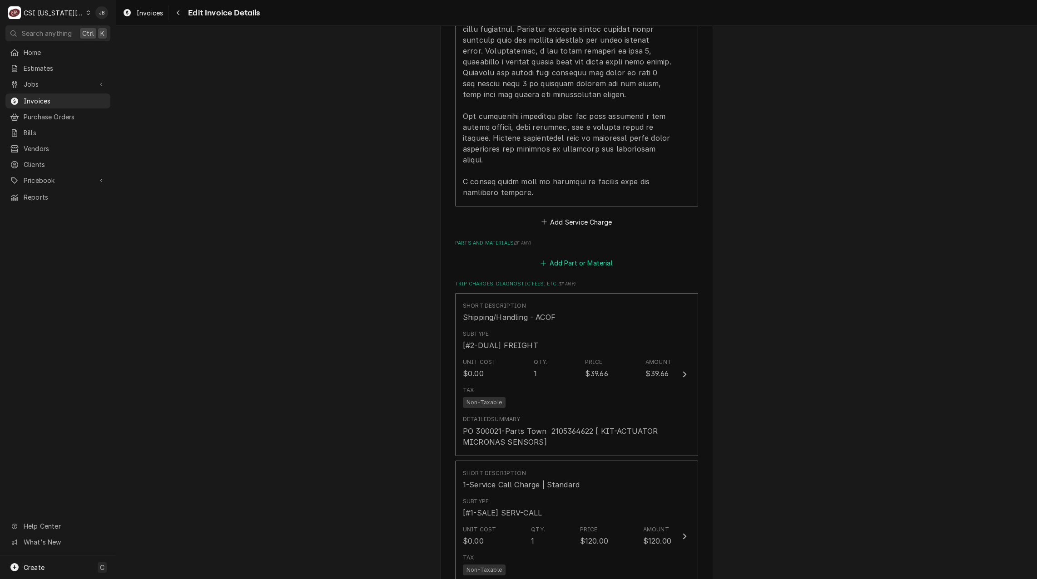
click at [584, 264] on button "Add Part or Material" at bounding box center [576, 263] width 75 height 13
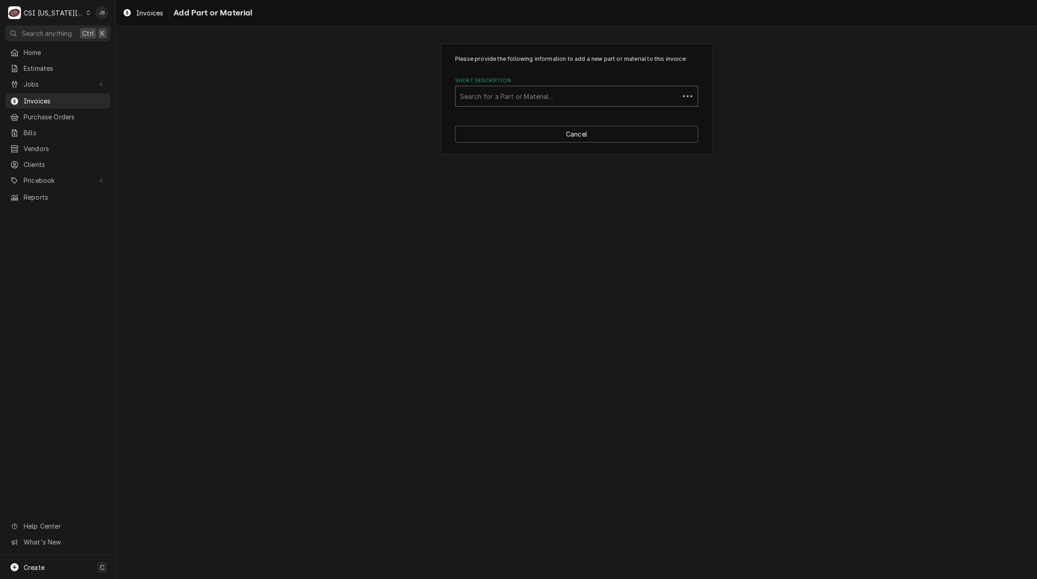
click at [505, 95] on div "Short Description" at bounding box center [567, 96] width 215 height 16
type input "ck4530036"
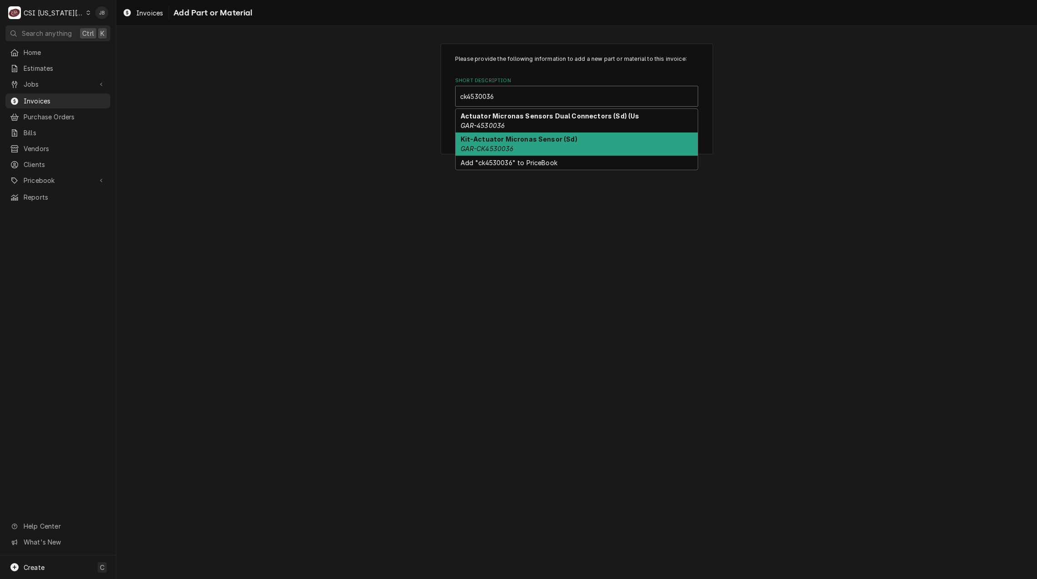
click at [650, 143] on div "Kit-Actuator Micronas Sensor (Sd) GAR-CK4530036" at bounding box center [576, 145] width 242 height 24
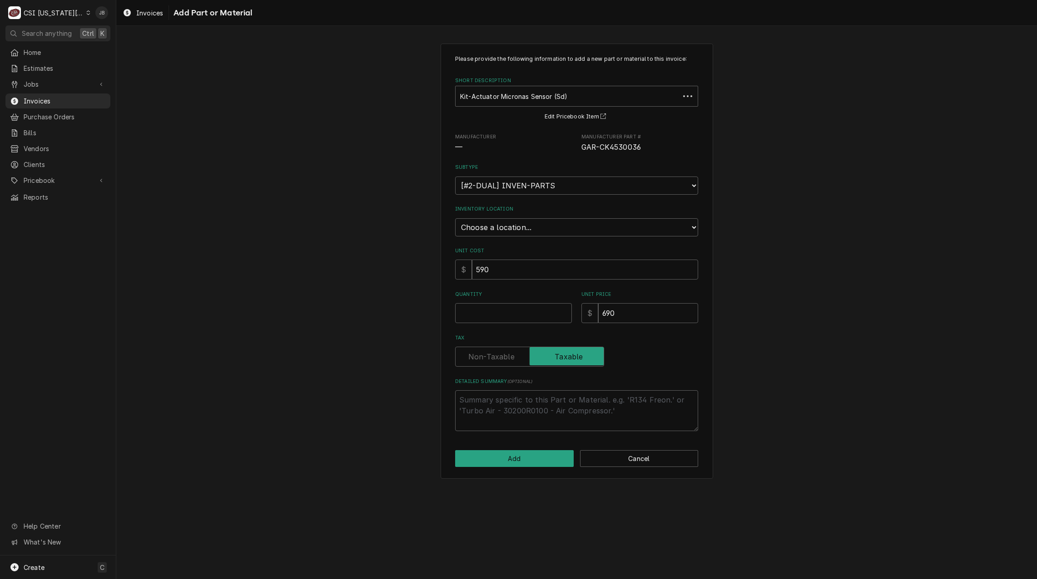
type textarea "x"
click at [521, 231] on select "Choose a location... 00 | KC WAREHOUSE 00 | MAIN WAREHOUSE 01 | BRIAN BREAZIER …" at bounding box center [576, 227] width 243 height 18
select select "2756"
click at [455, 218] on select "Choose a location... 00 | KC WAREHOUSE 00 | MAIN WAREHOUSE 01 | BRIAN BREAZIER …" at bounding box center [576, 227] width 243 height 18
click at [497, 311] on input "Quantity" at bounding box center [513, 313] width 117 height 20
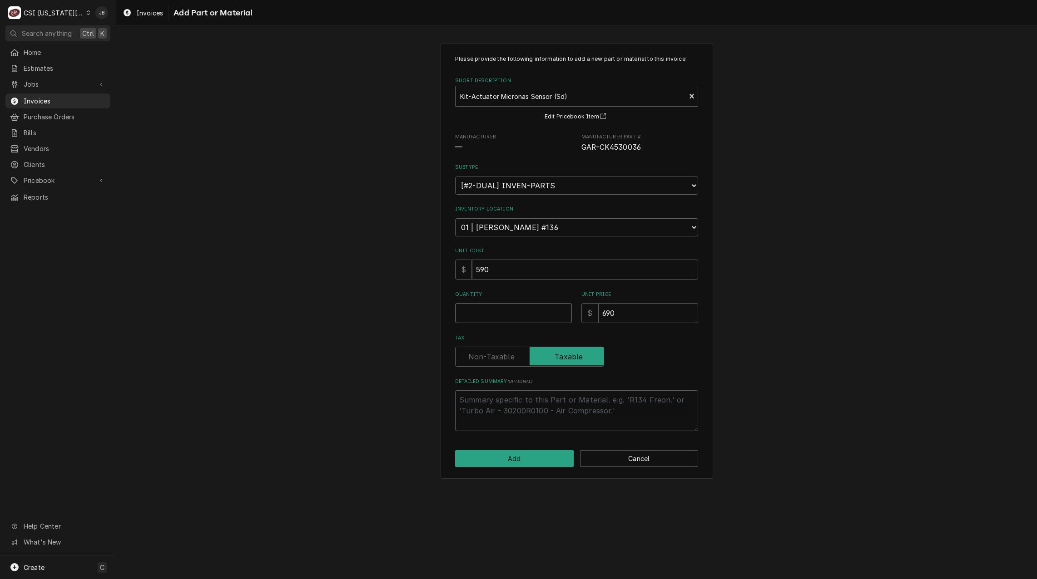
type textarea "x"
type input "1"
click at [488, 456] on button "Add" at bounding box center [514, 458] width 119 height 17
type textarea "x"
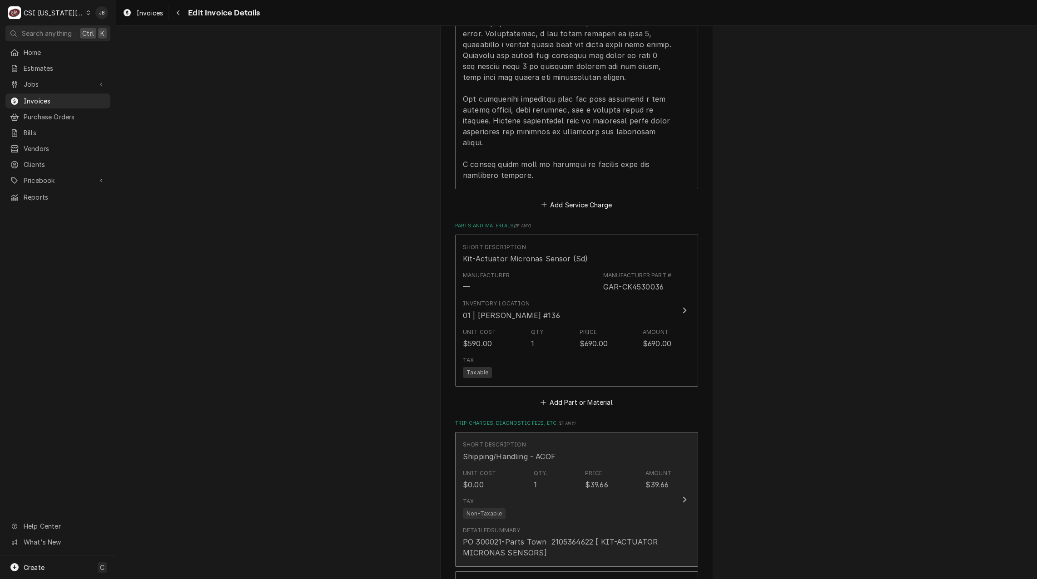
scroll to position [1337, 0]
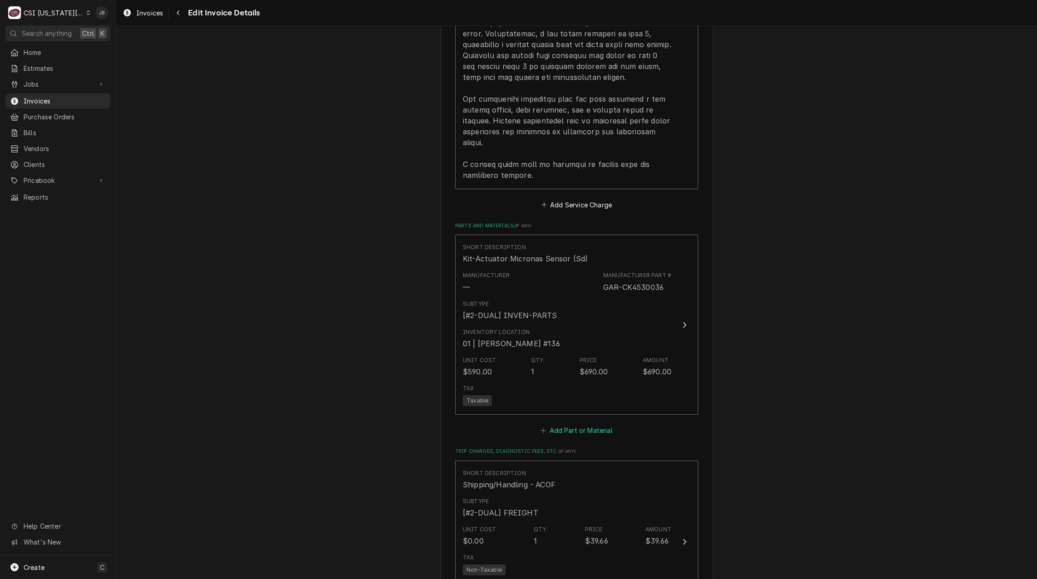
click at [569, 431] on button "Add Part or Material" at bounding box center [576, 431] width 75 height 13
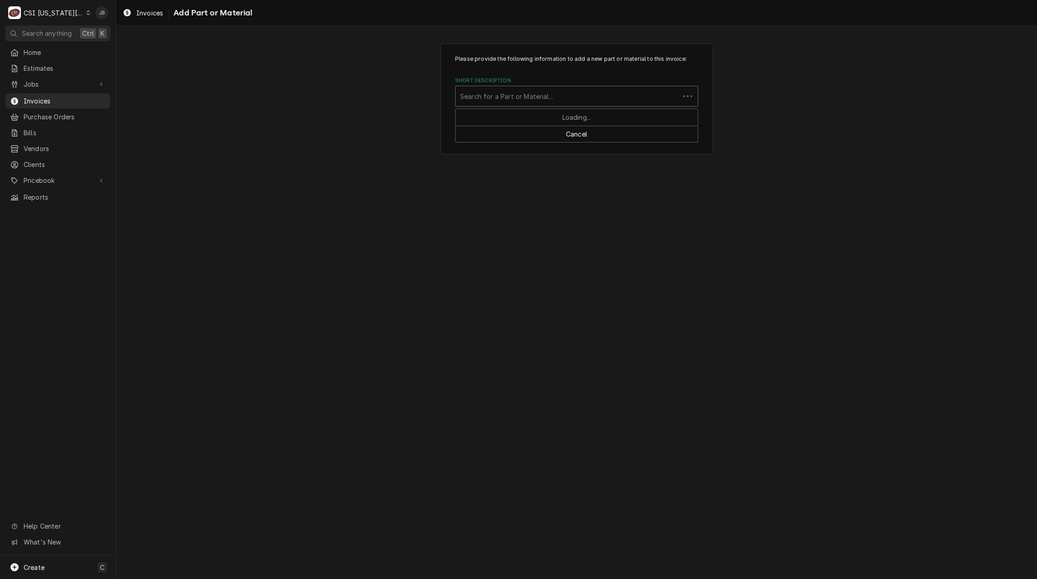
click at [533, 98] on div "Short Description" at bounding box center [567, 96] width 215 height 16
type input "ck4530944"
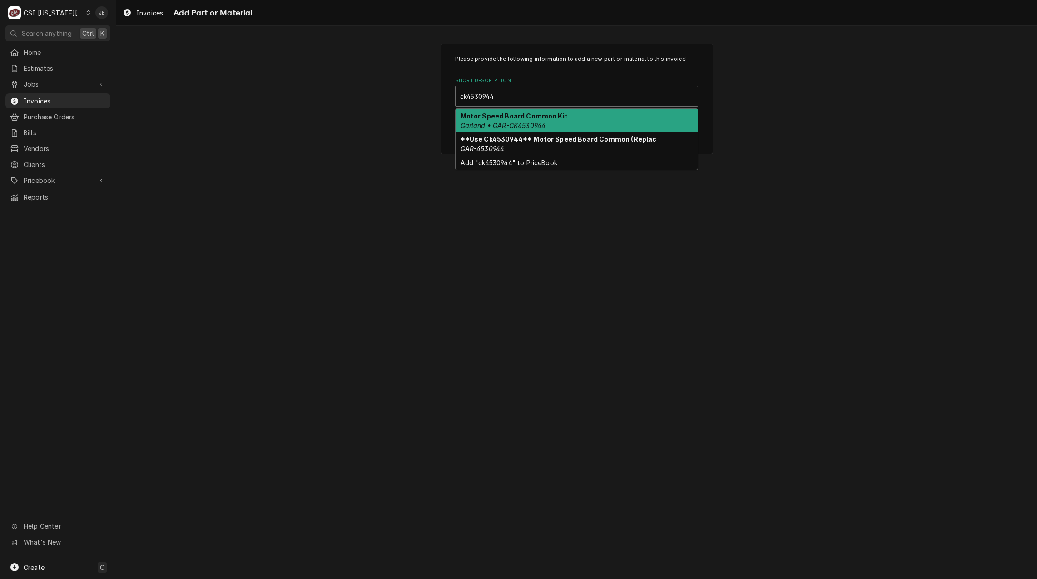
click at [578, 122] on div "Motor Speed Board Common Kit Garland • GAR-CK4530944" at bounding box center [576, 121] width 242 height 24
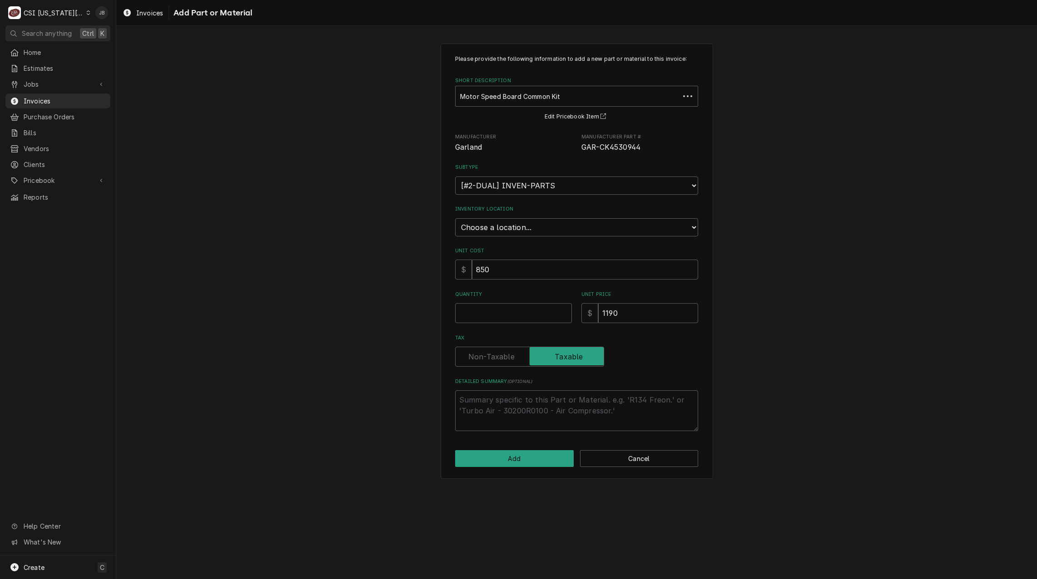
type textarea "x"
click at [500, 224] on select "Choose a location... 00 | KC WAREHOUSE 00 | MAIN WAREHOUSE 01 | BRIAN BREAZIER …" at bounding box center [576, 227] width 243 height 18
select select "2756"
click at [455, 218] on select "Choose a location... 00 | KC WAREHOUSE 00 | MAIN WAREHOUSE 01 | BRIAN BREAZIER …" at bounding box center [576, 227] width 243 height 18
click at [490, 316] on input "Quantity" at bounding box center [513, 313] width 117 height 20
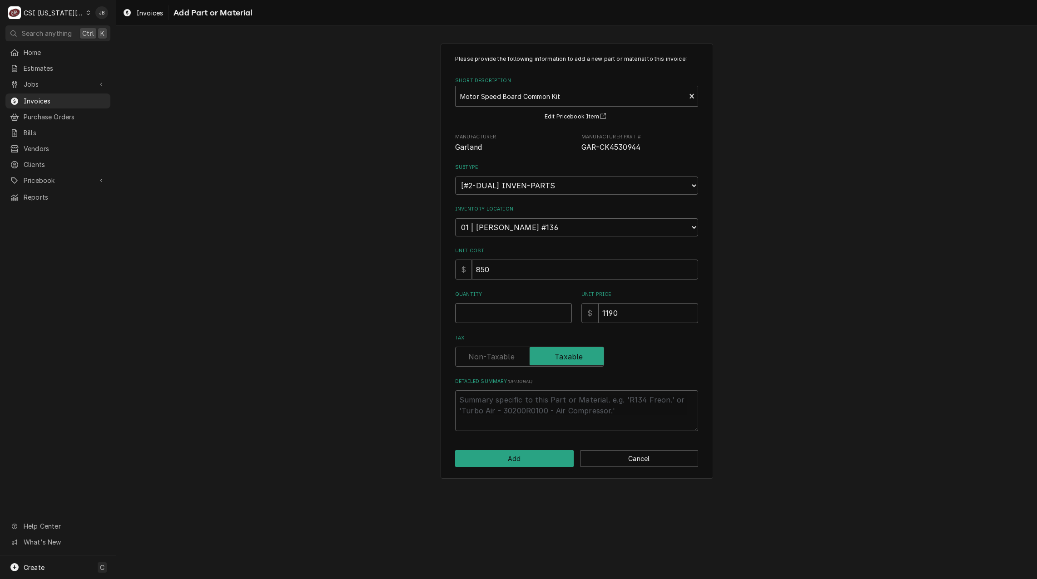
type textarea "x"
type input "1"
click at [396, 407] on div "Please provide the following information to add a new part or material to this …" at bounding box center [576, 260] width 920 height 451
click at [528, 459] on button "Add" at bounding box center [514, 458] width 119 height 17
type textarea "x"
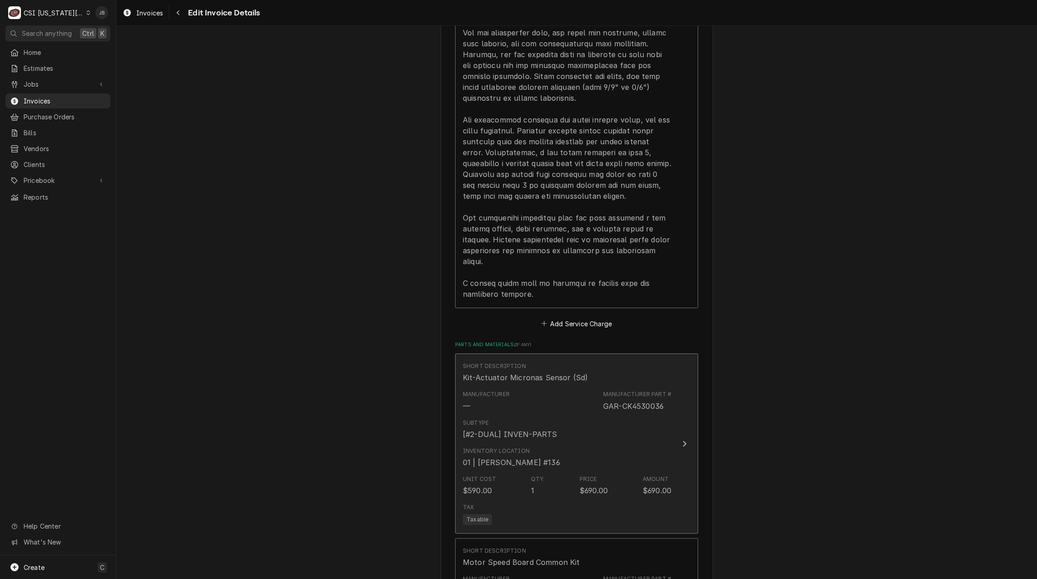
scroll to position [1490, 0]
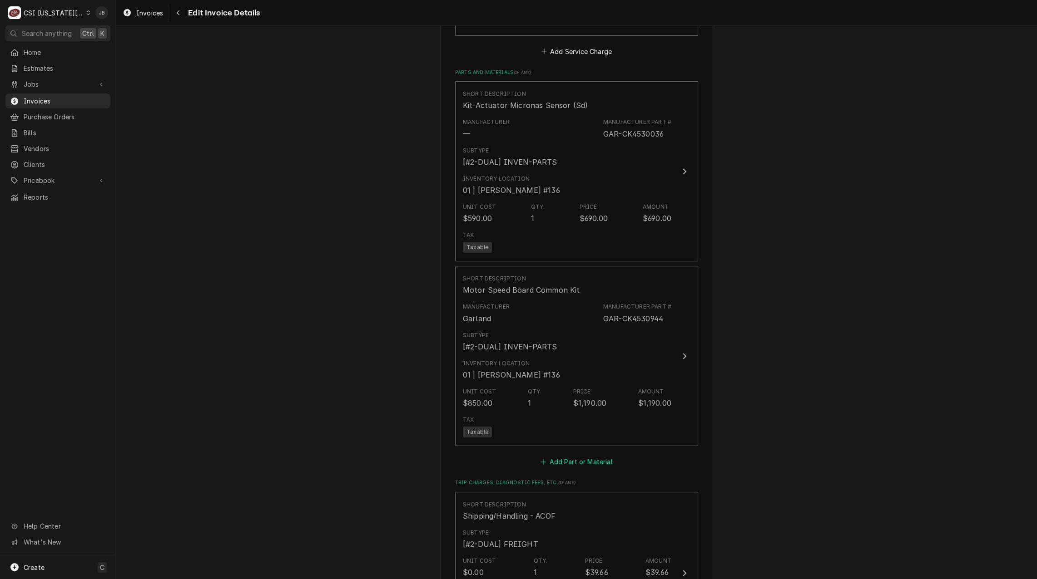
click at [582, 463] on button "Add Part or Material" at bounding box center [576, 462] width 75 height 13
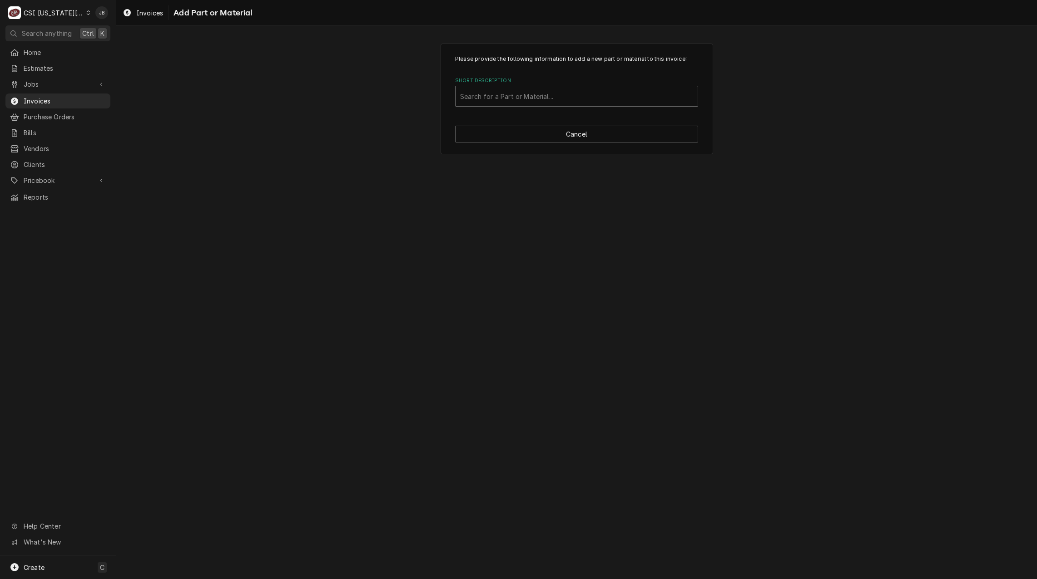
click at [494, 94] on div "Short Description" at bounding box center [576, 96] width 233 height 16
type input "4603115"
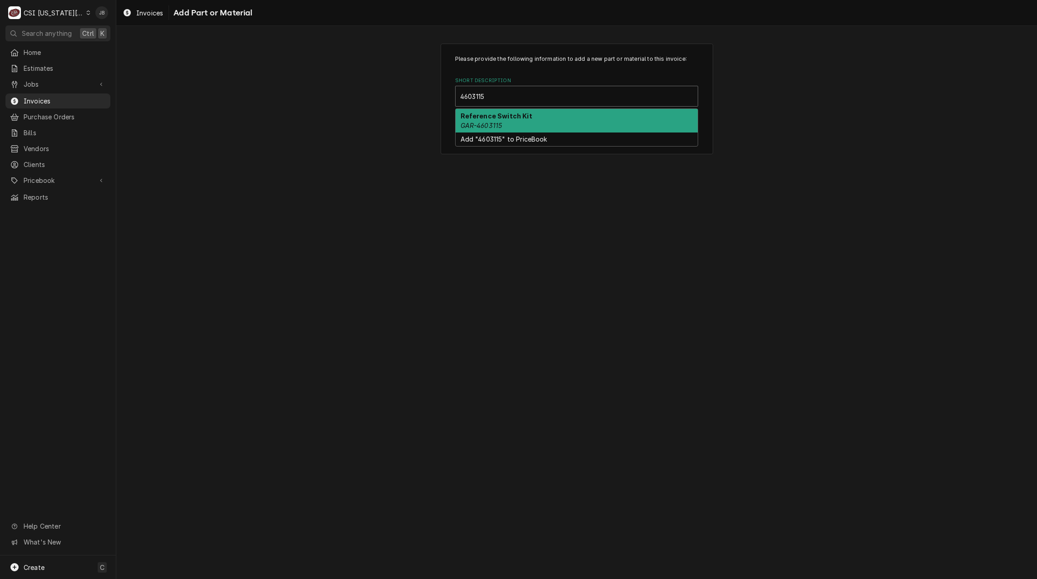
click at [512, 122] on div "Reference Switch Kit GAR-4603115" at bounding box center [576, 121] width 242 height 24
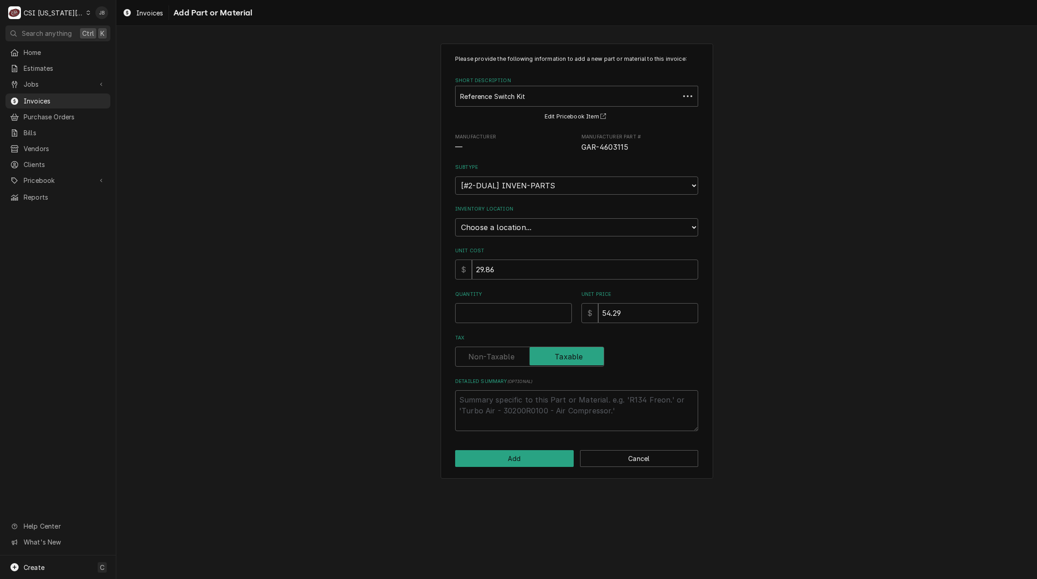
type textarea "x"
click at [505, 225] on select "Choose a location... 00 | KC WAREHOUSE 00 | MAIN WAREHOUSE 01 | BRIAN BREAZIER …" at bounding box center [576, 227] width 243 height 18
select select "2756"
click at [455, 218] on select "Choose a location... 00 | KC WAREHOUSE 00 | MAIN WAREHOUSE 01 | BRIAN BREAZIER …" at bounding box center [576, 227] width 243 height 18
click at [493, 310] on input "Quantity" at bounding box center [513, 313] width 117 height 20
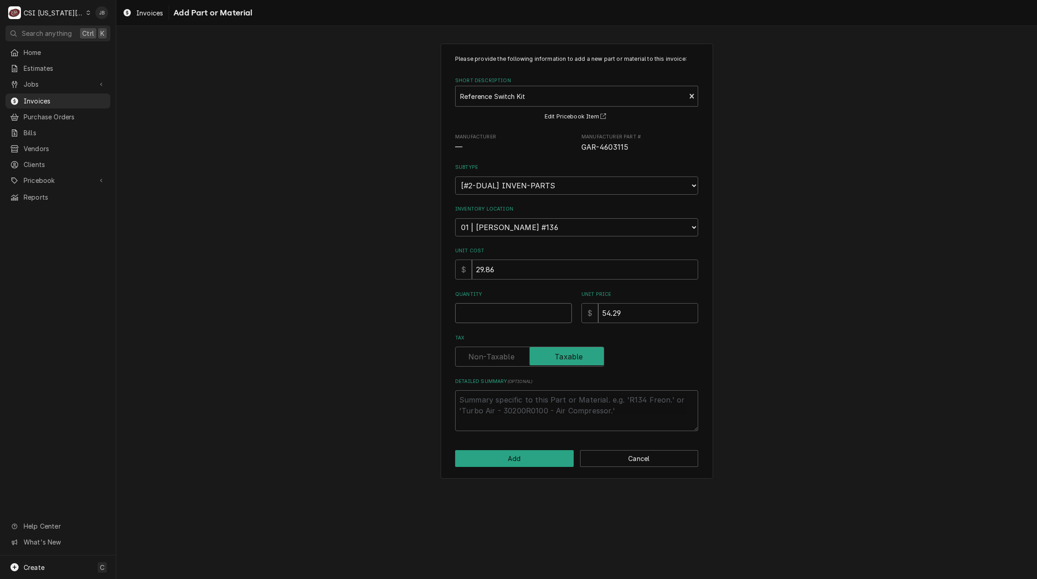
type textarea "x"
type input "1"
type textarea "x"
type input "2"
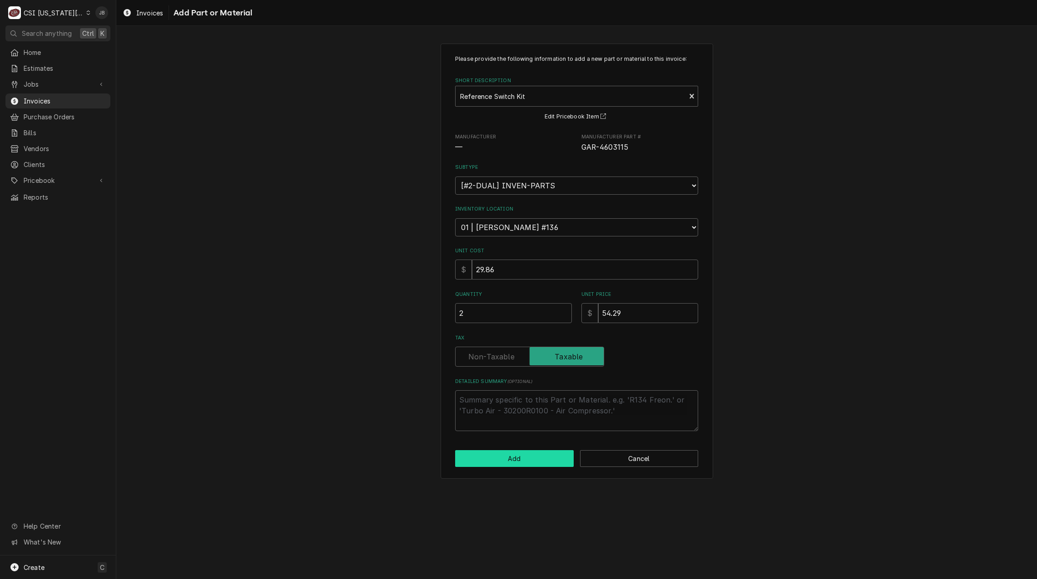
click at [507, 462] on button "Add" at bounding box center [514, 458] width 119 height 17
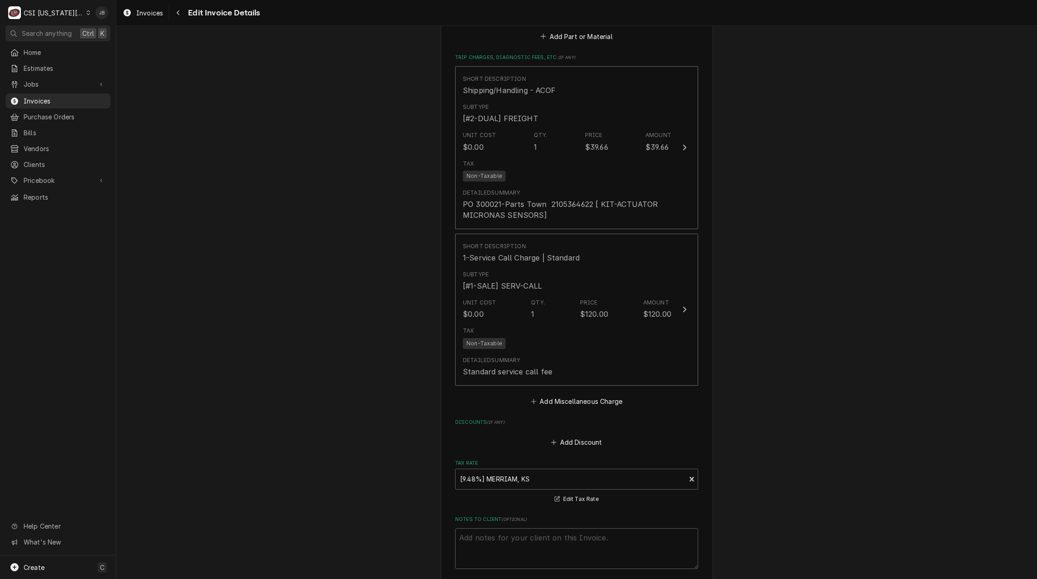
scroll to position [2085, 0]
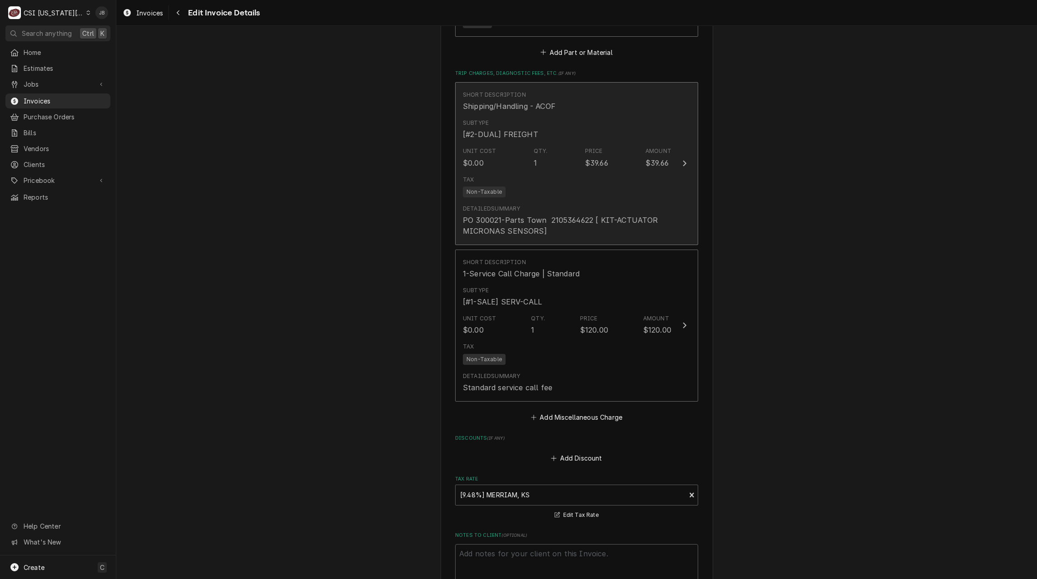
click at [550, 206] on div "Detailed Summary PO 300021-Parts Town 2105364622 [ KIT-ACTUATOR MICRONAS SENSOR…" at bounding box center [567, 221] width 208 height 32
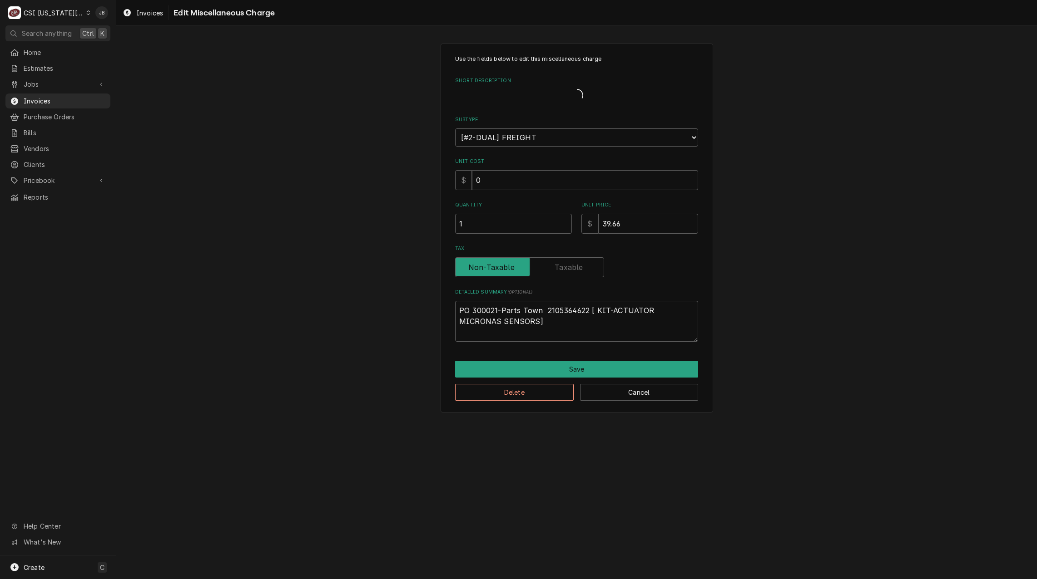
type textarea "x"
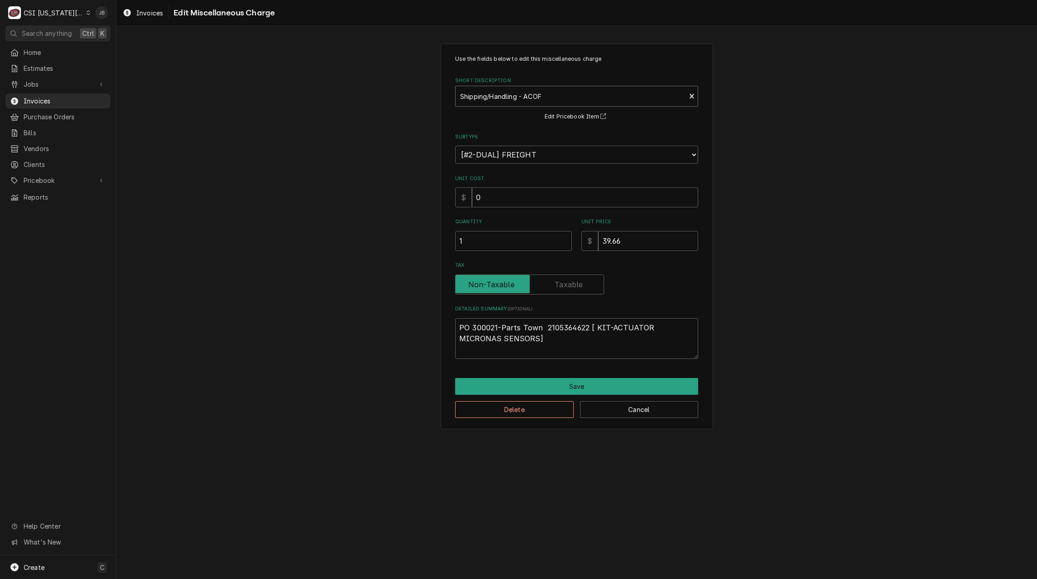
click at [513, 101] on div "Short Description" at bounding box center [570, 96] width 221 height 16
type input "ship"
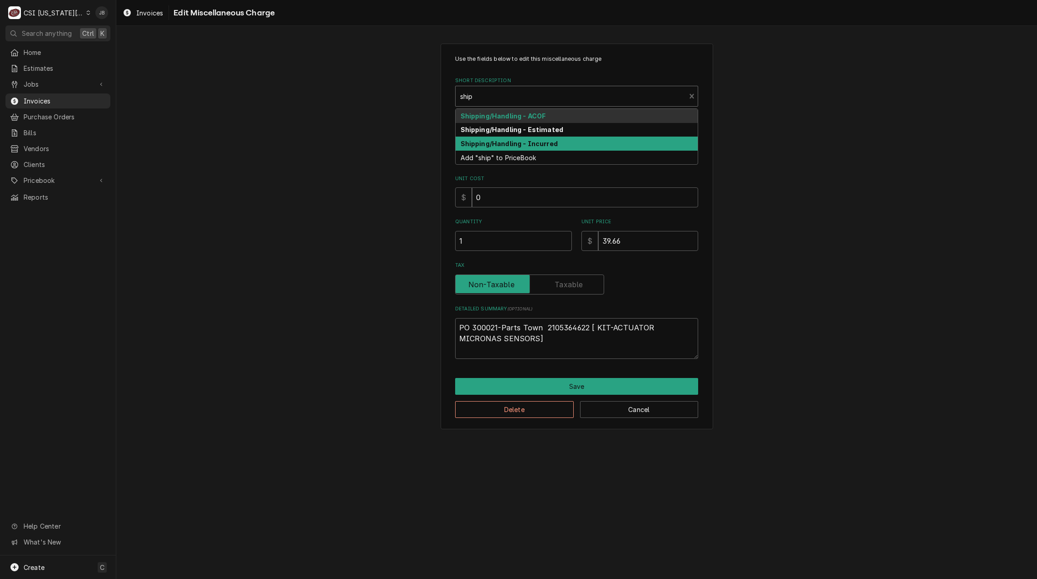
click at [510, 147] on strong "Shipping/Handling - Incurred" at bounding box center [508, 144] width 97 height 8
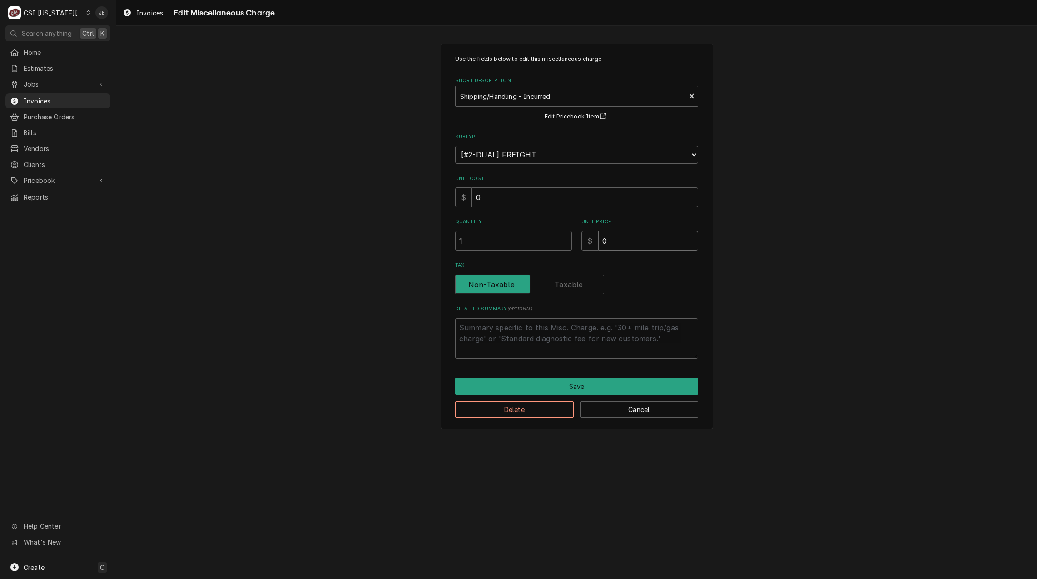
click at [626, 240] on input "0" at bounding box center [648, 241] width 100 height 20
type textarea "x"
type input "4"
type textarea "x"
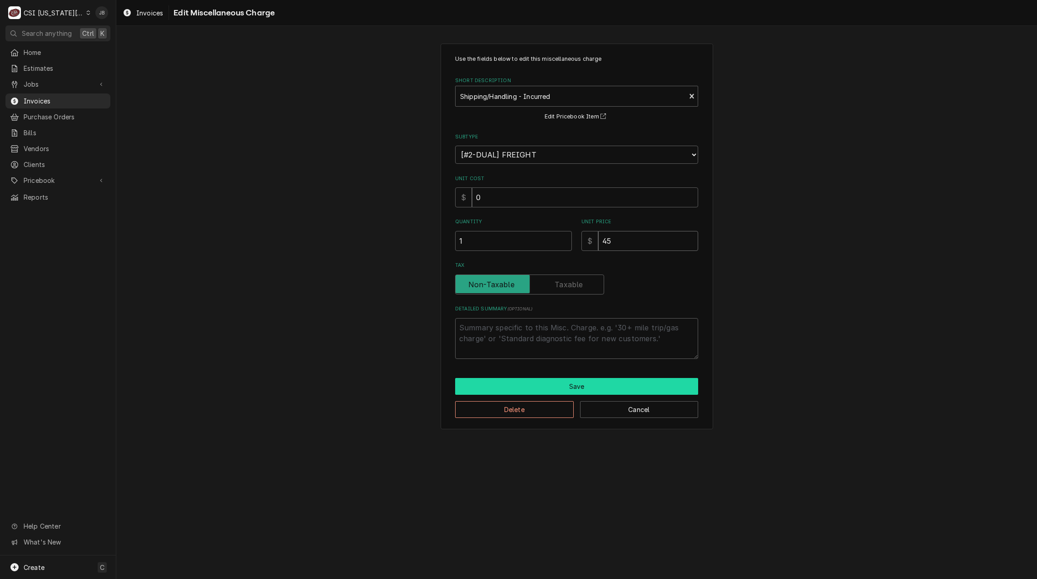
type input "45"
click at [606, 387] on button "Save" at bounding box center [576, 386] width 243 height 17
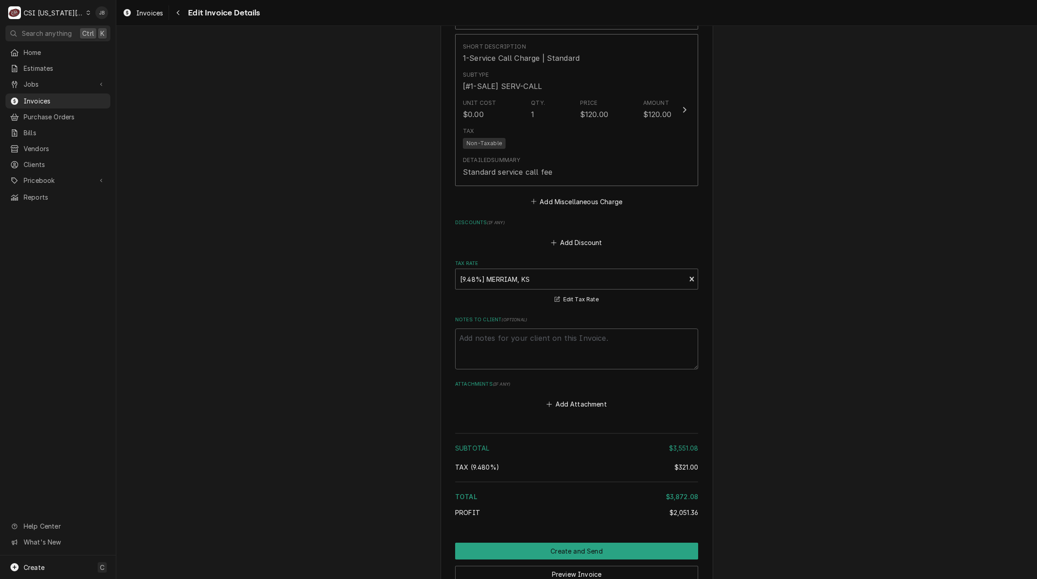
scroll to position [2351, 0]
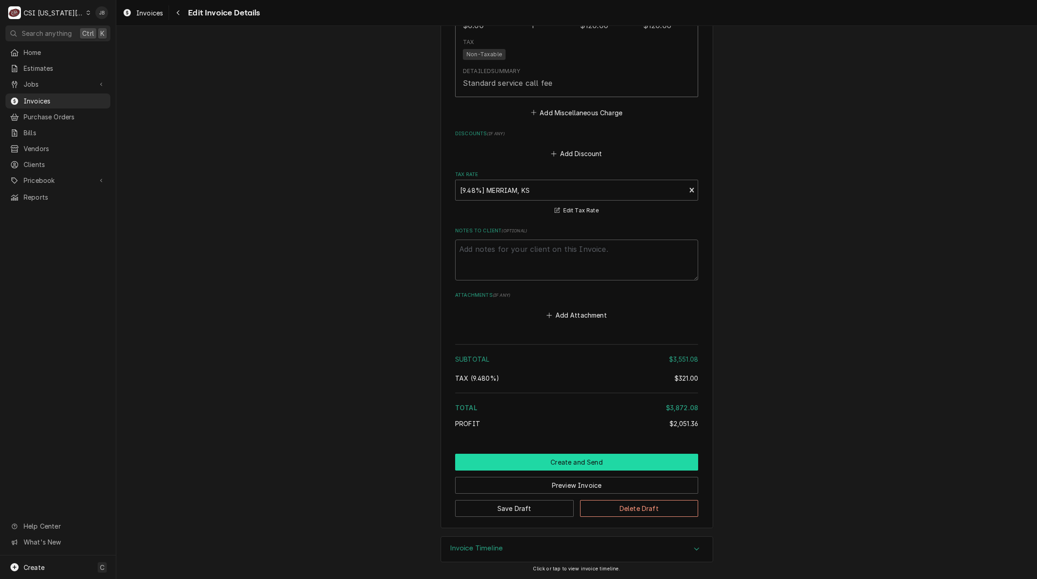
click at [599, 459] on button "Create and Send" at bounding box center [576, 462] width 243 height 17
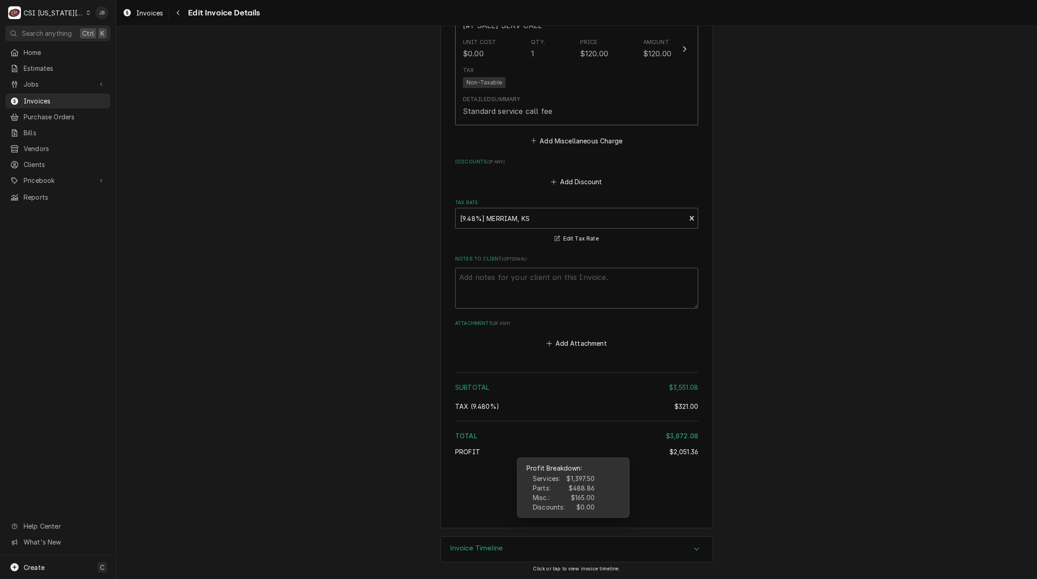
type textarea "x"
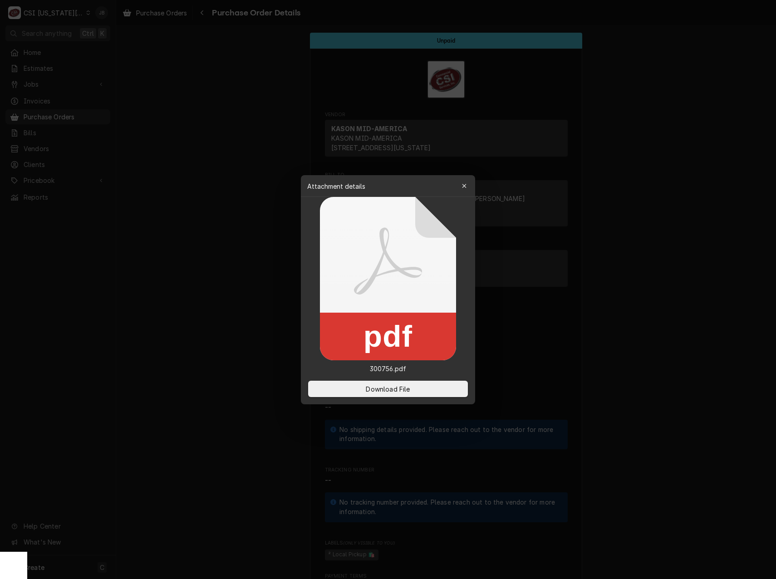
scroll to position [682, 0]
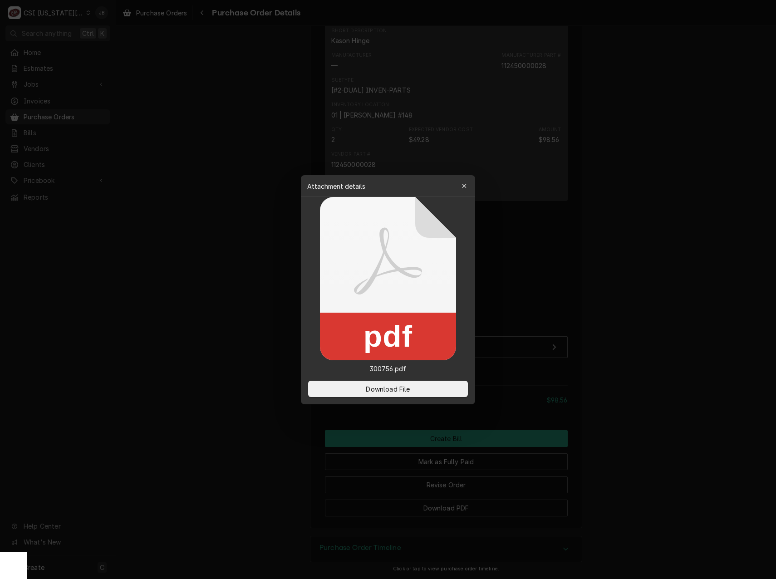
click at [176, 118] on div at bounding box center [388, 289] width 776 height 579
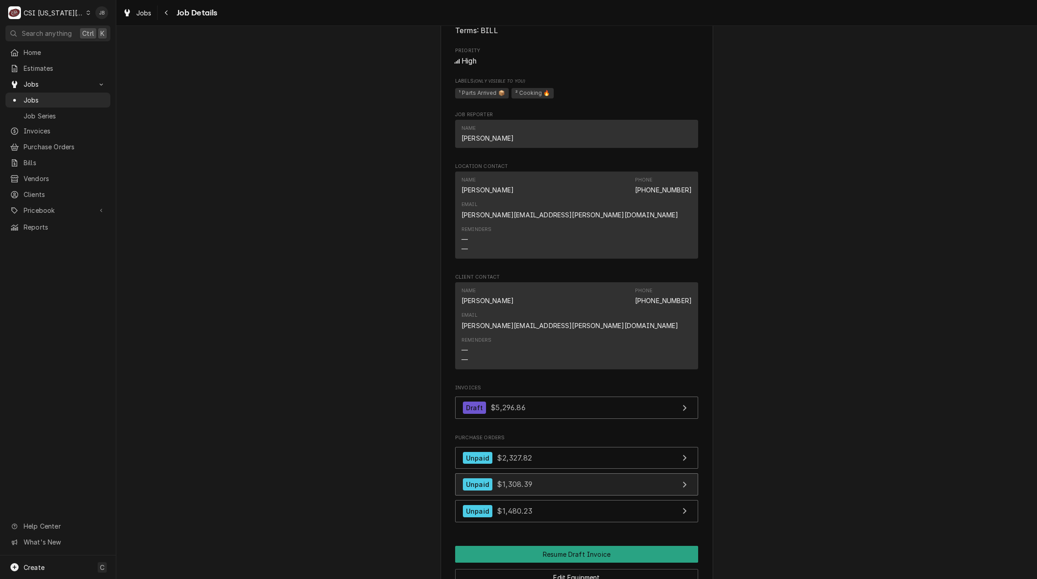
scroll to position [1271, 0]
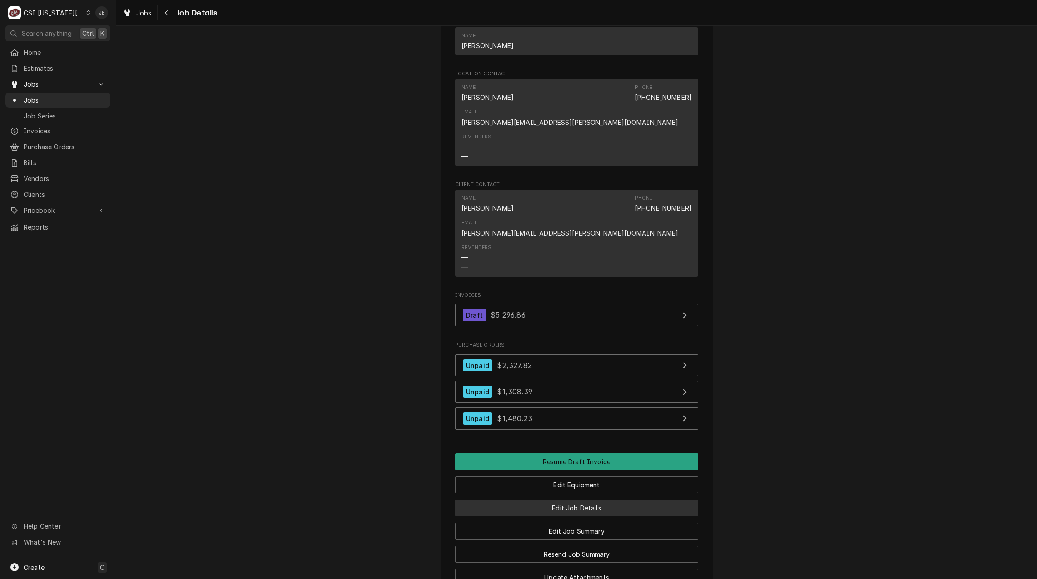
click at [571, 500] on button "Edit Job Details" at bounding box center [576, 508] width 243 height 17
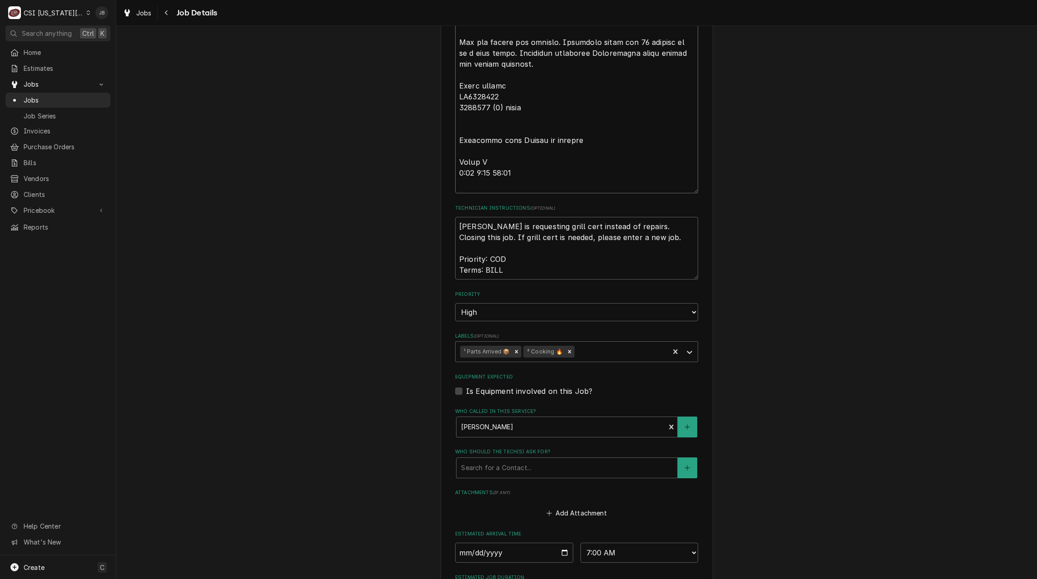
scroll to position [793, 0]
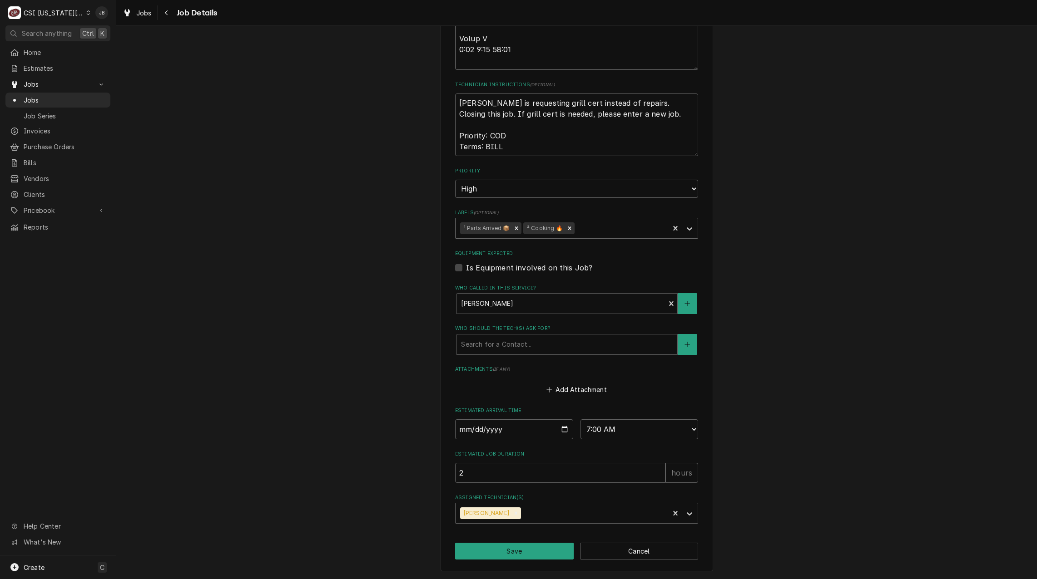
drag, startPoint x: 455, startPoint y: 298, endPoint x: 538, endPoint y: 233, distance: 105.1
type textarea "x"
type textarea "Scheduled with Carlos 7 am Thurs 3/27/2025 11:46:53 AM - MASON C - all parts on…"
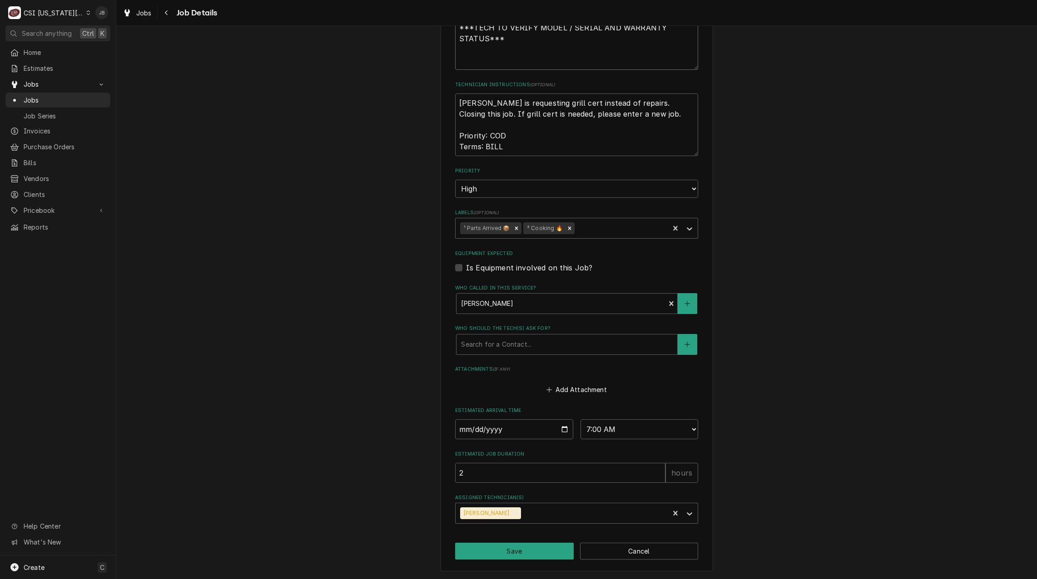
type textarea "x"
type textarea "Scheduled with Carlos 7 am Thurs 3/27/2025 11:46:53 AM - MASON C - all parts on…"
click at [514, 148] on textarea "[PERSON_NAME] is requesting grill cert instead of repairs. Closing this job. If…" at bounding box center [576, 125] width 243 height 63
type textarea "x"
type textarea "[PERSON_NAME] is requesting grill cert instead of repairs. Closing this job. If…"
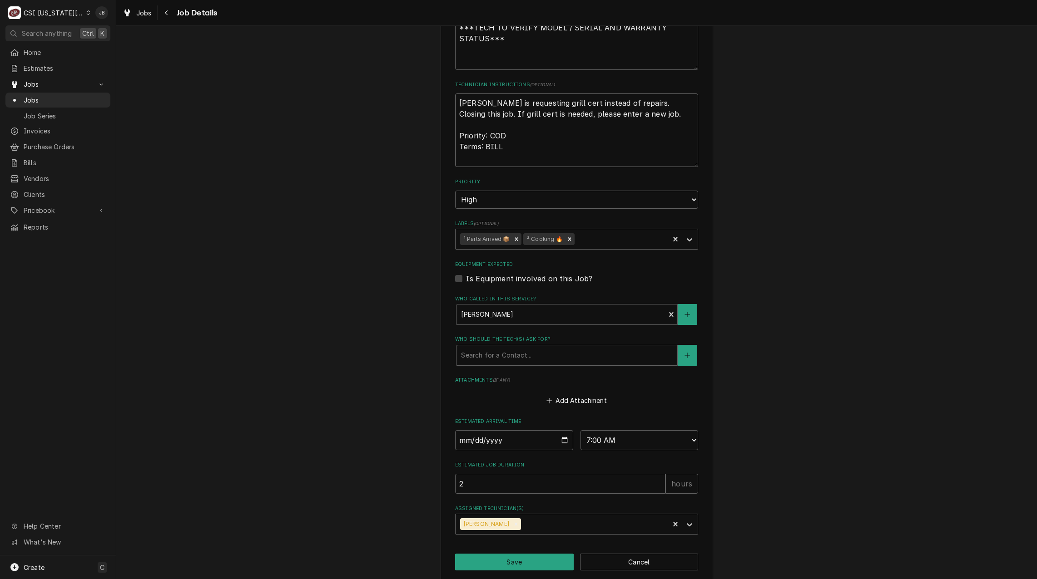
type textarea "x"
type textarea "[PERSON_NAME] is requesting grill cert instead of repairs. Closing this job. If…"
paste textarea "Notes added by tech BRIAN BREAZIER on 3/24/2025 10:27:16 AM Garland Model # MWE…"
type textarea "x"
type textarea "Carlos is requesting grill cert instead of repairs. Closing this job. If grill …"
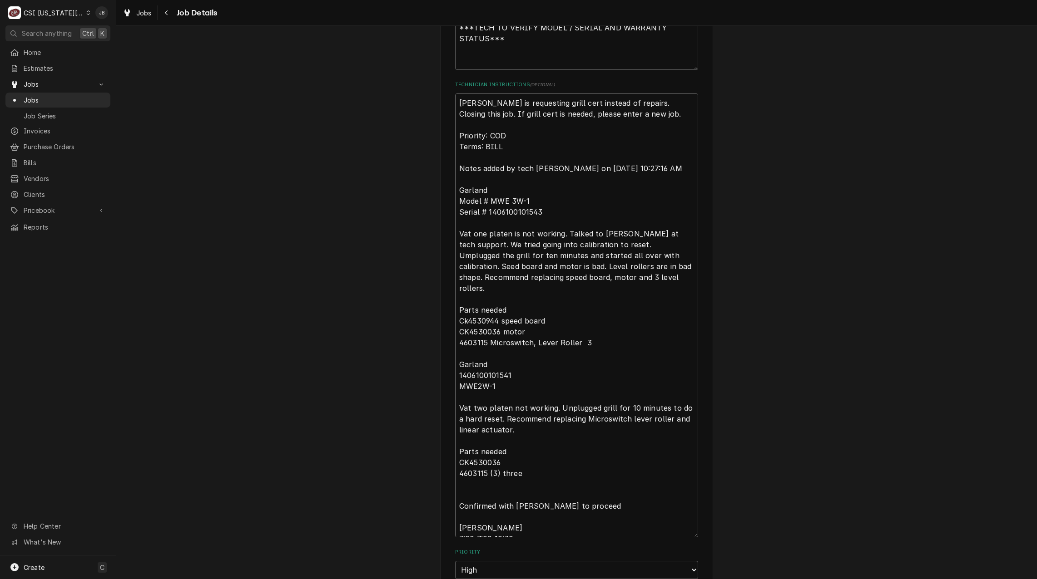
scroll to position [7, 0]
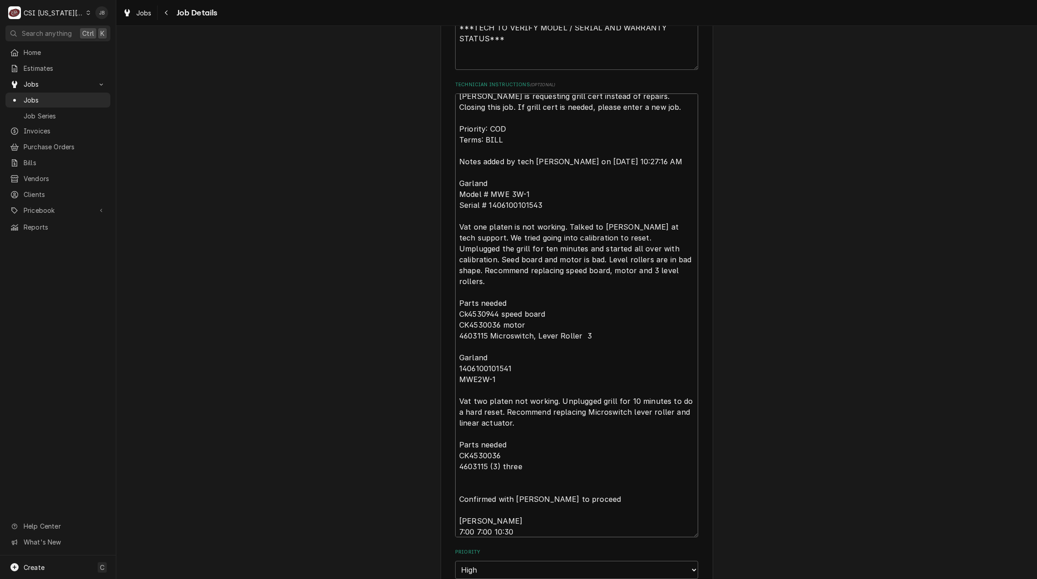
type textarea "x"
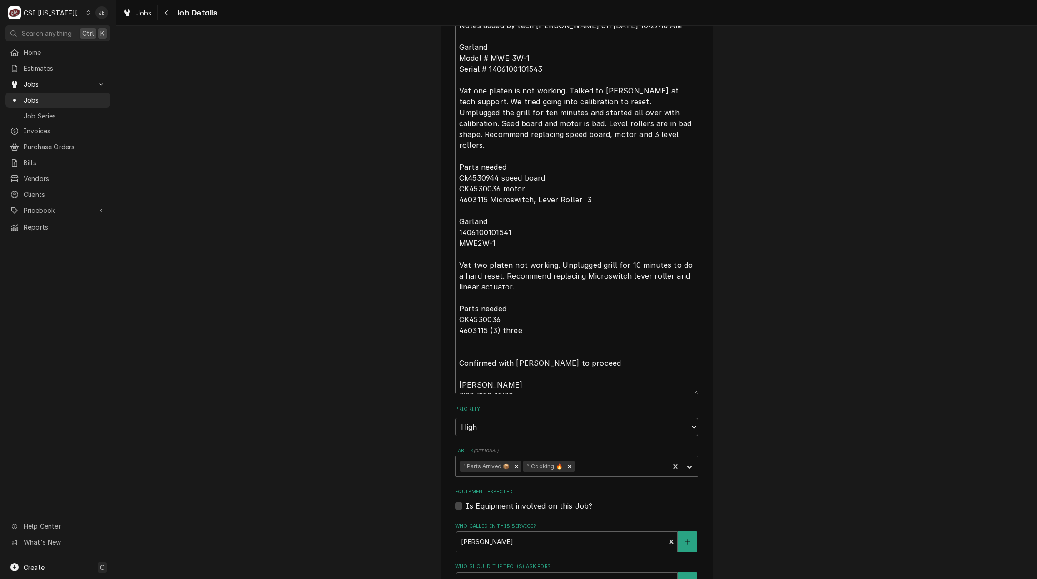
scroll to position [542, 0]
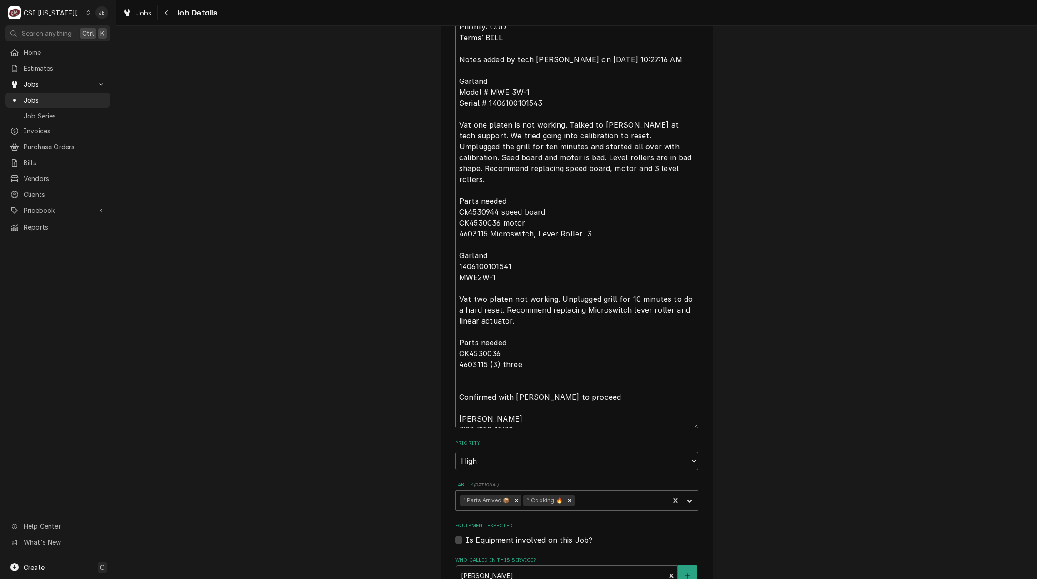
drag, startPoint x: 526, startPoint y: 370, endPoint x: 439, endPoint y: 130, distance: 254.9
click at [440, 130] on div "MCDONALDS (TERESA CANSECO) Mcdonalds #36765 / 8915 Johnson Dr, Merriam, KS 6620…" at bounding box center [576, 172] width 272 height 1343
click at [558, 264] on textarea "Carlos is requesting grill cert instead of repairs. Closing this job. If grill …" at bounding box center [576, 207] width 243 height 444
drag, startPoint x: 523, startPoint y: 371, endPoint x: 416, endPoint y: 84, distance: 305.7
click at [416, 84] on div "MCDONALDS (TERESA CANSECO) Mcdonalds #36765 / 8915 Johnson Dr, Merriam, KS 6620…" at bounding box center [576, 172] width 920 height 1358
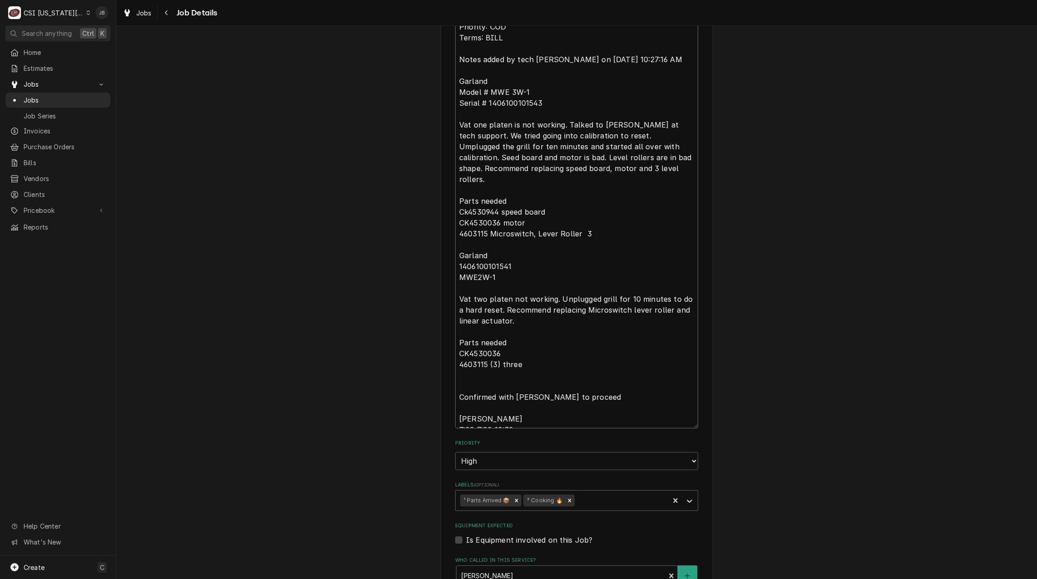
type textarea "Carlos is requesting grill cert instead of repairs. Closing this job. If grill …"
click at [407, 404] on div "MCDONALDS (TERESA CANSECO) Mcdonalds #36765 / 8915 Johnson Dr, Merriam, KS 6620…" at bounding box center [576, 172] width 920 height 1358
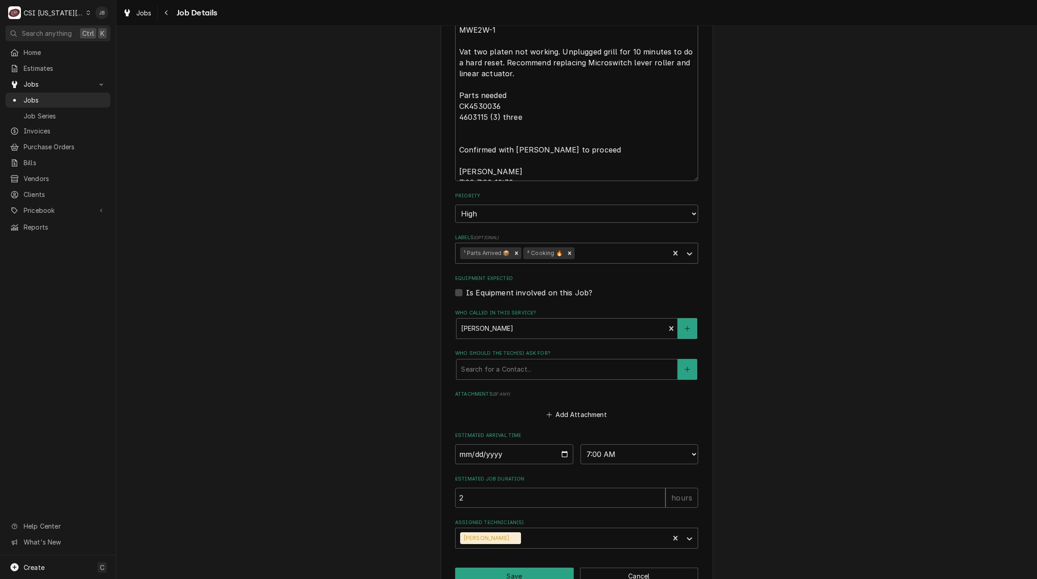
scroll to position [815, 0]
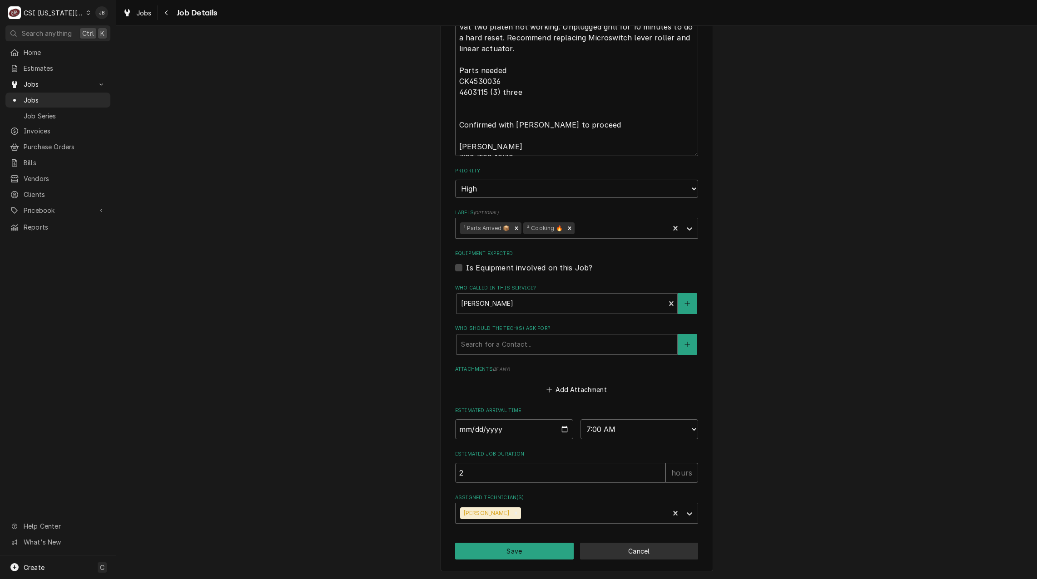
click at [607, 550] on button "Cancel" at bounding box center [639, 551] width 119 height 17
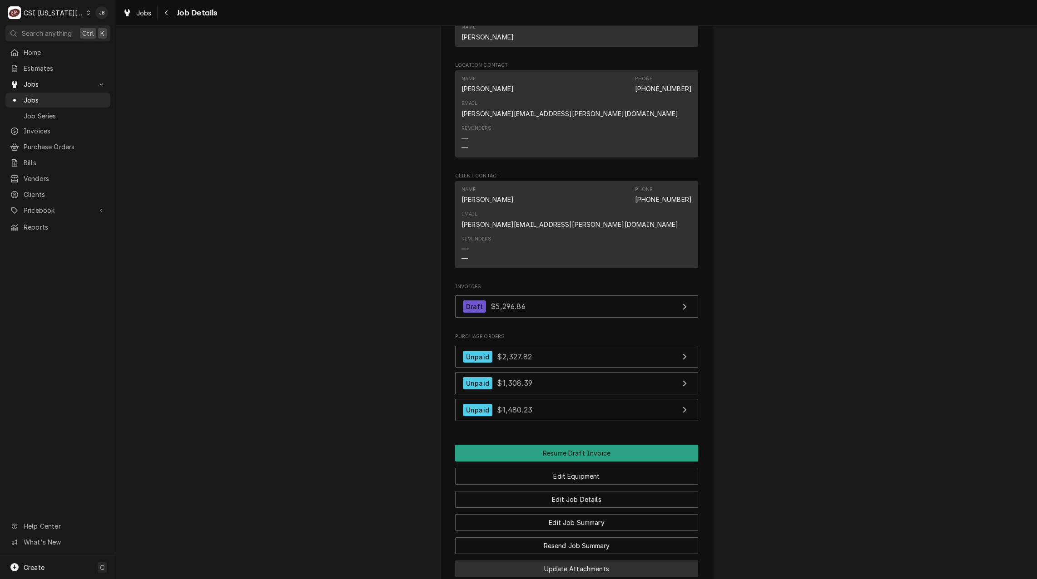
scroll to position [1400, 0]
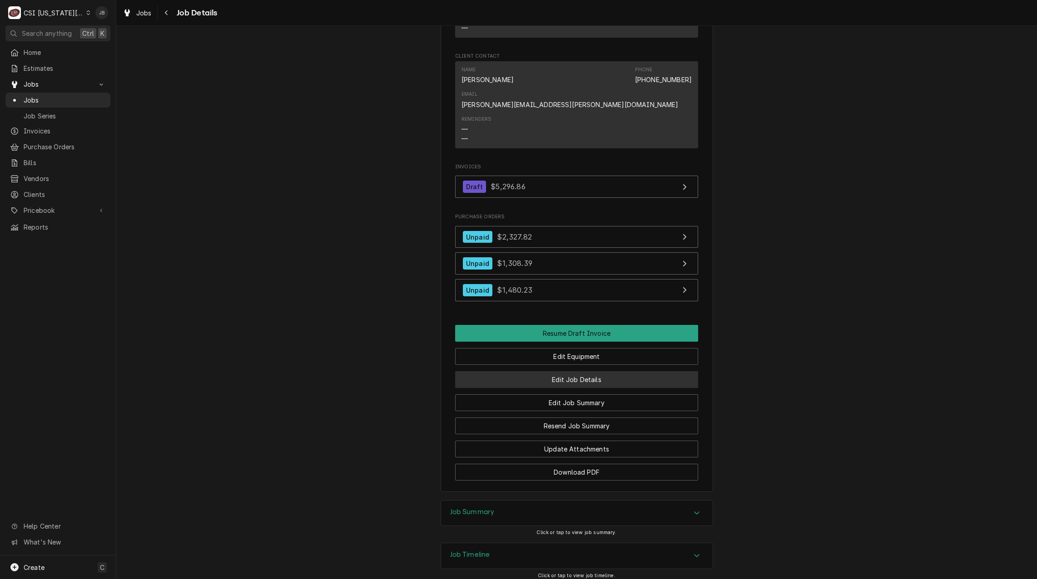
click at [551, 371] on button "Edit Job Details" at bounding box center [576, 379] width 243 height 17
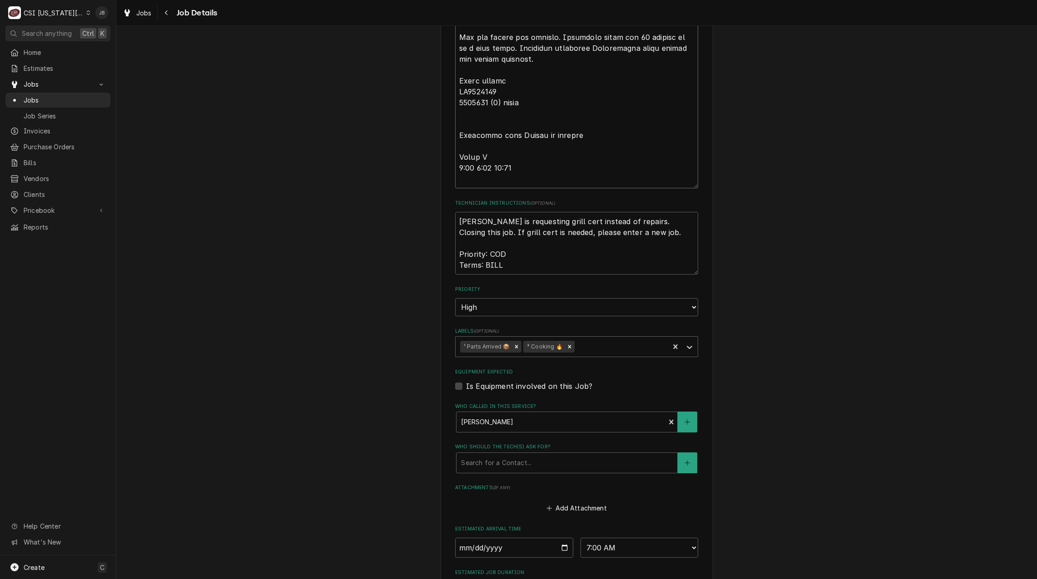
scroll to position [793, 0]
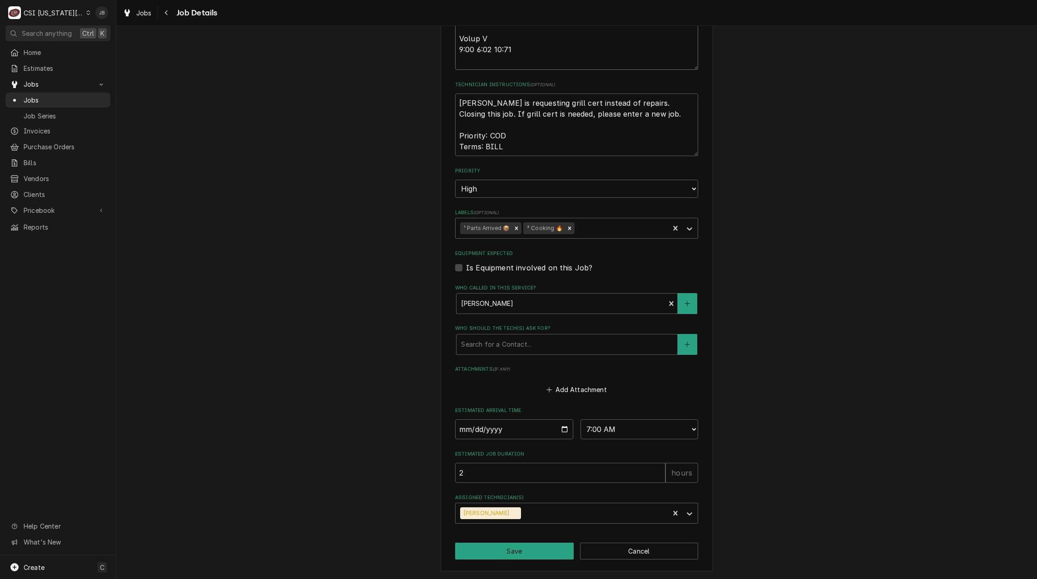
drag, startPoint x: 454, startPoint y: 265, endPoint x: 837, endPoint y: 600, distance: 509.7
click at [837, 579] on html "C CSI [US_STATE][GEOGRAPHIC_DATA] JB Search anything Ctrl K Home Estimates Jobs…" at bounding box center [518, 289] width 1037 height 579
type textarea "x"
type textarea "Scheduled with [PERSON_NAME] 7 am [DATE] 11:46:53 AM - [PERSON_NAME] C - all pa…"
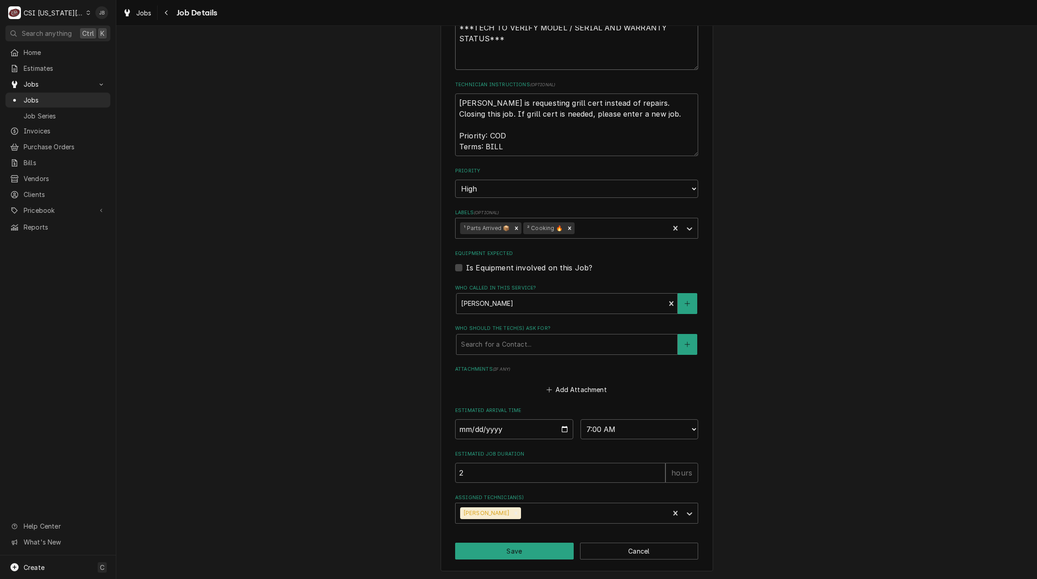
type textarea "x"
type textarea "Scheduled with [PERSON_NAME] 7 am [DATE] 11:46:53 AM - [PERSON_NAME] C - all pa…"
click at [532, 151] on textarea "[PERSON_NAME] is requesting grill cert instead of repairs. Closing this job. If…" at bounding box center [576, 125] width 243 height 63
type textarea "x"
type textarea "[PERSON_NAME] is requesting grill cert instead of repairs. Closing this job. If…"
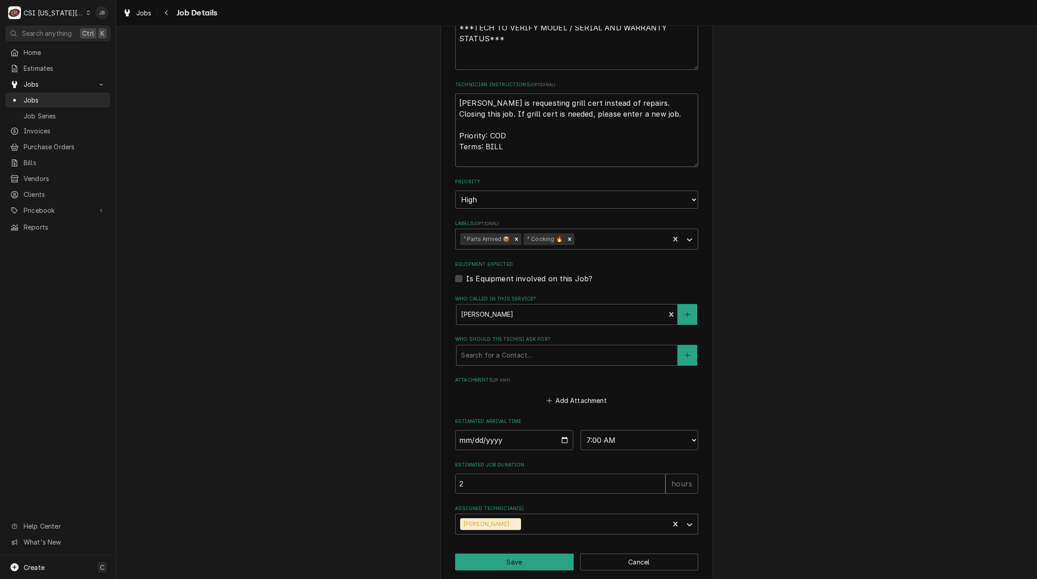
paste textarea "Notes added by tech [PERSON_NAME] on [DATE] 10:27:16 AM Garland Model # MWE 3W-…"
type textarea "x"
type textarea "[PERSON_NAME] is requesting grill cert instead of repairs. Closing this job. If…"
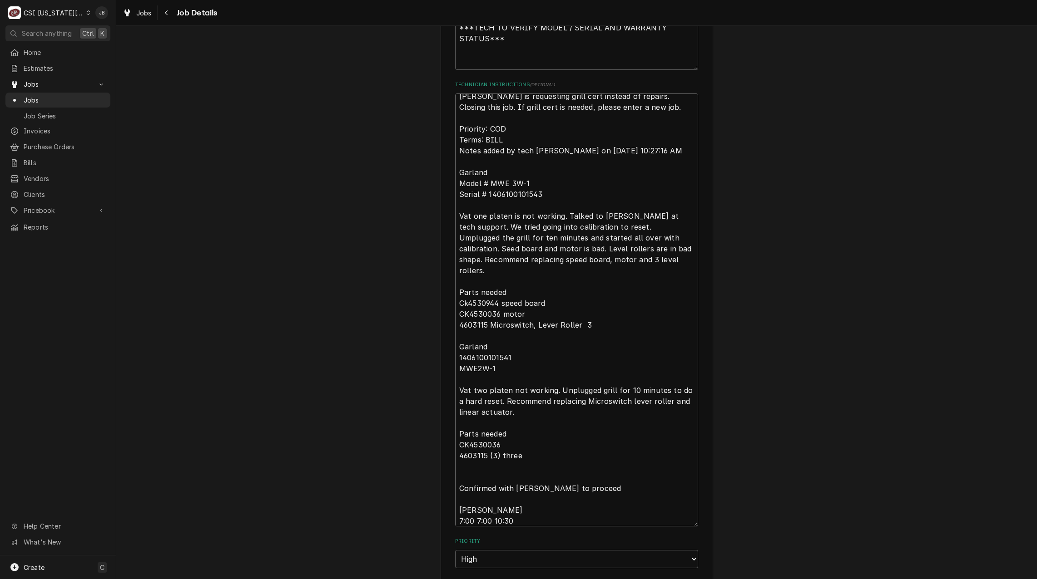
type textarea "x"
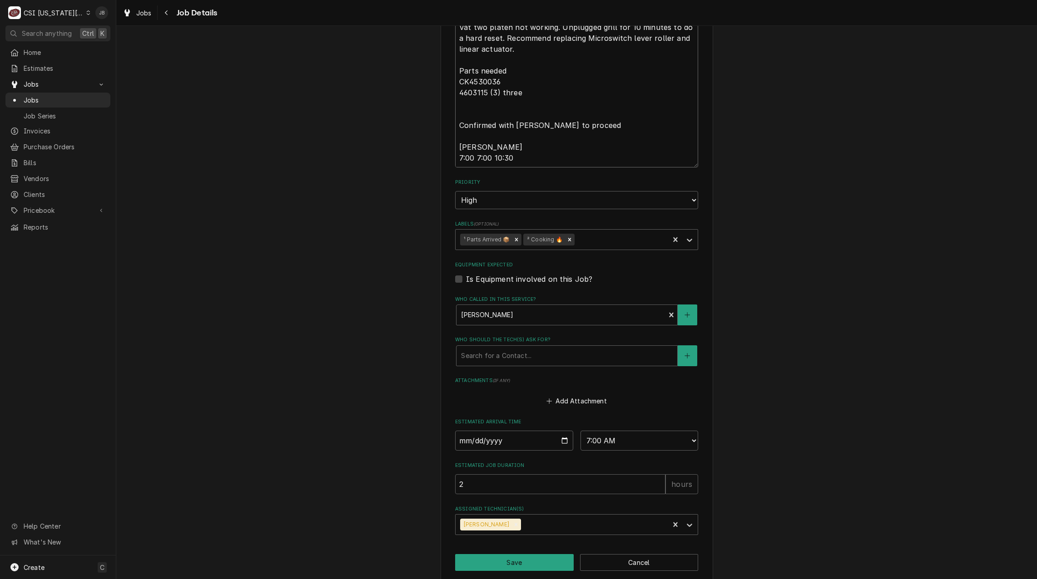
scroll to position [804, 0]
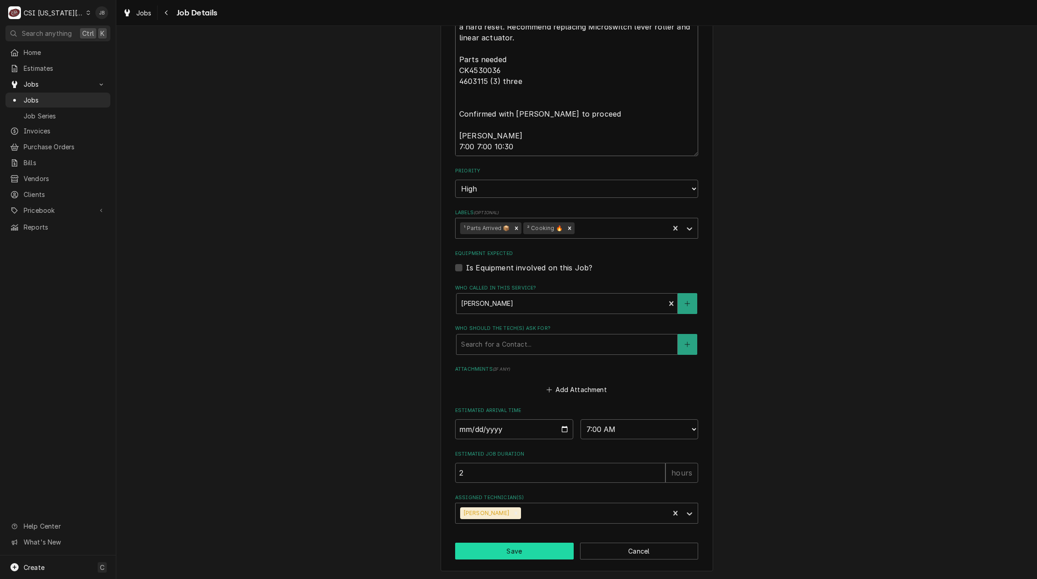
type textarea "[PERSON_NAME] is requesting grill cert instead of repairs. Closing this job. If…"
click at [496, 550] on button "Save" at bounding box center [514, 551] width 119 height 17
type textarea "x"
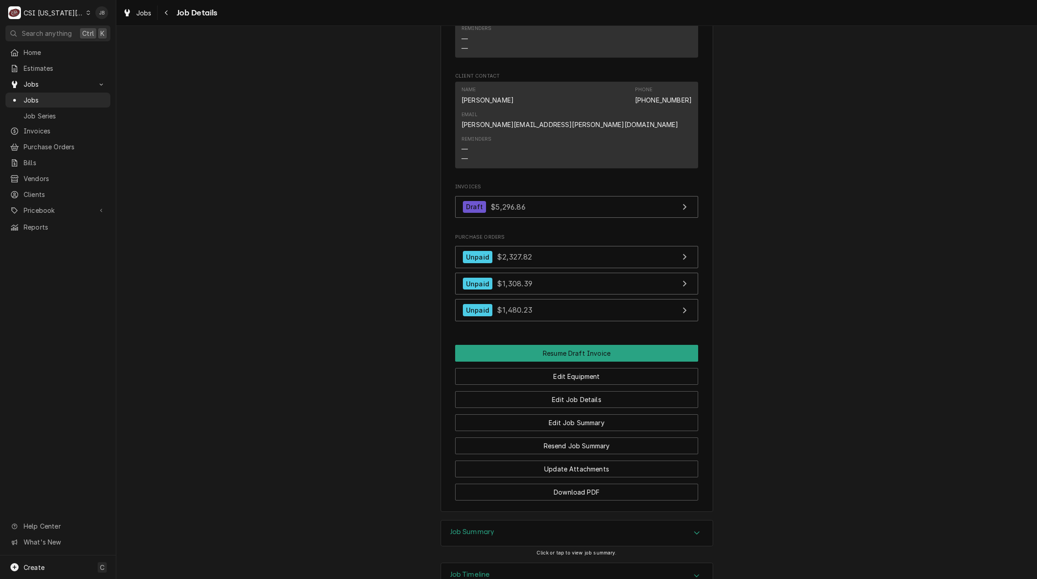
scroll to position [1389, 0]
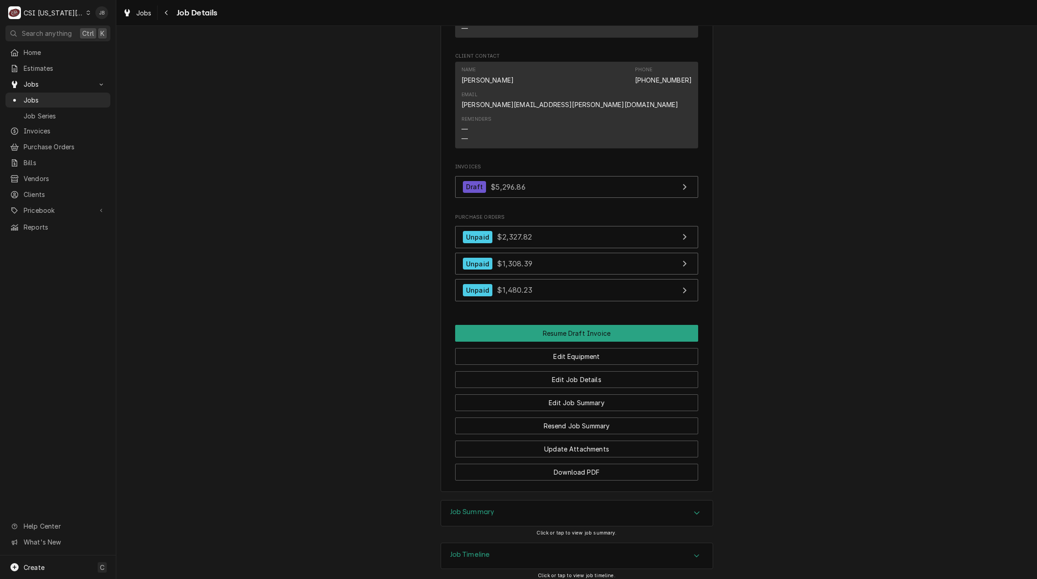
click at [490, 543] on div "Job Timeline" at bounding box center [577, 555] width 272 height 25
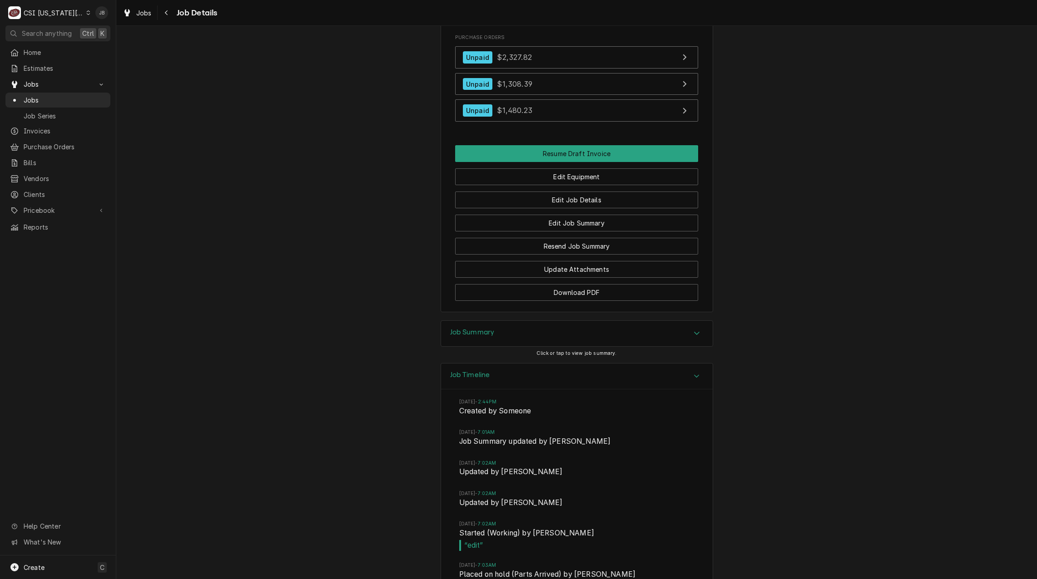
scroll to position [1525, 0]
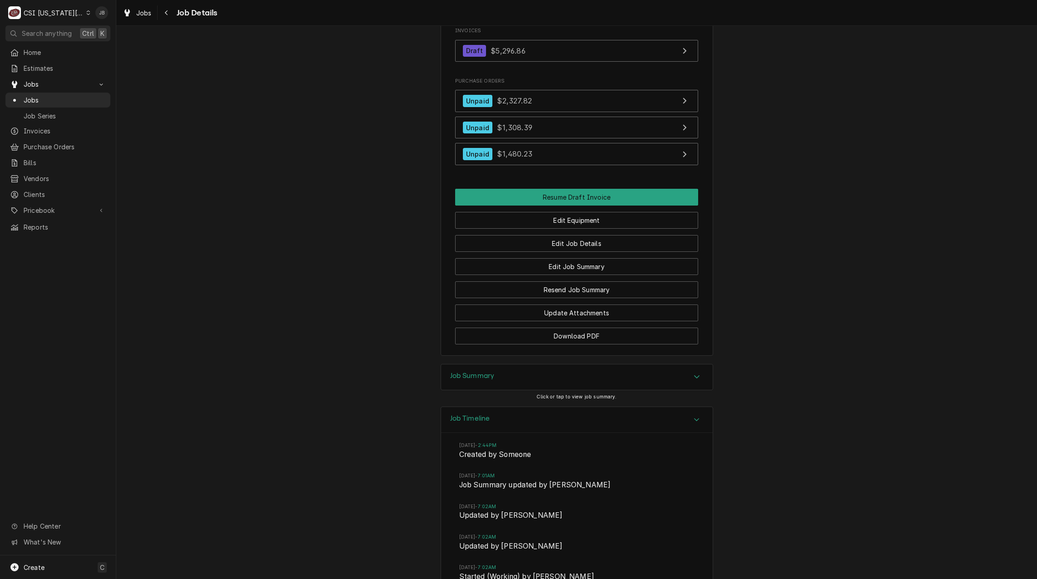
click at [494, 365] on div "Job Summary" at bounding box center [577, 377] width 272 height 25
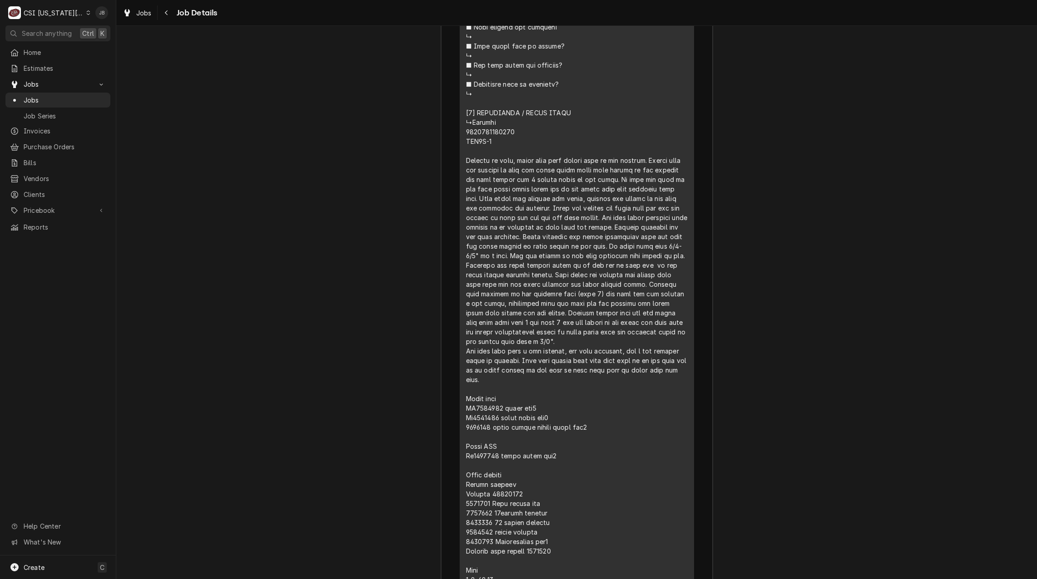
scroll to position [2615, 0]
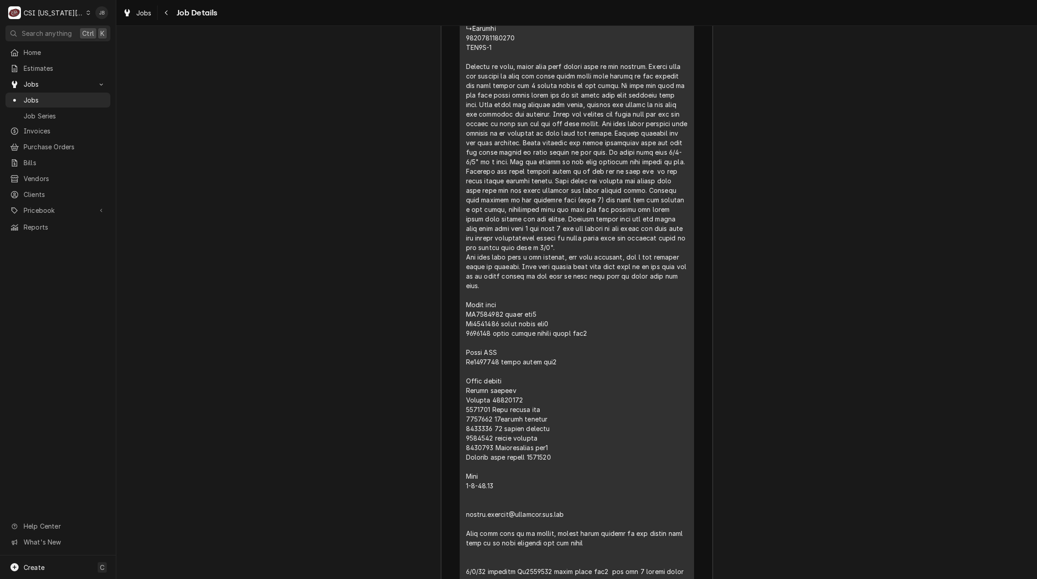
click at [674, 523] on div "Line Item" at bounding box center [577, 66] width 222 height 1020
drag, startPoint x: 667, startPoint y: 524, endPoint x: 463, endPoint y: 154, distance: 422.5
click at [466, 154] on div "Line Item" at bounding box center [577, 66] width 222 height 1020
drag, startPoint x: 463, startPoint y: 154, endPoint x: 617, endPoint y: 375, distance: 268.7
click at [616, 374] on div "Line Item" at bounding box center [577, 66] width 222 height 1020
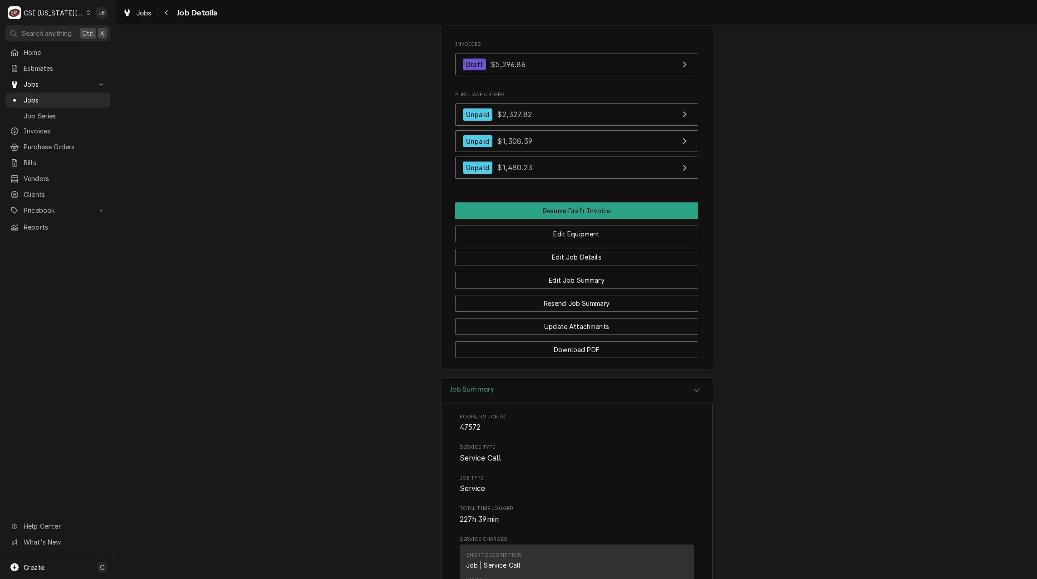
scroll to position [1520, 0]
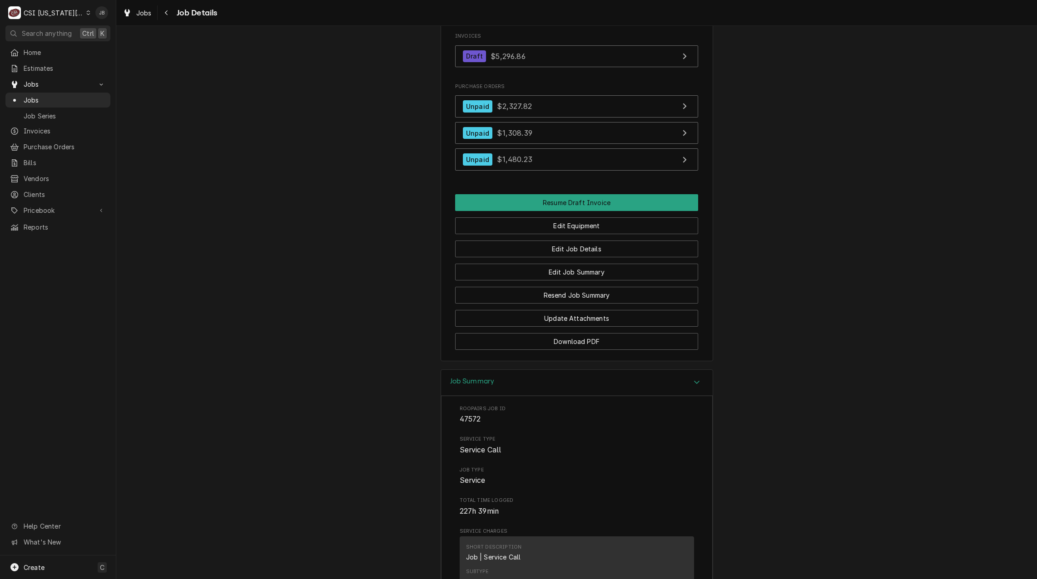
drag, startPoint x: 544, startPoint y: 484, endPoint x: 459, endPoint y: 500, distance: 86.4
copy div "Short Description Job | Service Call Subtype [#1-SALE] LABR-REG Service Date Ma…"
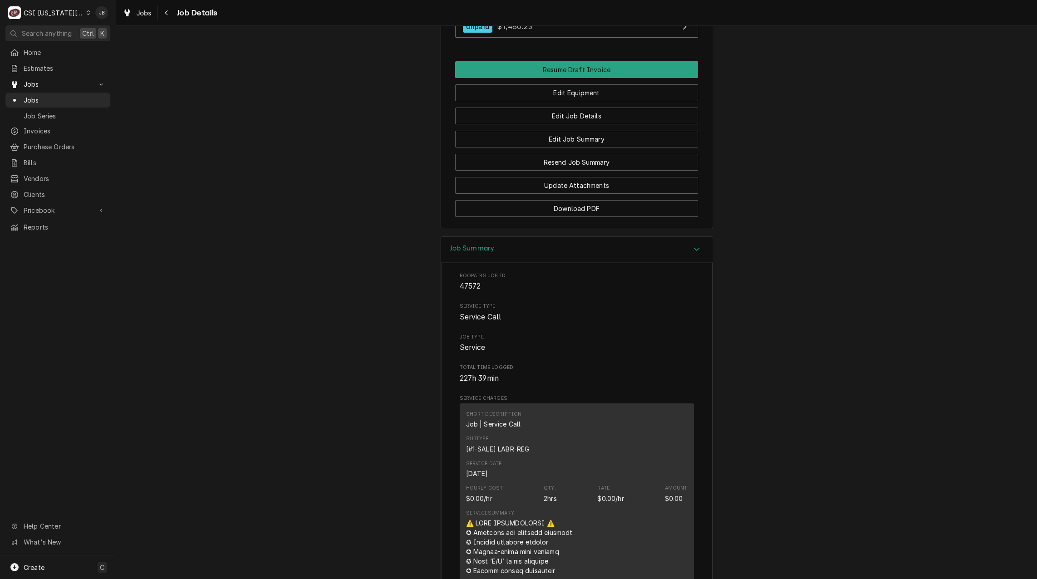
scroll to position [1474, 0]
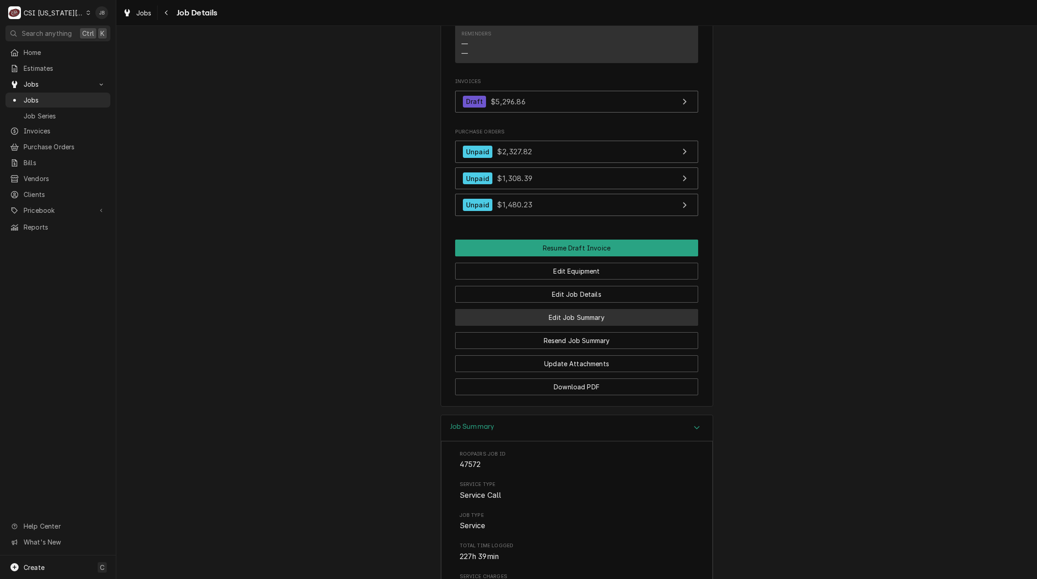
click at [544, 309] on button "Edit Job Summary" at bounding box center [576, 317] width 243 height 17
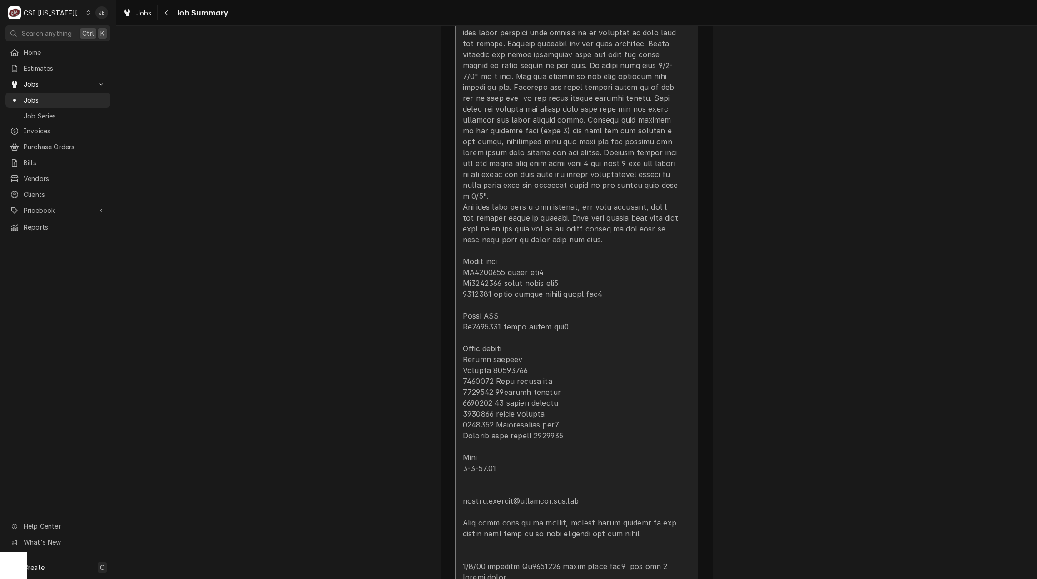
scroll to position [1044, 0]
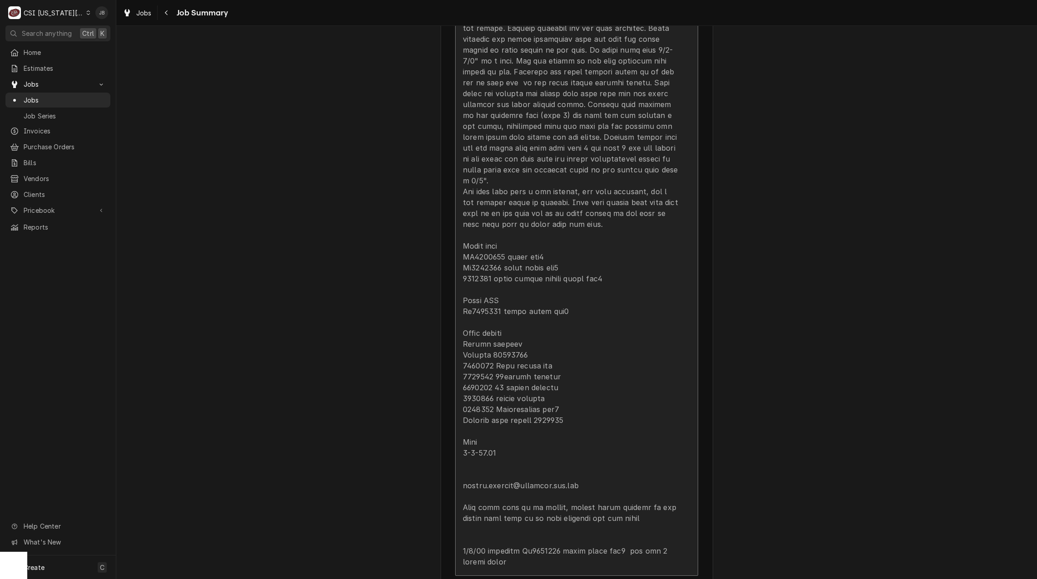
drag, startPoint x: 474, startPoint y: 435, endPoint x: 411, endPoint y: 435, distance: 63.6
click at [416, 435] on div "MCDONALDS ([PERSON_NAME]) Mcdonalds #36765 / [STREET_ADDRESS][PERSON_NAME] Plea…" at bounding box center [576, 343] width 920 height 2704
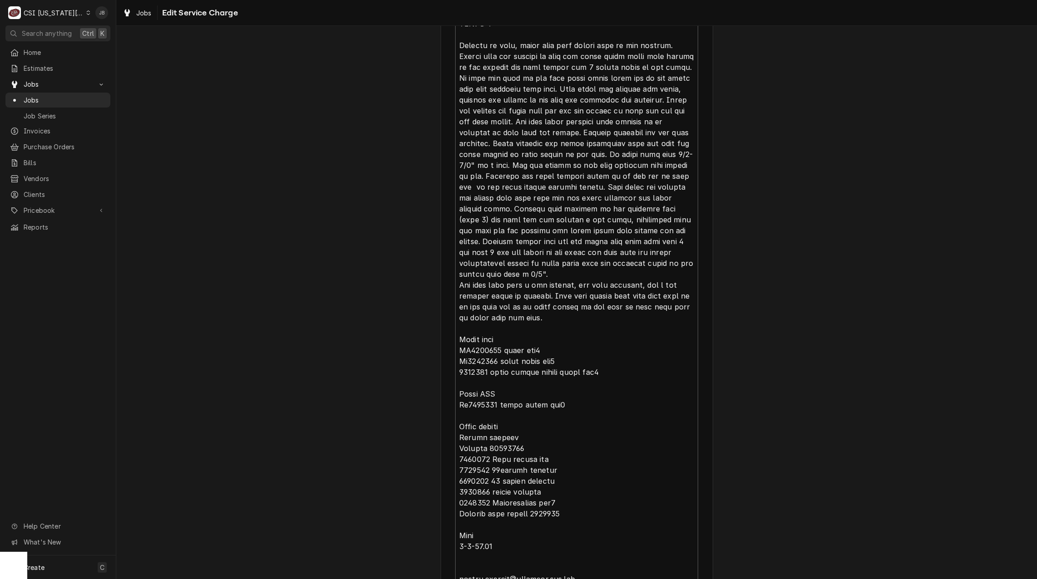
scroll to position [953, 0]
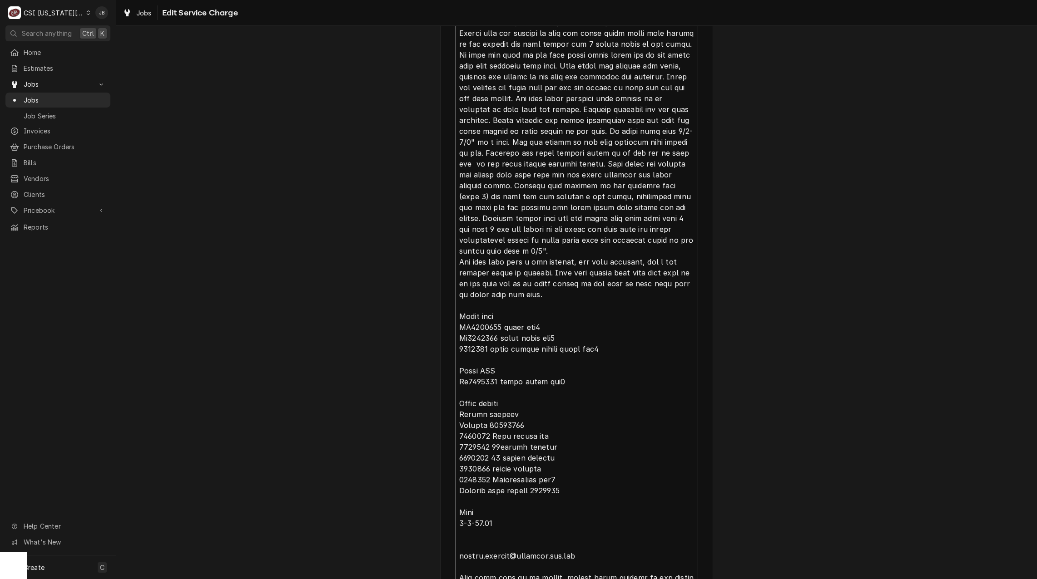
drag, startPoint x: 451, startPoint y: 526, endPoint x: 426, endPoint y: 526, distance: 25.4
type textarea "x"
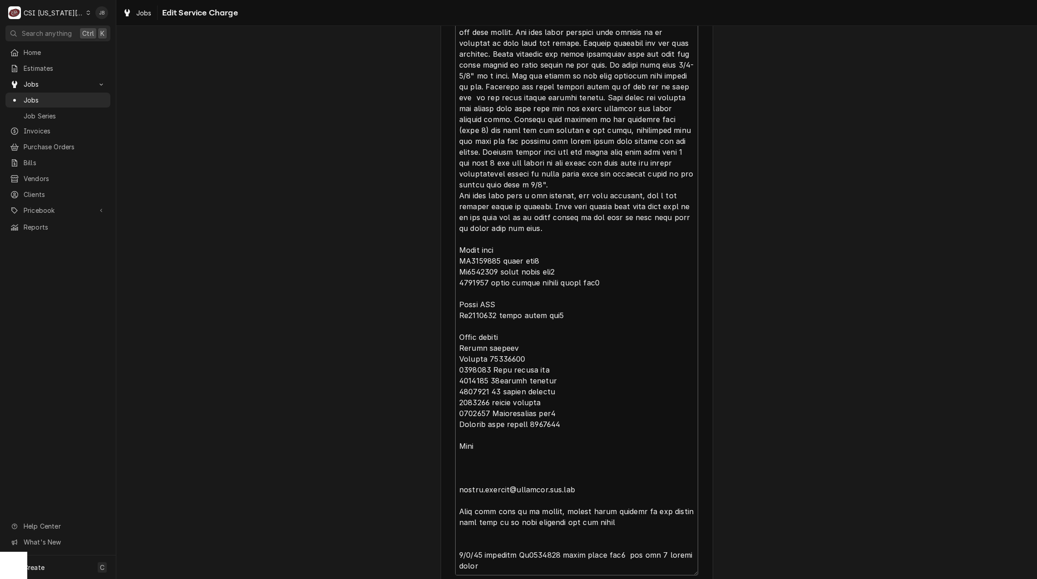
scroll to position [1095, 0]
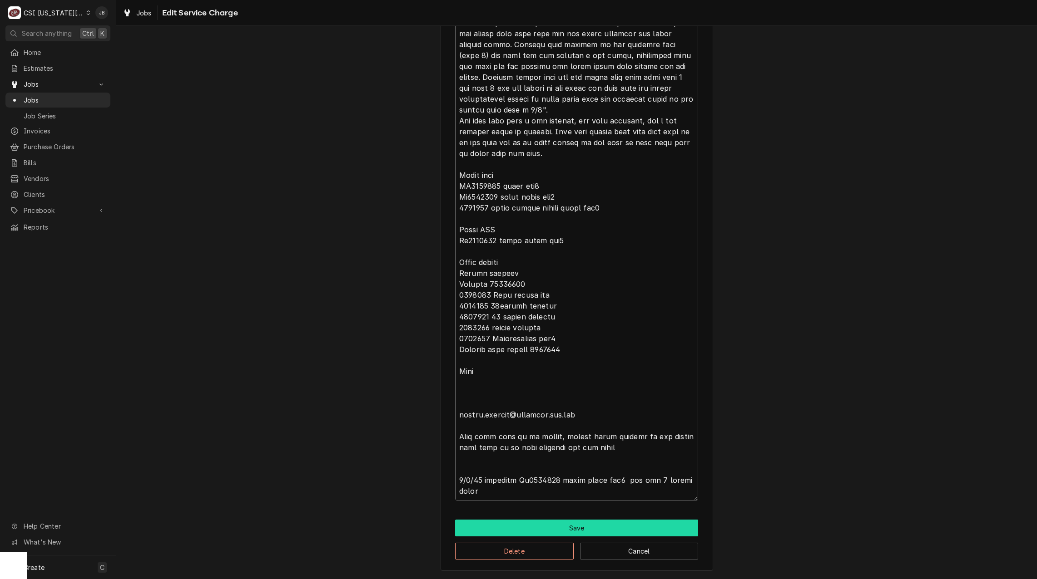
type textarea "⚠️ LORE IPSUMDOLORSI ⚠️ ✪ Ametcons adi elitsedd eiusmodt ✪ Incidid utlabore etd…"
click at [516, 528] on button "Save" at bounding box center [576, 528] width 243 height 17
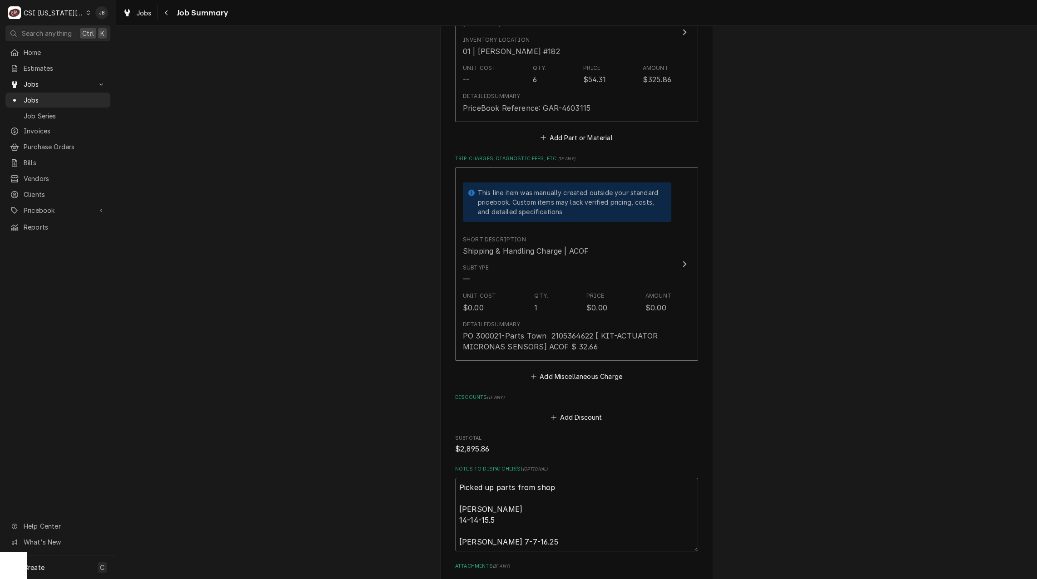
scroll to position [2203, 0]
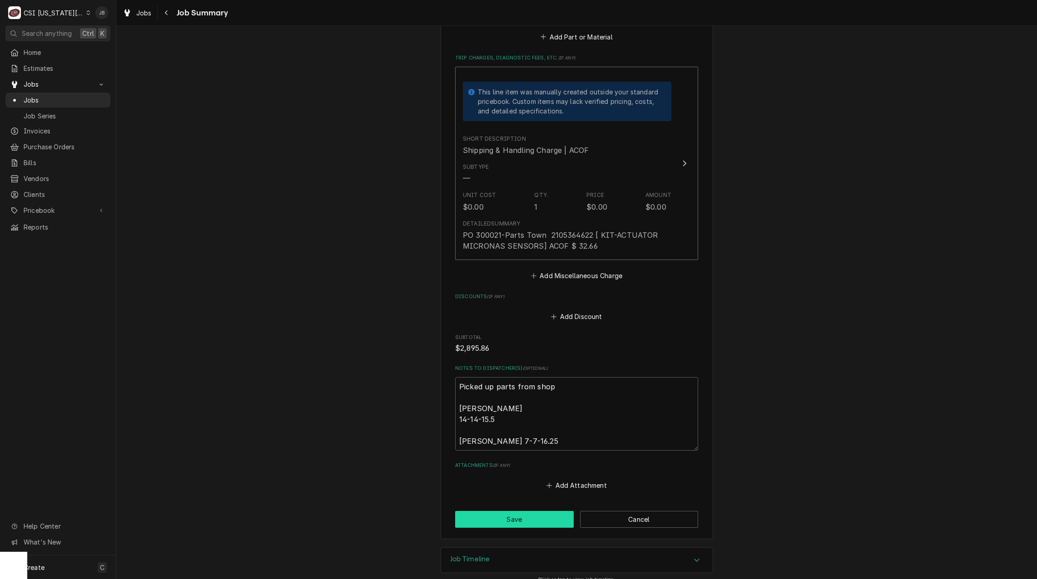
click at [509, 511] on button "Save" at bounding box center [514, 519] width 119 height 17
type textarea "x"
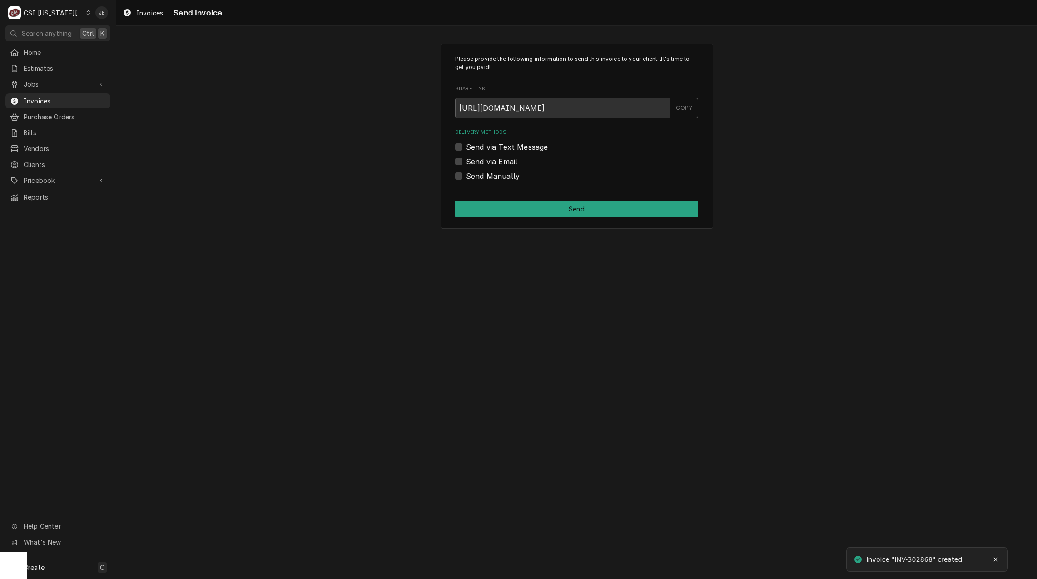
click at [485, 163] on label "Send via Email" at bounding box center [491, 161] width 51 height 11
click at [485, 163] on input "Send via Email" at bounding box center [587, 166] width 243 height 20
checkbox input "true"
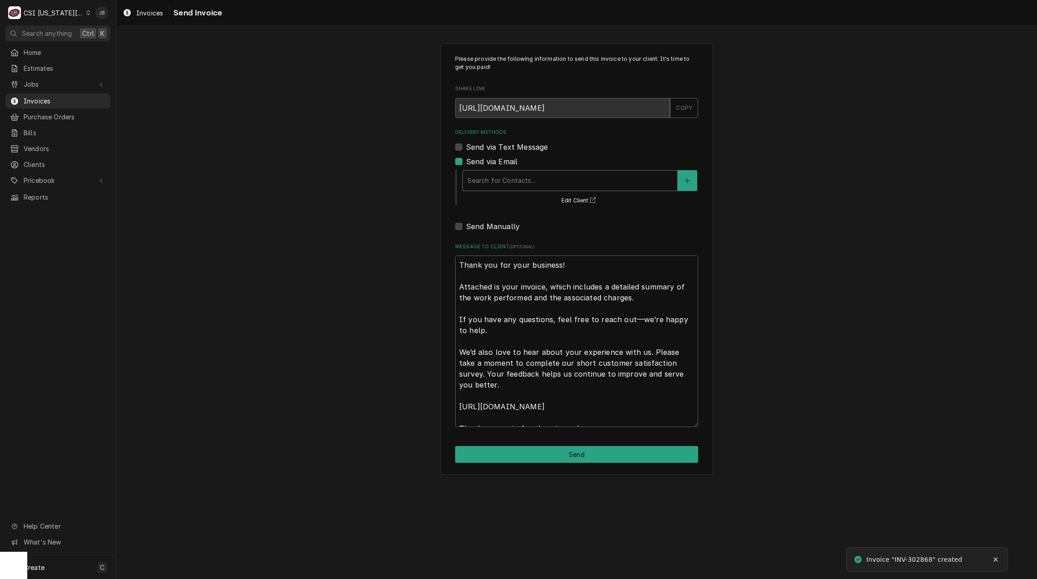
click at [509, 183] on div "Delivery Methods" at bounding box center [569, 181] width 205 height 16
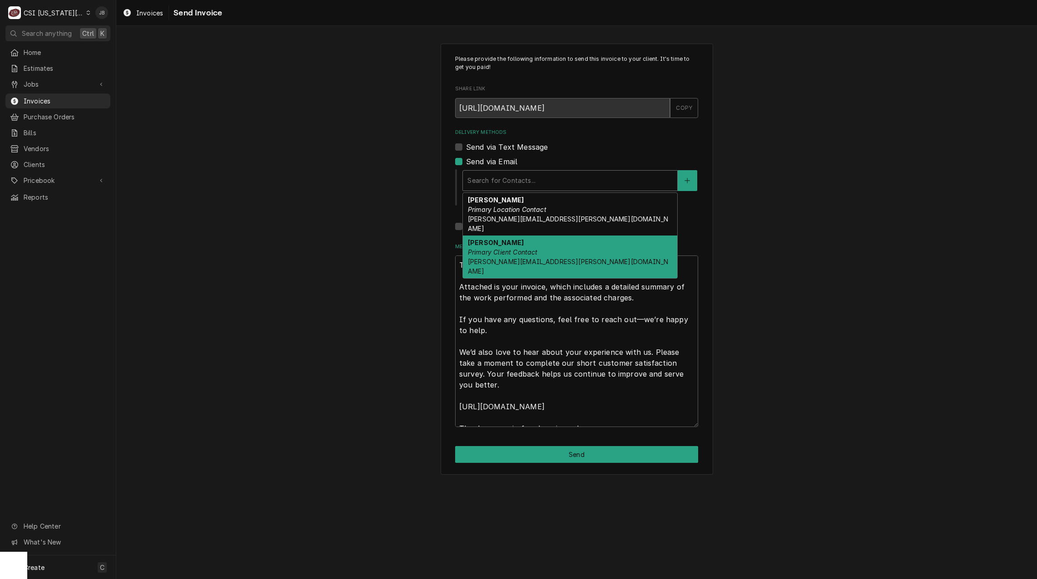
click at [563, 239] on div "Teresa Canseco Primary Client Contact Teresa.canseco@partners.mcd.com" at bounding box center [570, 257] width 214 height 43
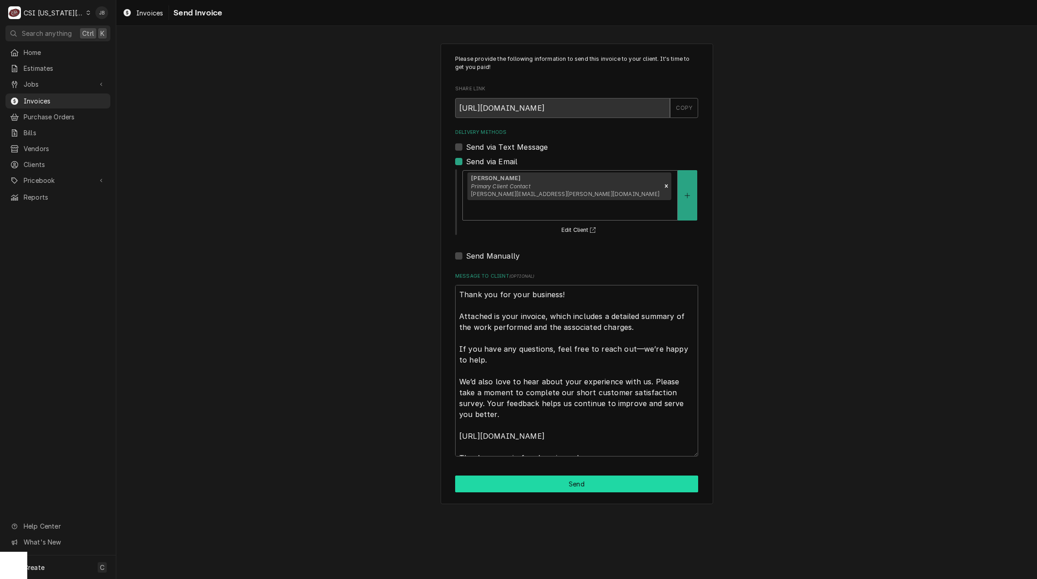
click at [563, 476] on button "Send" at bounding box center [576, 484] width 243 height 17
type textarea "x"
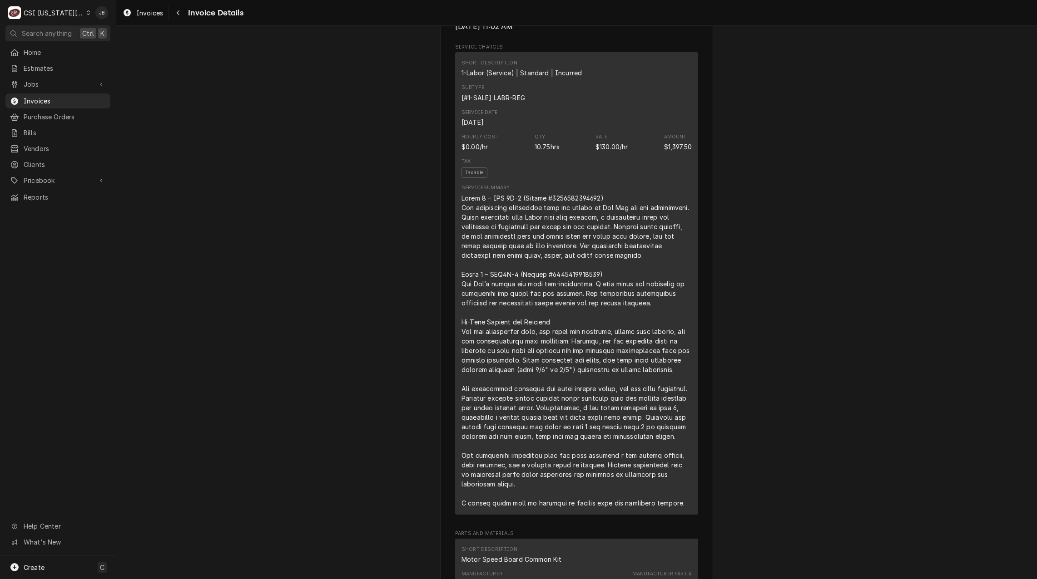
scroll to position [590, 0]
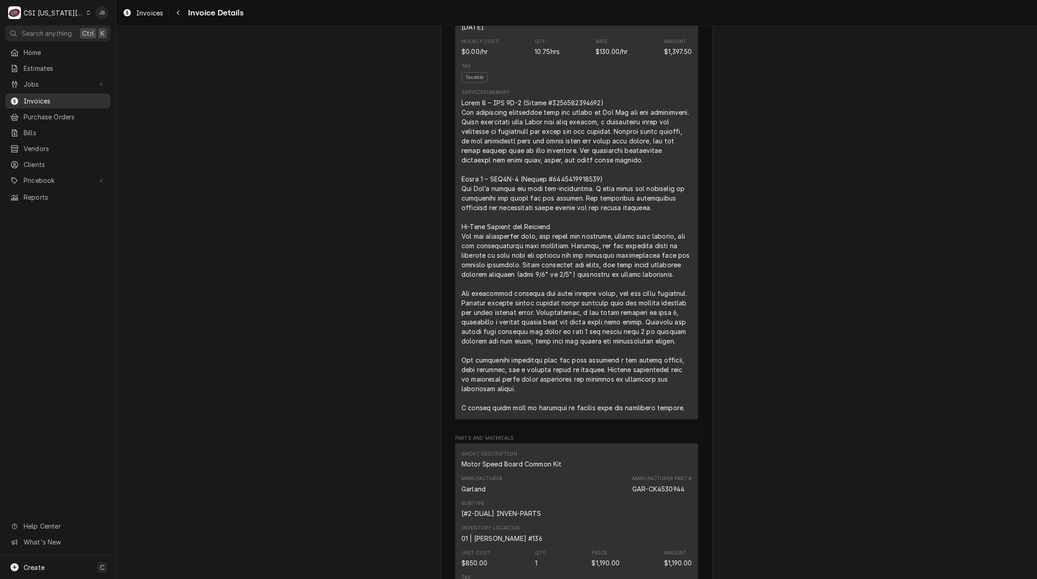
click at [35, 100] on span "Invoices" at bounding box center [65, 101] width 82 height 10
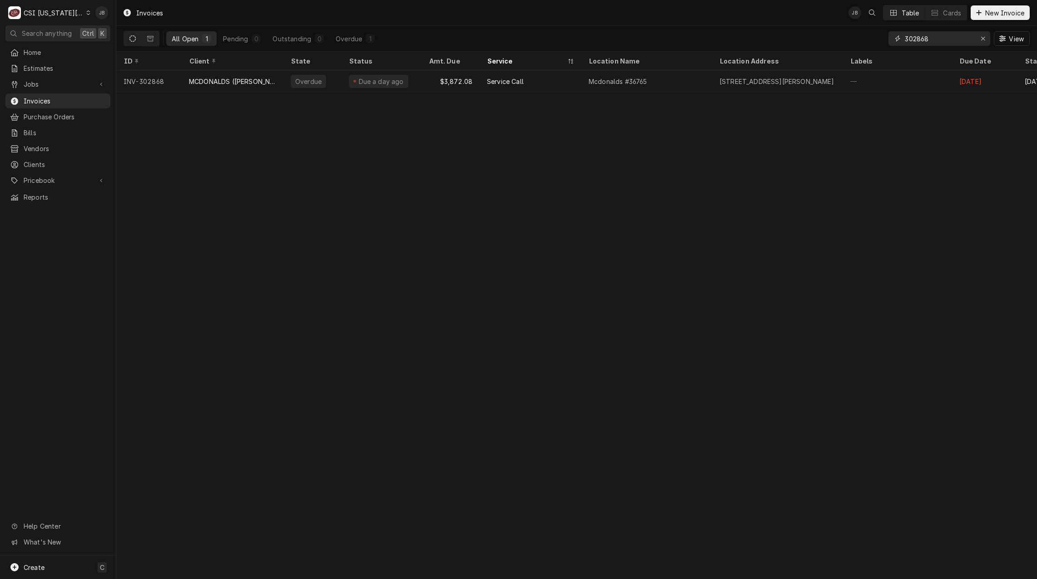
drag, startPoint x: 940, startPoint y: 41, endPoint x: 864, endPoint y: 34, distance: 76.7
click at [872, 38] on div "All Open 1 Pending 0 Outstanding 0 Overdue 1 302868 View" at bounding box center [576, 38] width 906 height 25
type input "302504"
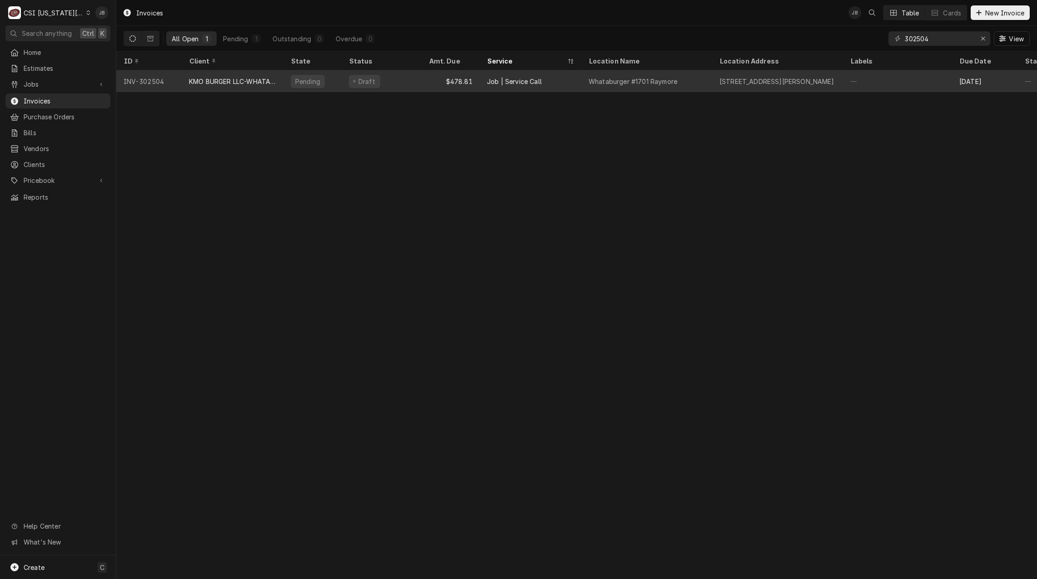
click at [595, 79] on div "Whataburger #1701 Raymore" at bounding box center [632, 82] width 89 height 10
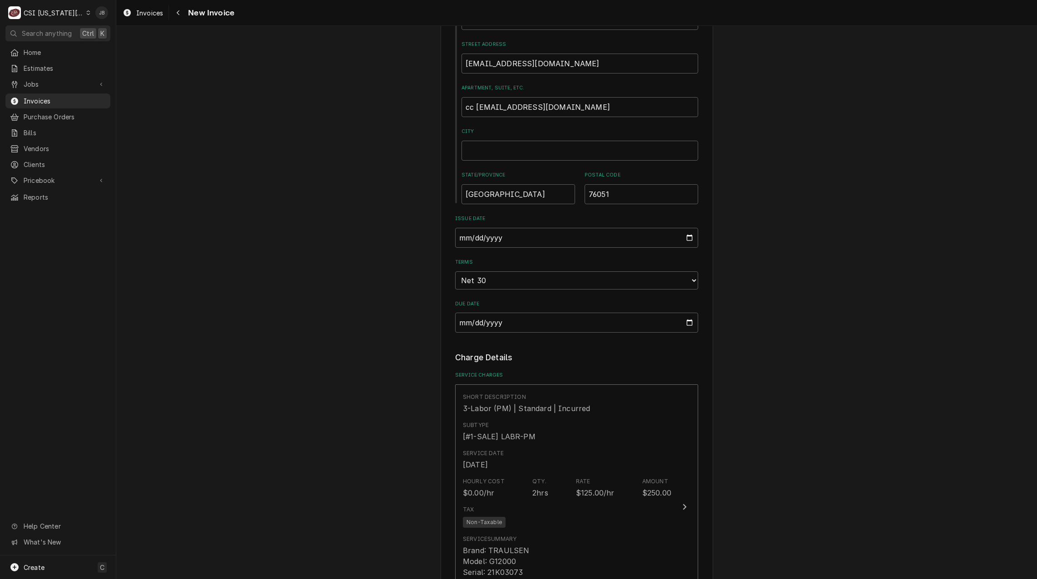
scroll to position [772, 0]
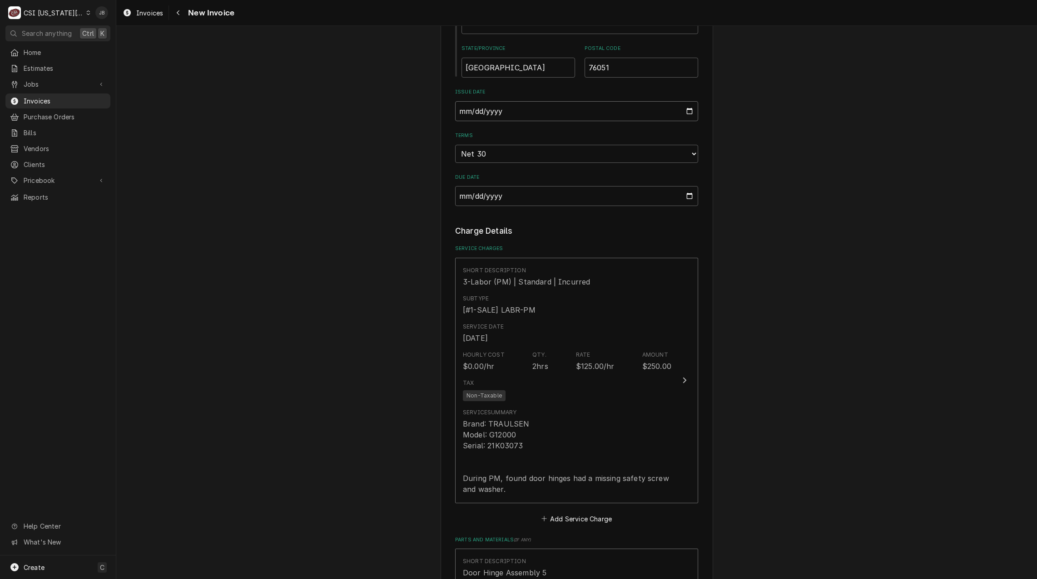
click at [687, 101] on input "[DATE]" at bounding box center [576, 111] width 243 height 20
type textarea "x"
type input "[DATE]"
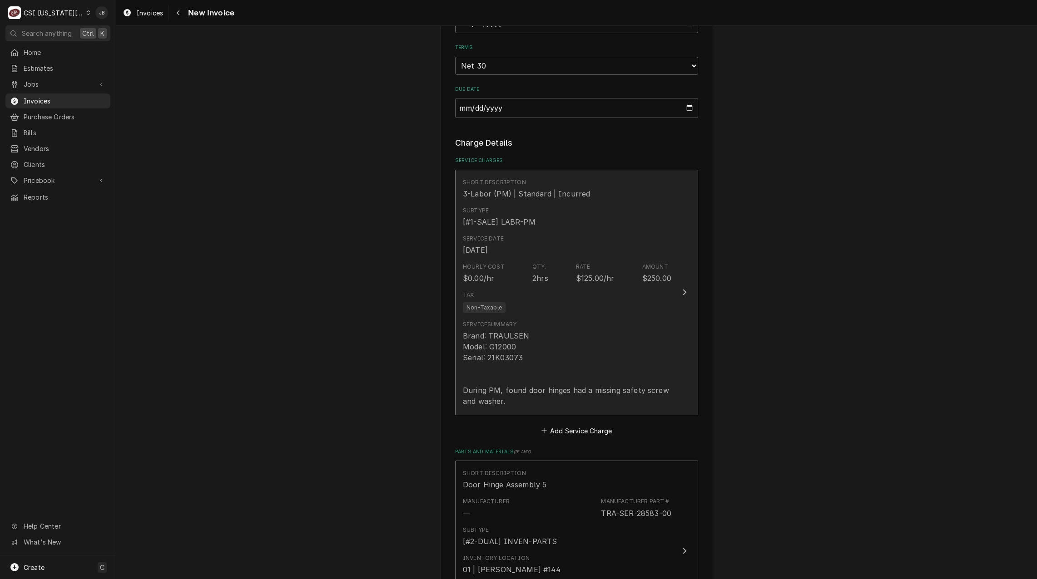
scroll to position [863, 0]
click at [549, 318] on div "Service Summary Brand: TRAULSEN Model: G12000 Serial: 21K03073 During PM, found…" at bounding box center [567, 361] width 208 height 86
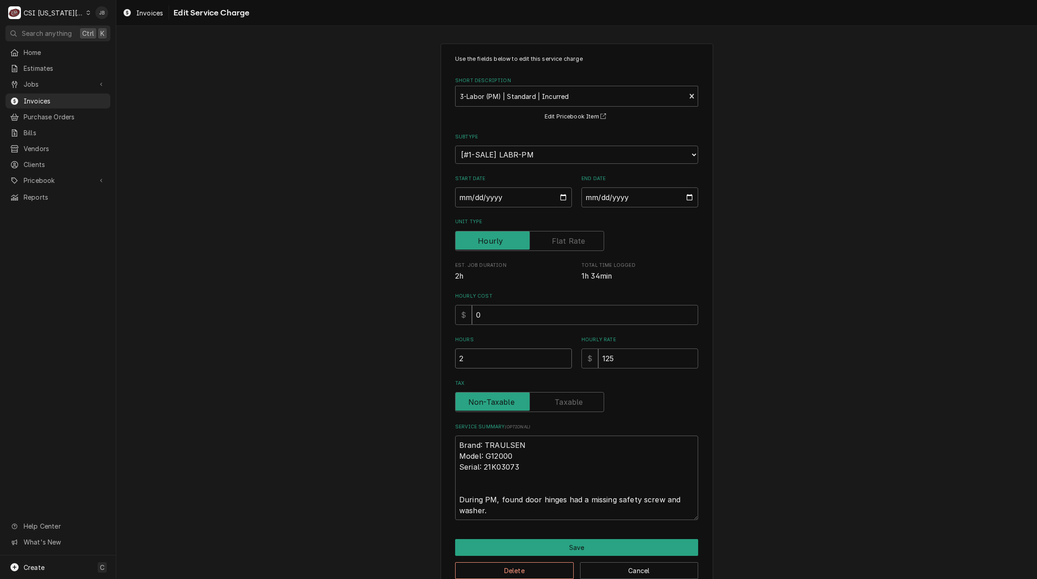
drag, startPoint x: 418, startPoint y: 353, endPoint x: 209, endPoint y: 328, distance: 209.9
click at [298, 340] on div "Use the fields below to edit this service charge Short Description 3-Labor (PM)…" at bounding box center [576, 316] width 920 height 563
type textarea "x"
type input "1"
type textarea "x"
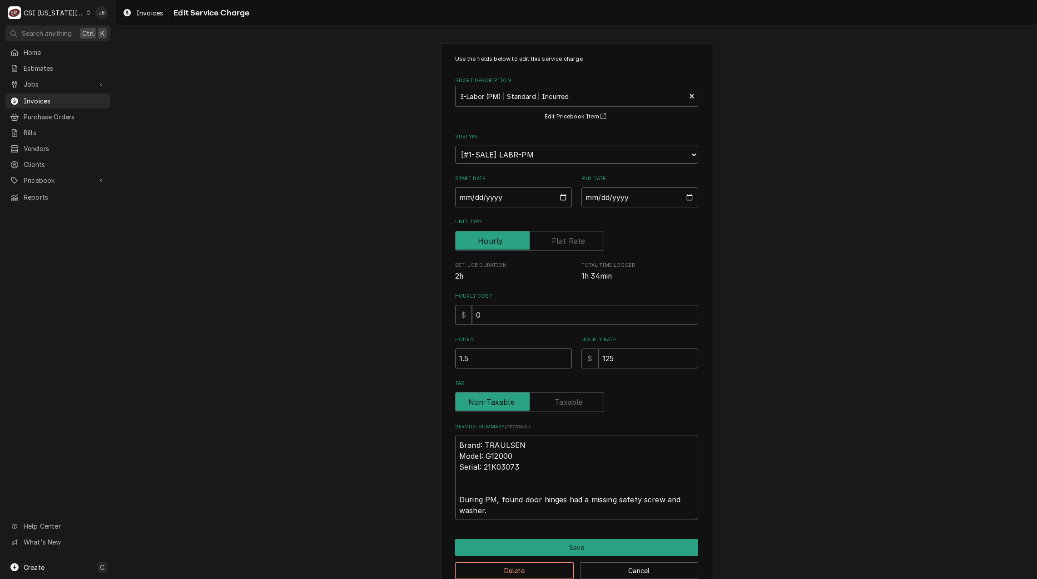
type input "1.5"
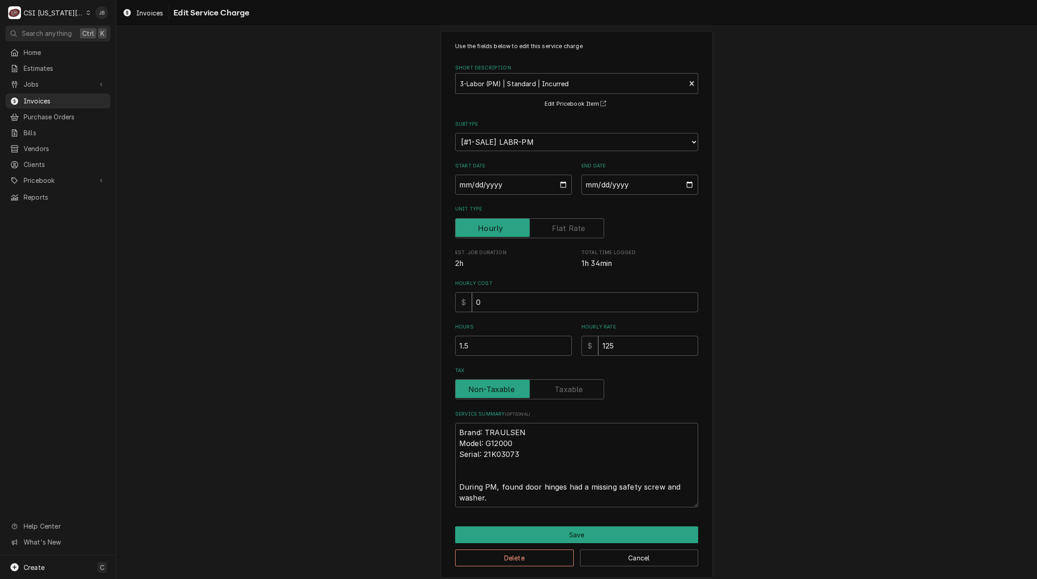
scroll to position [20, 0]
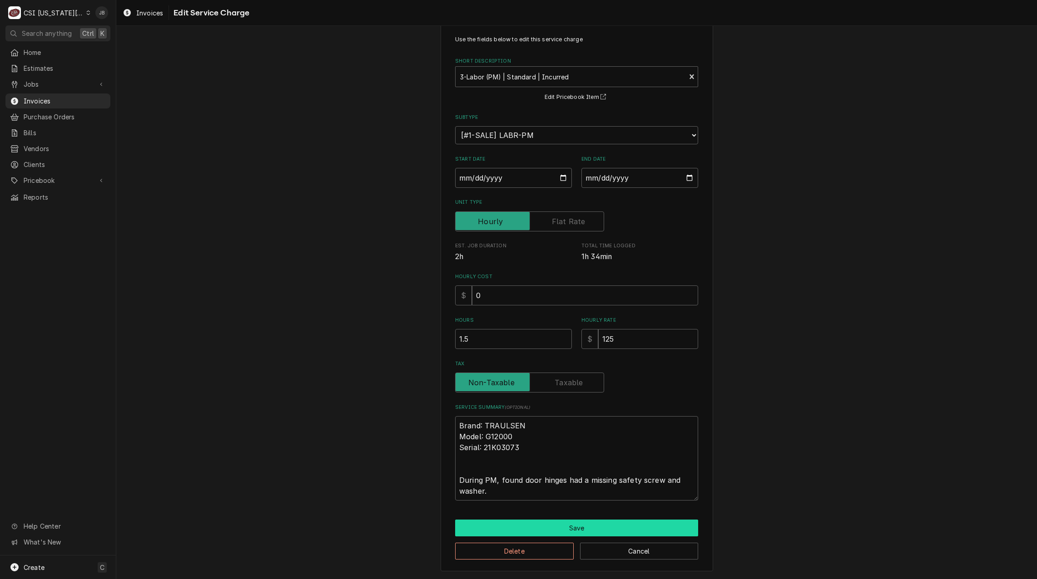
click at [504, 523] on button "Save" at bounding box center [576, 528] width 243 height 17
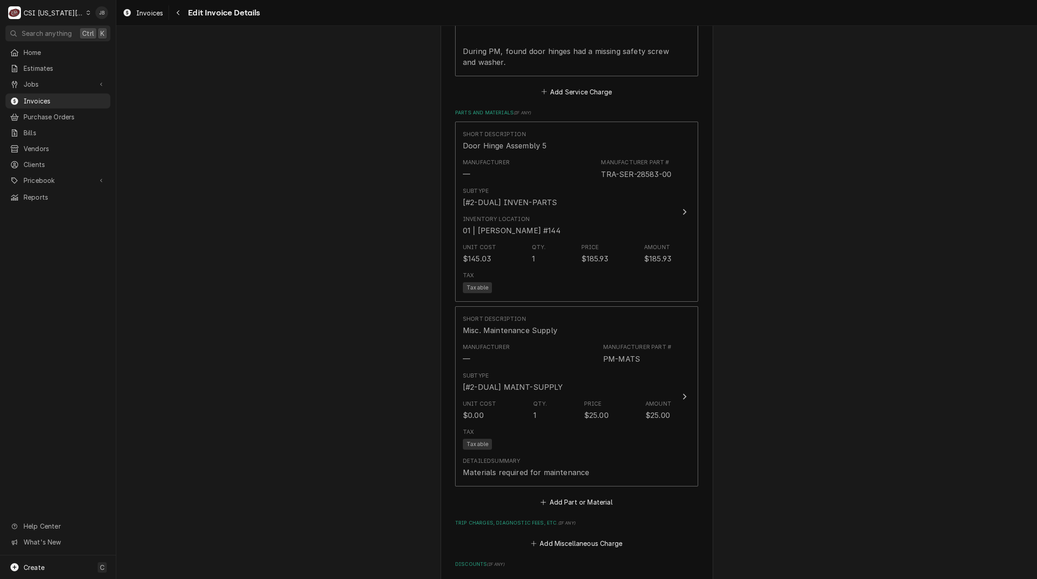
scroll to position [1215, 0]
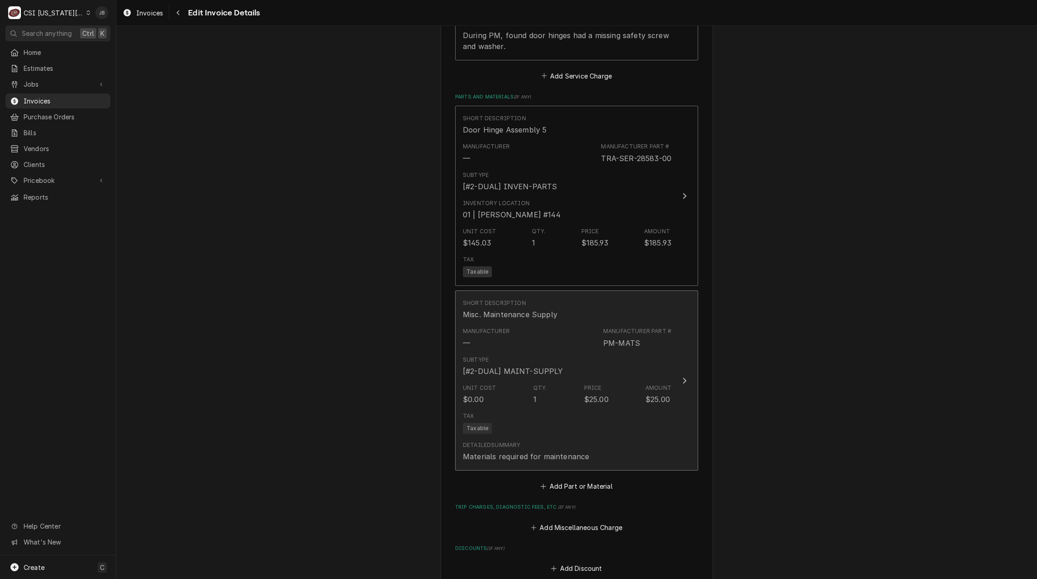
click at [568, 409] on div "Tax Taxable" at bounding box center [567, 423] width 208 height 29
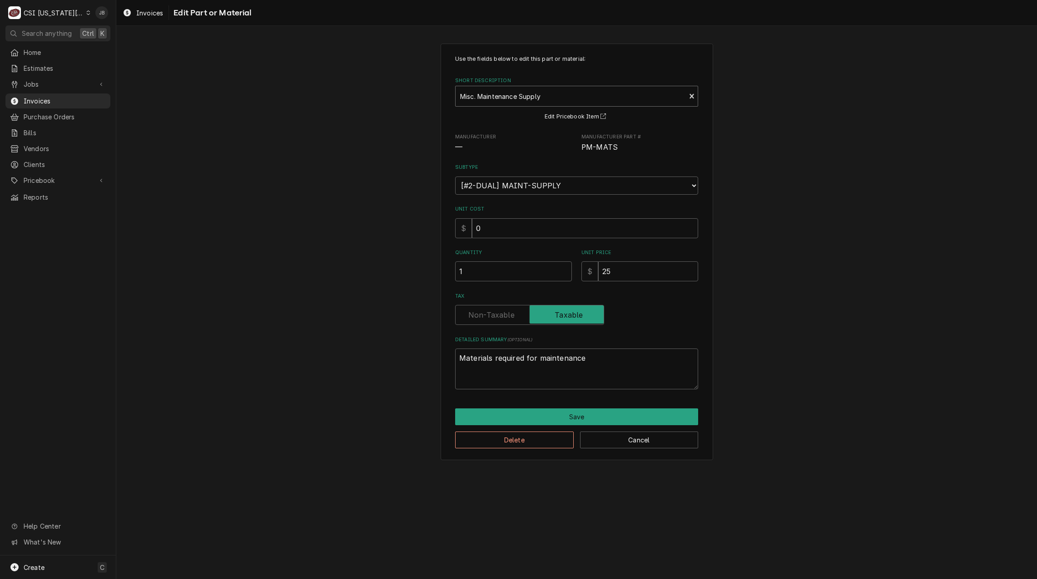
type textarea "x"
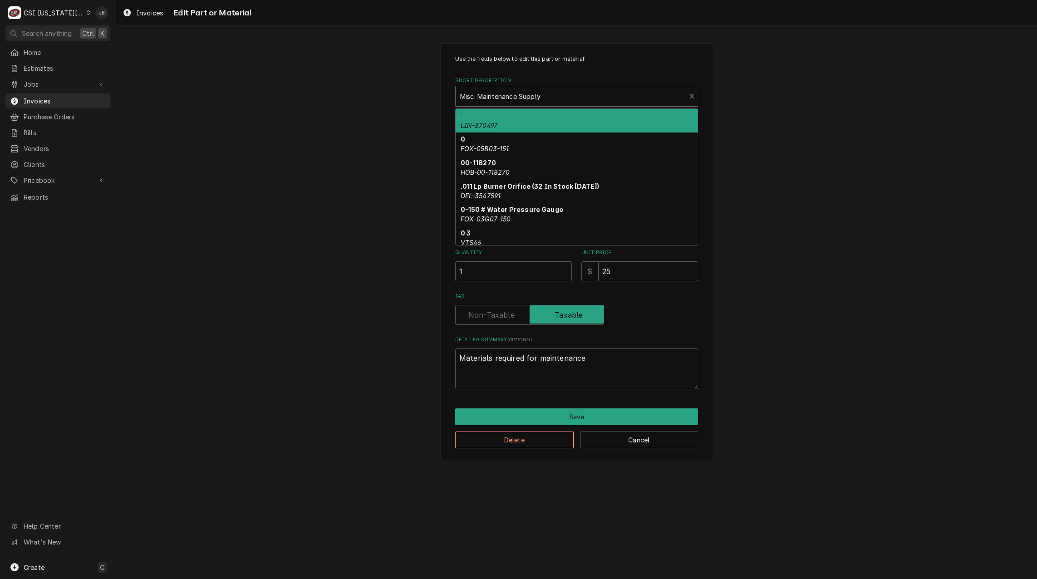
click at [499, 98] on div "Short Description" at bounding box center [570, 96] width 221 height 16
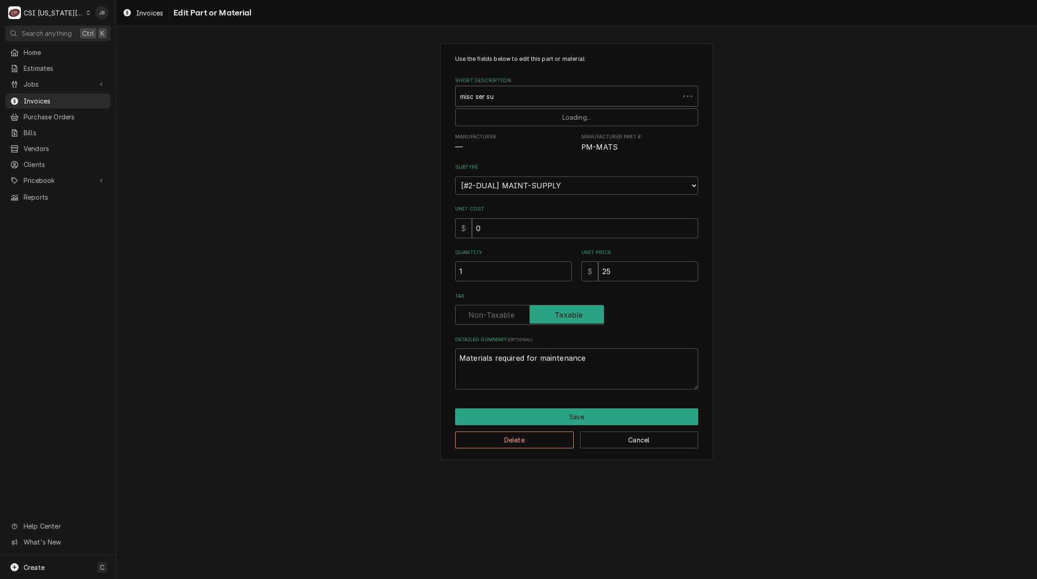
type input "misc ser sup"
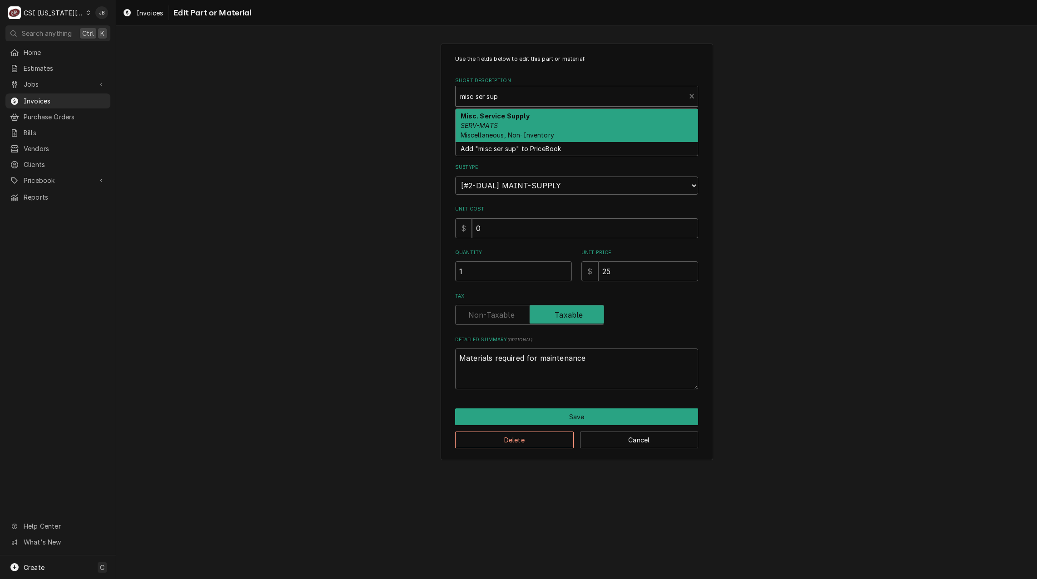
click at [515, 124] on div "Misc. Service Supply SERV-MATS Miscellaneous, Non-Inventory" at bounding box center [576, 125] width 242 height 33
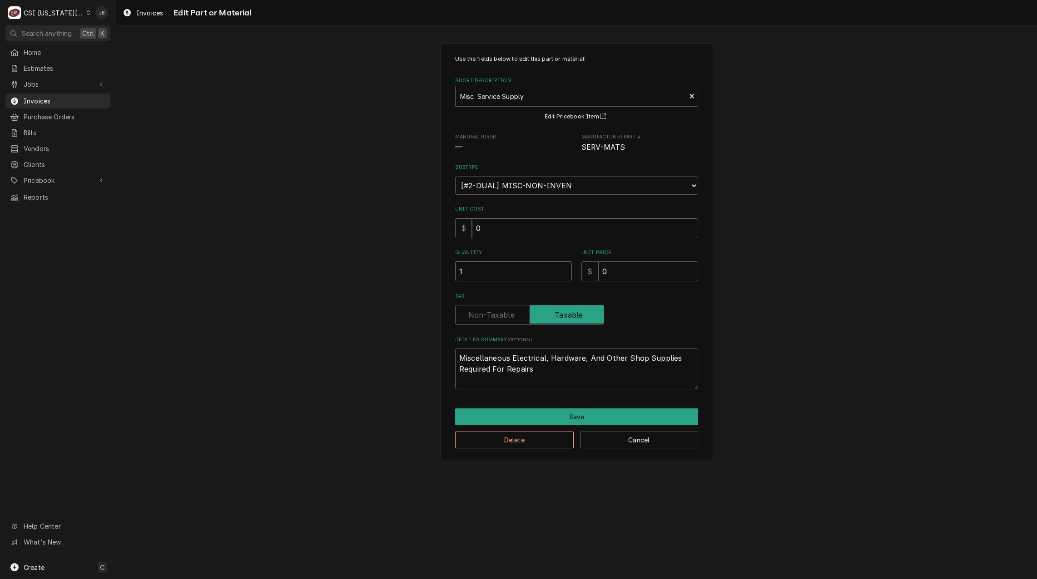
drag, startPoint x: 623, startPoint y: 283, endPoint x: 524, endPoint y: 282, distance: 99.4
click at [531, 283] on div "Use the fields below to edit this part or material: Short Description Misc. Ser…" at bounding box center [576, 222] width 243 height 335
click at [601, 272] on input "0" at bounding box center [648, 272] width 100 height 20
drag, startPoint x: 611, startPoint y: 271, endPoint x: 588, endPoint y: 271, distance: 22.7
click at [588, 271] on div "$ 0" at bounding box center [639, 272] width 117 height 20
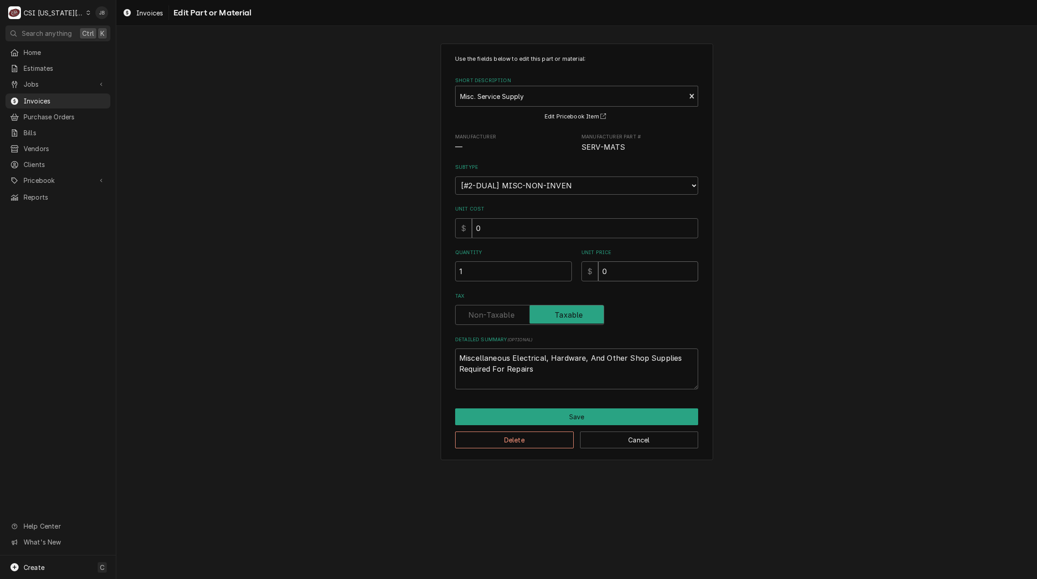
type textarea "x"
type input "1"
type textarea "x"
type input "10"
click at [541, 418] on button "Save" at bounding box center [576, 417] width 243 height 17
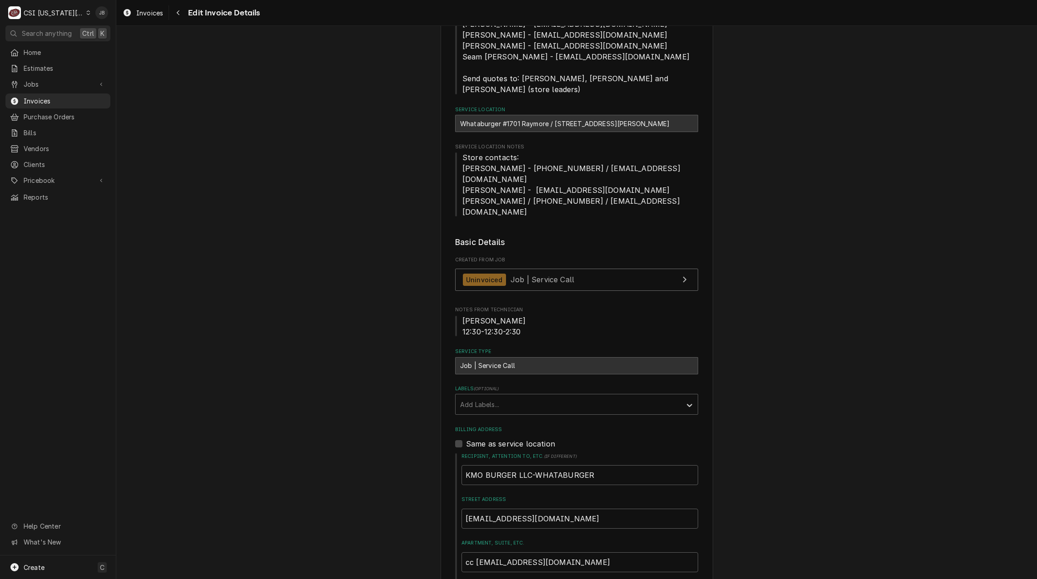
scroll to position [166, 0]
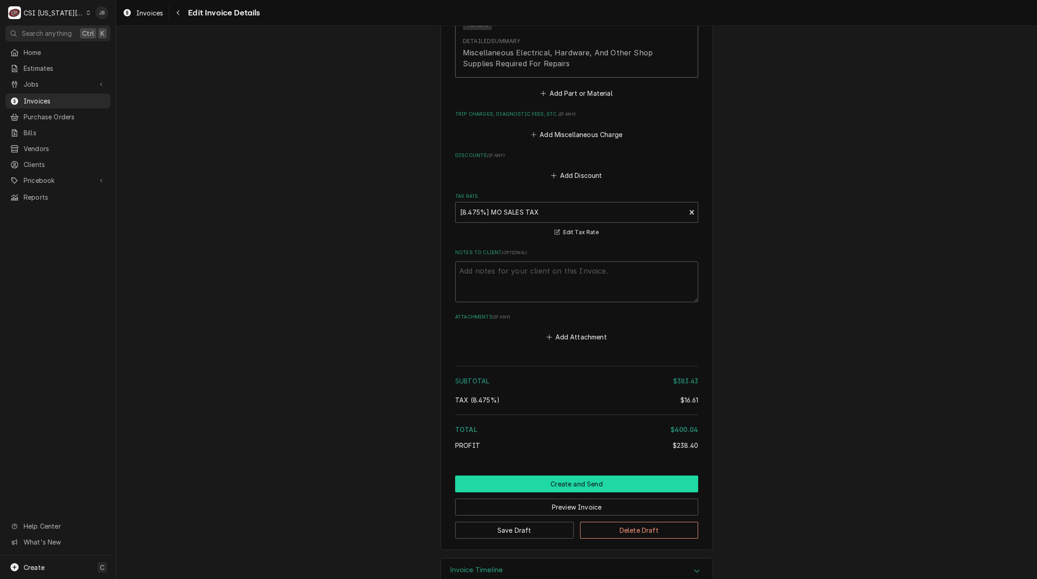
click at [505, 476] on button "Create and Send" at bounding box center [576, 484] width 243 height 17
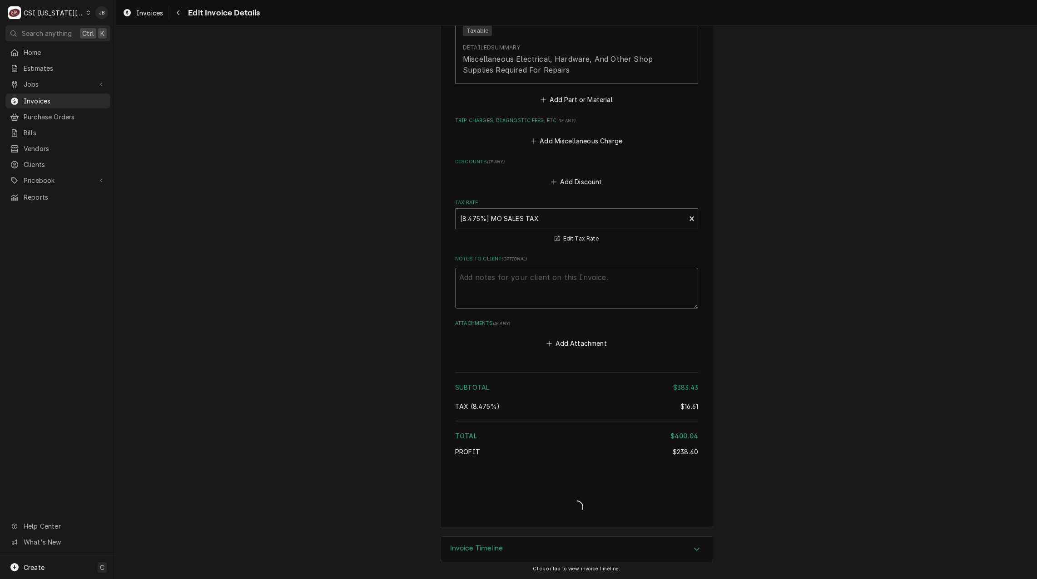
scroll to position [1591, 0]
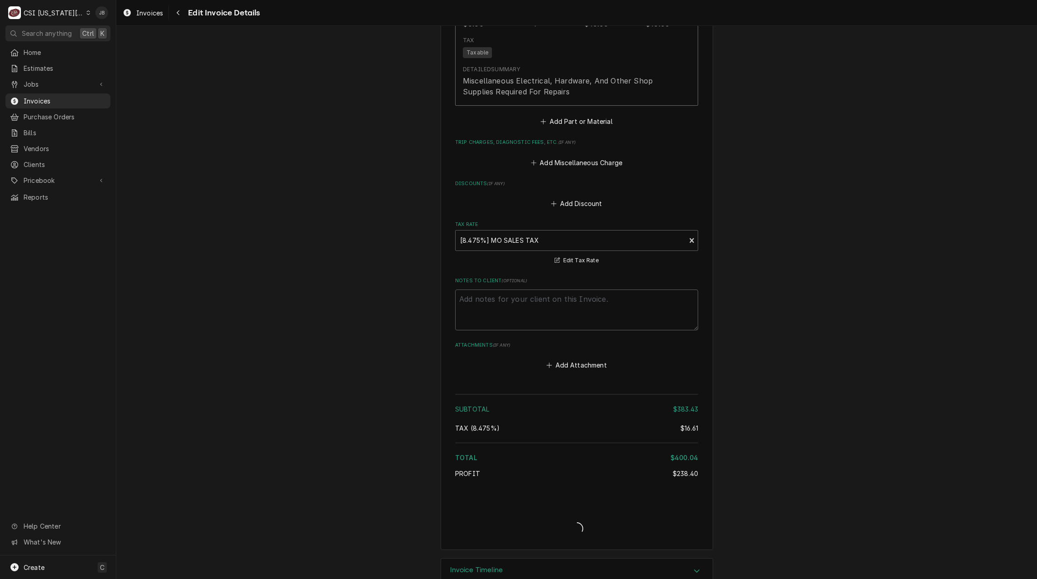
type textarea "x"
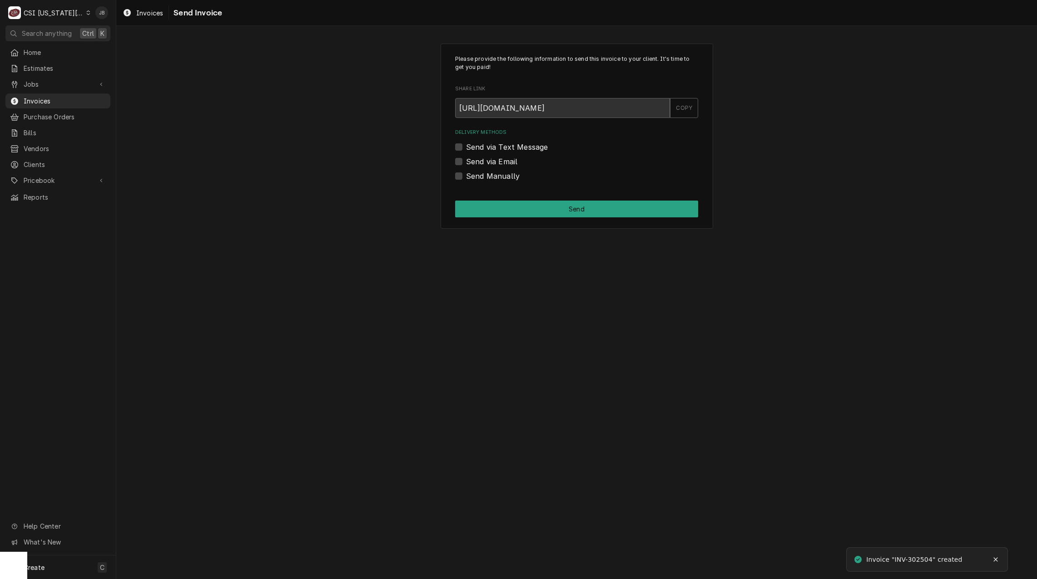
click at [502, 161] on label "Send via Email" at bounding box center [491, 161] width 51 height 11
click at [502, 161] on input "Send via Email" at bounding box center [587, 166] width 243 height 20
checkbox input "true"
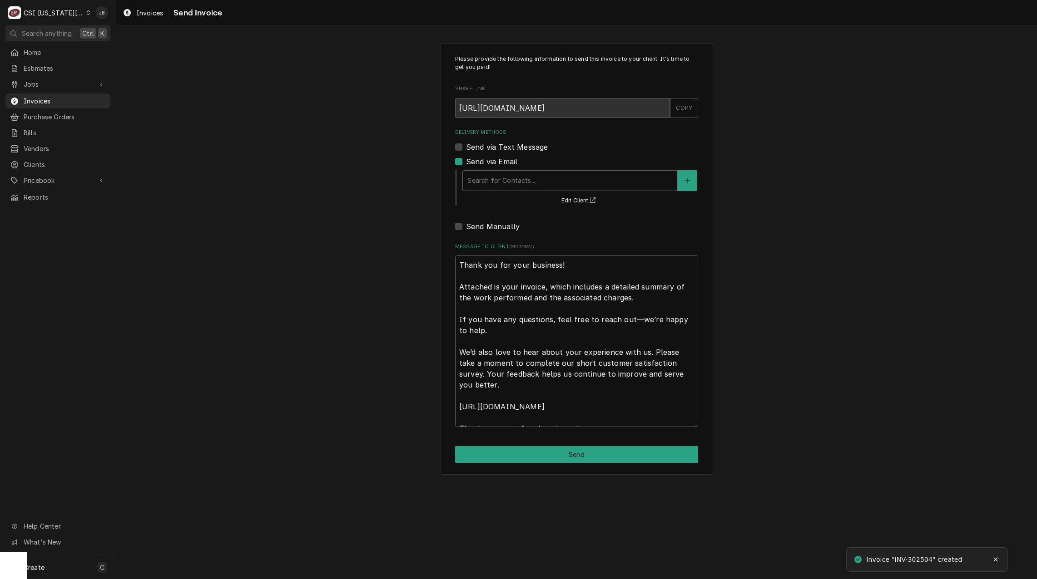
click at [516, 181] on div "Delivery Methods" at bounding box center [569, 181] width 205 height 16
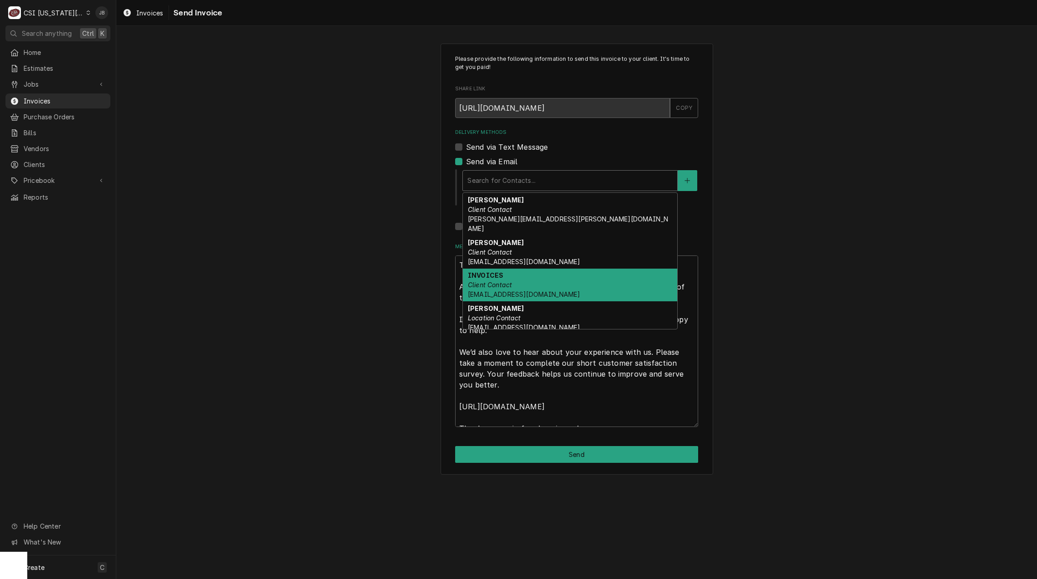
click at [533, 278] on div "INVOICES Client Contact ap@kmoburger.com" at bounding box center [570, 285] width 214 height 33
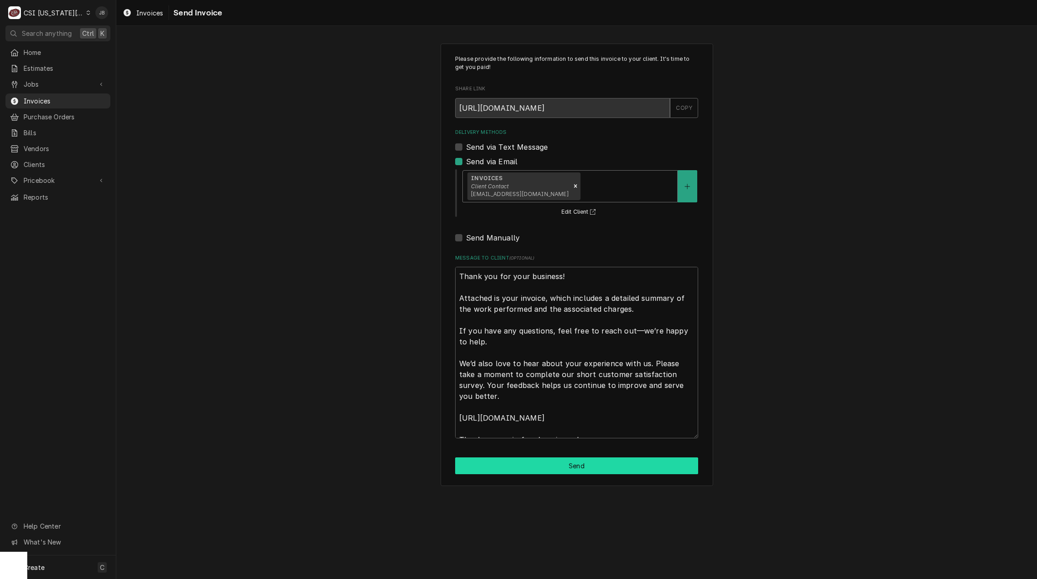
click at [511, 468] on button "Send" at bounding box center [576, 466] width 243 height 17
type textarea "x"
